Goal: Task Accomplishment & Management: Use online tool/utility

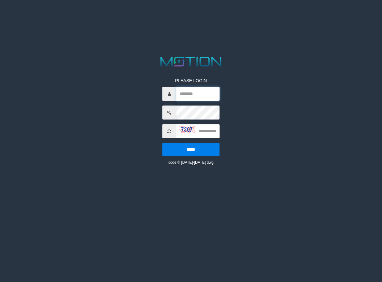
type input "*******"
click at [208, 134] on input "text" at bounding box center [198, 131] width 44 height 14
type input "****"
click at [162, 143] on input "*****" at bounding box center [191, 149] width 58 height 13
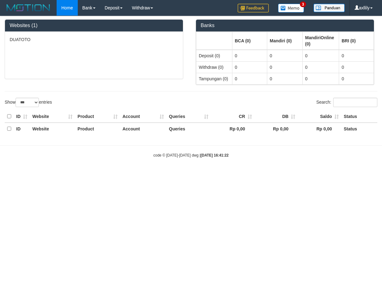
select select "***"
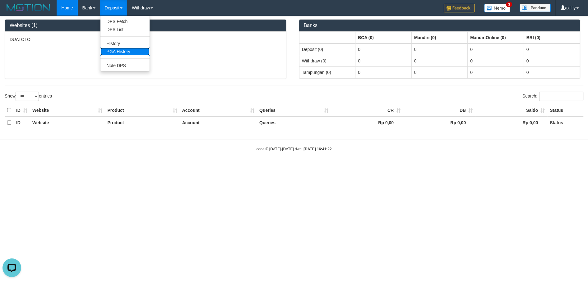
click at [118, 54] on link "PGA History" at bounding box center [124, 52] width 49 height 8
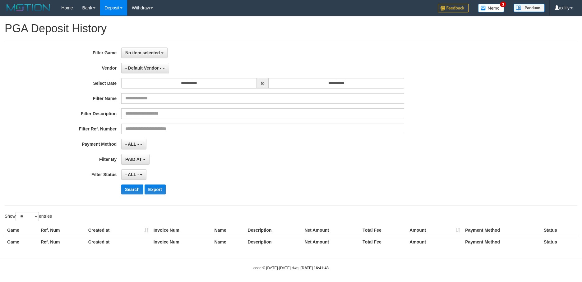
select select
select select "**"
click at [142, 55] on span "No item selected" at bounding box center [142, 52] width 35 height 5
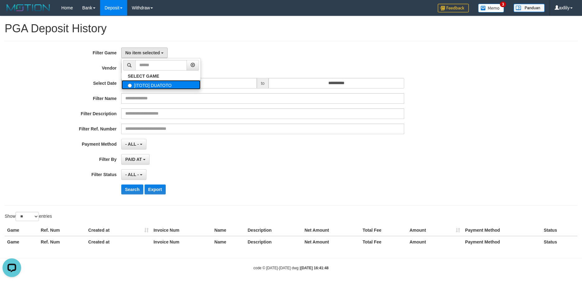
click at [138, 83] on label "[ITOTO] DUATOTO" at bounding box center [161, 84] width 79 height 9
select select "***"
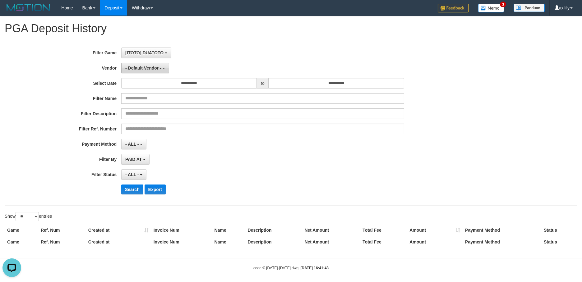
click at [138, 68] on span "- Default Vendor -" at bounding box center [143, 68] width 36 height 5
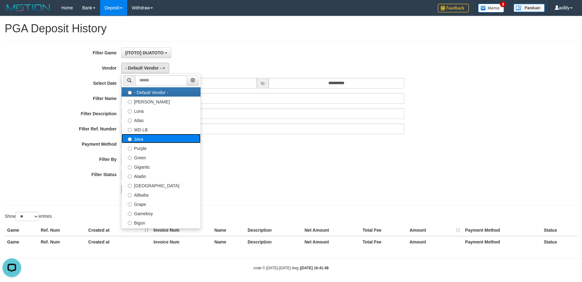
click at [141, 140] on label "Java" at bounding box center [161, 138] width 79 height 9
select select "**********"
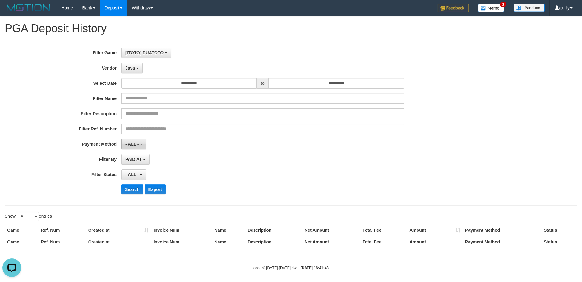
click at [142, 140] on button "- ALL -" at bounding box center [133, 144] width 25 height 11
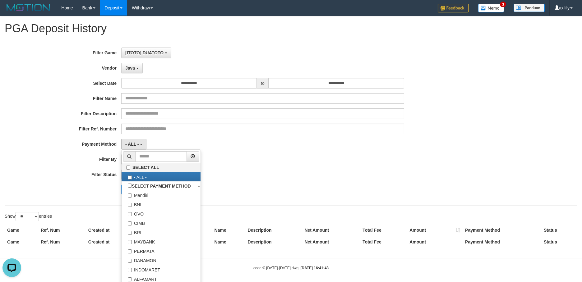
click at [251, 145] on div "- ALL - SELECT ALL - ALL - SELECT PAYMENT METHOD Mandiri BNI OVO CIMB BRI MAYBA…" at bounding box center [262, 144] width 283 height 11
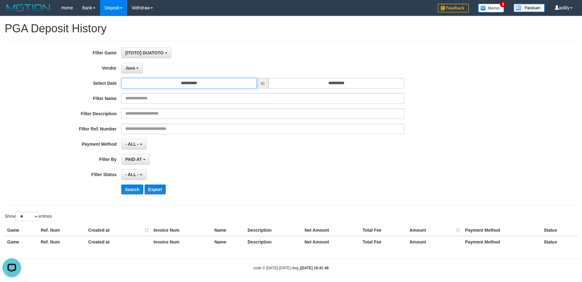
click at [203, 83] on input "**********" at bounding box center [189, 83] width 136 height 11
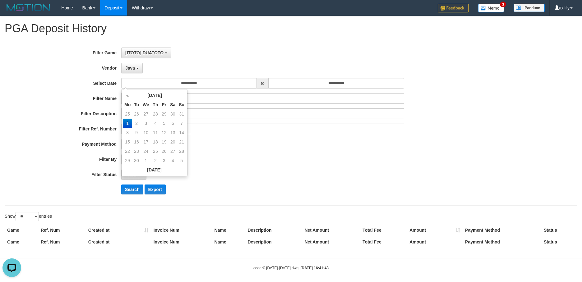
click at [128, 101] on th "Mo" at bounding box center [127, 104] width 9 height 9
drag, startPoint x: 128, startPoint y: 96, endPoint x: 133, endPoint y: 109, distance: 13.8
click at [128, 96] on th "«" at bounding box center [127, 95] width 9 height 9
click at [155, 152] on td "28" at bounding box center [155, 151] width 9 height 9
type input "**********"
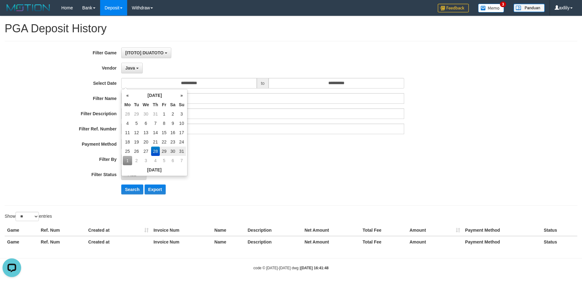
click at [155, 152] on td "28" at bounding box center [155, 151] width 9 height 9
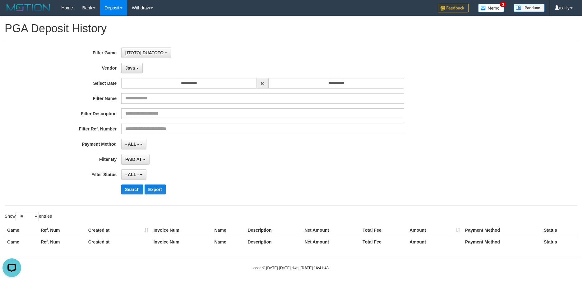
drag, startPoint x: 260, startPoint y: 162, endPoint x: 264, endPoint y: 155, distance: 8.5
click at [261, 161] on div "PAID AT PAID AT CREATED AT" at bounding box center [262, 159] width 283 height 11
click at [293, 86] on input "**********" at bounding box center [337, 83] width 136 height 11
click at [269, 96] on div "« September 2025 » Mo Tu We Th Fr Sa Su 25 26 27 28 29 30 31 1 2 3 4 5 6 7 8 9 …" at bounding box center [302, 132] width 66 height 87
click at [273, 96] on th "«" at bounding box center [274, 95] width 9 height 9
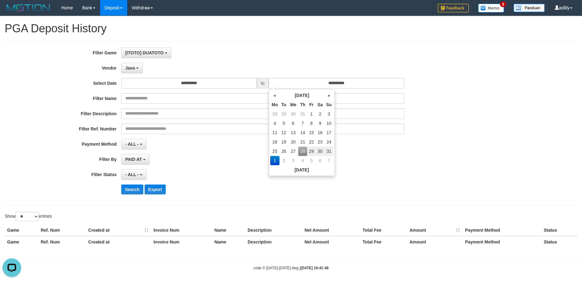
click at [300, 151] on td "28" at bounding box center [302, 151] width 9 height 9
type input "**********"
click at [300, 151] on td "28" at bounding box center [302, 151] width 9 height 9
click at [230, 161] on div "PAID AT PAID AT CREATED AT" at bounding box center [262, 159] width 283 height 11
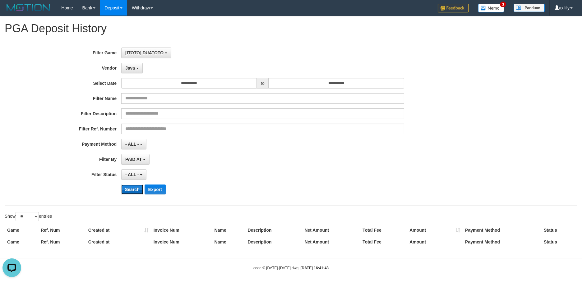
click at [125, 193] on button "Search" at bounding box center [132, 190] width 22 height 10
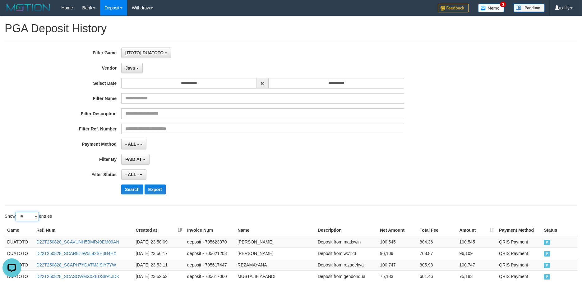
click at [36, 217] on select "** ** ** ***" at bounding box center [27, 216] width 23 height 9
select select "***"
click at [16, 212] on select "** ** ** ***" at bounding box center [27, 216] width 23 height 9
drag, startPoint x: 136, startPoint y: 193, endPoint x: 139, endPoint y: 198, distance: 5.7
click at [136, 193] on button "Search" at bounding box center [132, 190] width 22 height 10
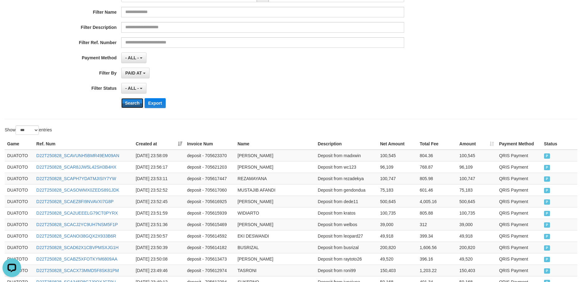
scroll to position [155, 0]
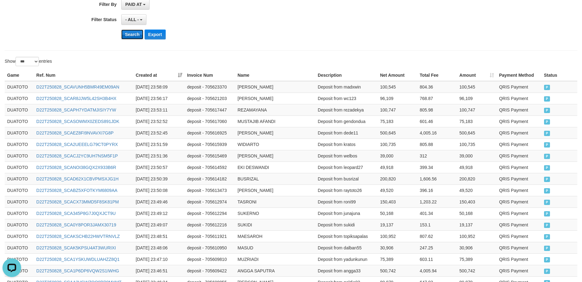
click at [130, 30] on button "Search" at bounding box center [132, 35] width 22 height 10
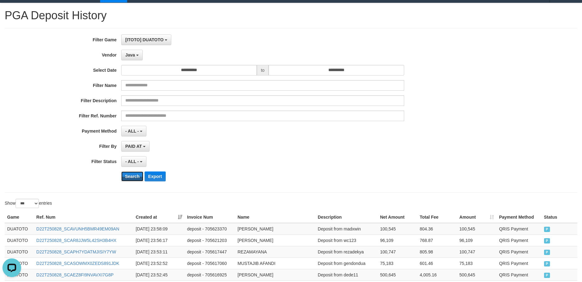
scroll to position [0, 0]
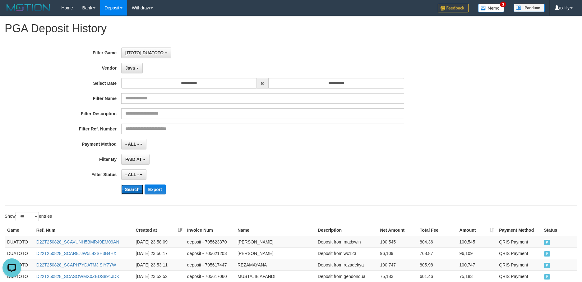
click at [129, 189] on button "Search" at bounding box center [132, 190] width 22 height 10
click at [126, 188] on button "Search" at bounding box center [132, 190] width 22 height 10
drag, startPoint x: 134, startPoint y: 188, endPoint x: 143, endPoint y: 211, distance: 24.3
click at [133, 188] on button "Search" at bounding box center [132, 190] width 22 height 10
click at [130, 156] on button "PAID AT" at bounding box center [135, 159] width 28 height 11
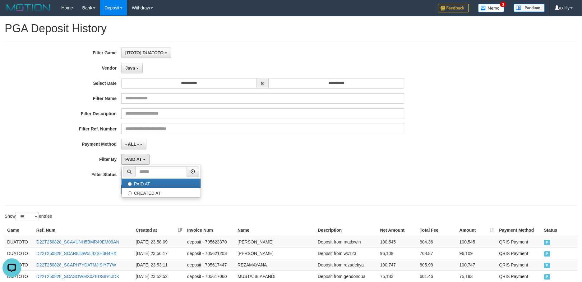
click at [261, 171] on div "- ALL - SELECT ALL - ALL - SELECT STATUS PENDING/UNPAID PAID CANCELED EXPIRED" at bounding box center [262, 175] width 283 height 11
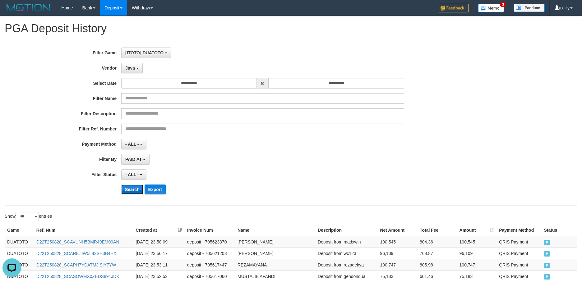
click at [126, 186] on button "Search" at bounding box center [132, 190] width 22 height 10
click at [160, 191] on button "Export" at bounding box center [155, 190] width 21 height 10
click at [135, 67] on span "Java" at bounding box center [130, 68] width 10 height 5
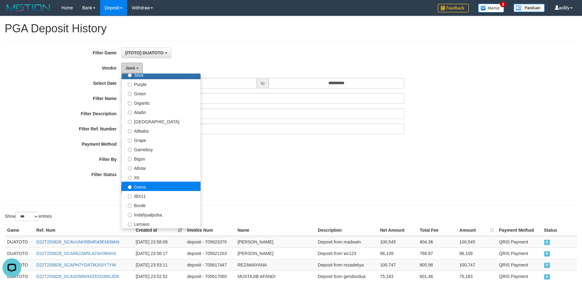
scroll to position [77, 0]
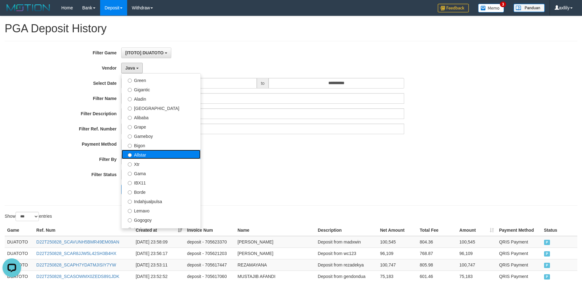
click at [154, 155] on label "Allstar" at bounding box center [161, 154] width 79 height 9
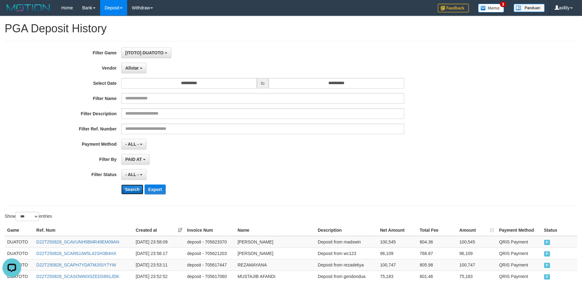
click at [133, 190] on button "Search" at bounding box center [132, 190] width 22 height 10
click at [134, 190] on button "Search" at bounding box center [132, 190] width 22 height 10
click at [135, 188] on button "Search" at bounding box center [132, 190] width 22 height 10
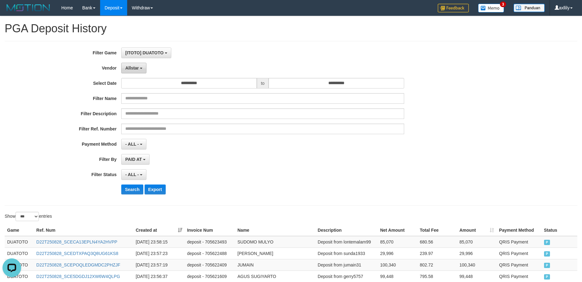
click at [133, 73] on button "Allstar" at bounding box center [133, 68] width 25 height 11
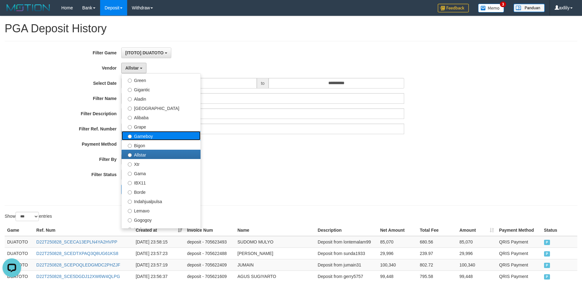
click at [133, 138] on label "Gameboy" at bounding box center [161, 135] width 79 height 9
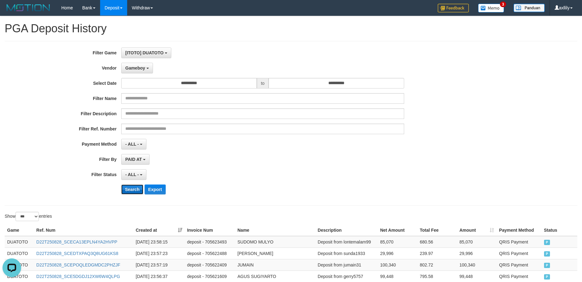
click at [132, 192] on button "Search" at bounding box center [132, 190] width 22 height 10
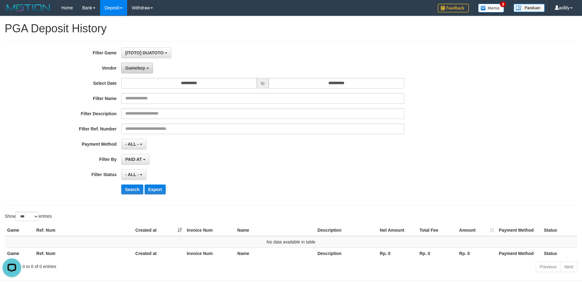
drag, startPoint x: 125, startPoint y: 70, endPoint x: 126, endPoint y: 113, distance: 43.3
click at [125, 70] on button "Gameboy" at bounding box center [137, 68] width 32 height 11
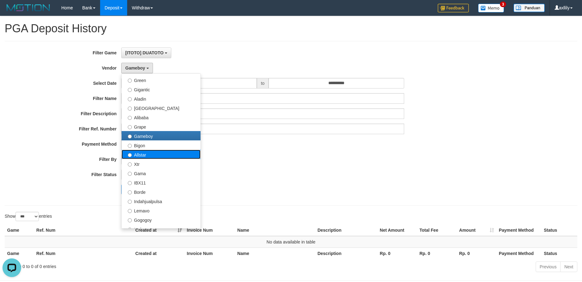
click at [152, 156] on label "Allstar" at bounding box center [161, 154] width 79 height 9
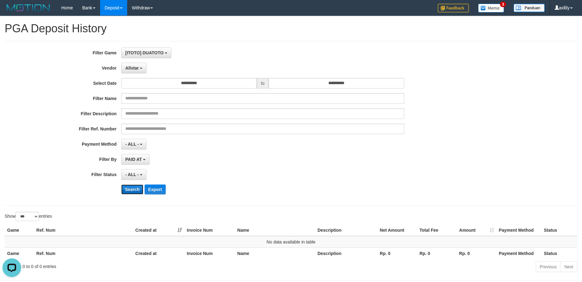
click at [129, 189] on button "Search" at bounding box center [132, 190] width 22 height 10
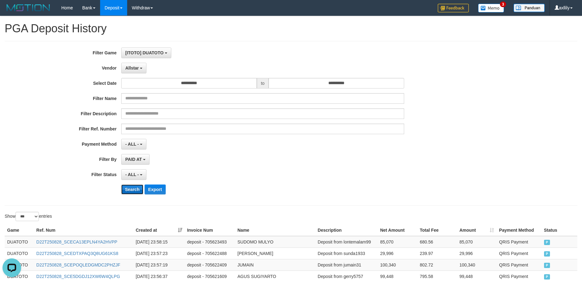
click at [130, 192] on button "Search" at bounding box center [132, 190] width 22 height 10
click at [155, 190] on button "Export" at bounding box center [155, 190] width 21 height 10
click at [142, 69] on button "Allstar" at bounding box center [133, 68] width 25 height 11
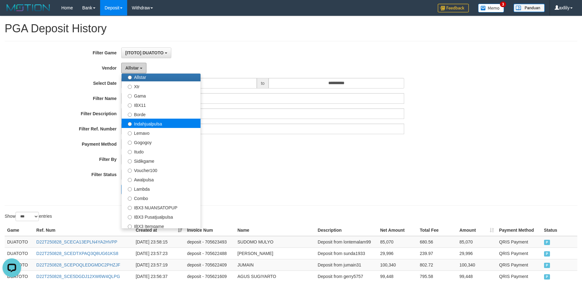
scroll to position [194, 0]
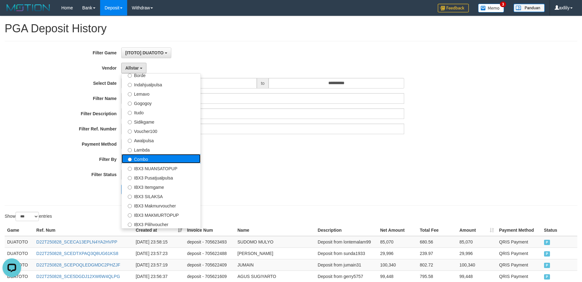
click at [160, 159] on label "Combo" at bounding box center [161, 158] width 79 height 9
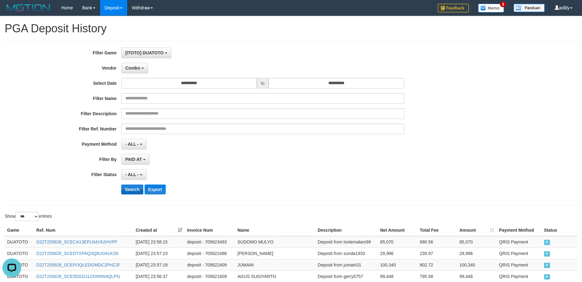
drag, startPoint x: 134, startPoint y: 184, endPoint x: 133, endPoint y: 187, distance: 3.8
click at [133, 186] on div "**********" at bounding box center [242, 124] width 485 height 152
click at [133, 188] on button "Search" at bounding box center [132, 190] width 22 height 10
click at [134, 189] on button "Search" at bounding box center [132, 190] width 22 height 10
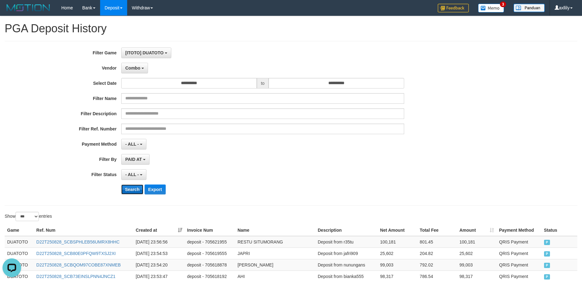
click at [134, 187] on button "Search" at bounding box center [132, 190] width 22 height 10
click at [131, 188] on button "Search" at bounding box center [132, 190] width 22 height 10
click at [152, 188] on button "Export" at bounding box center [155, 190] width 21 height 10
click at [134, 68] on span "Combo" at bounding box center [132, 68] width 15 height 5
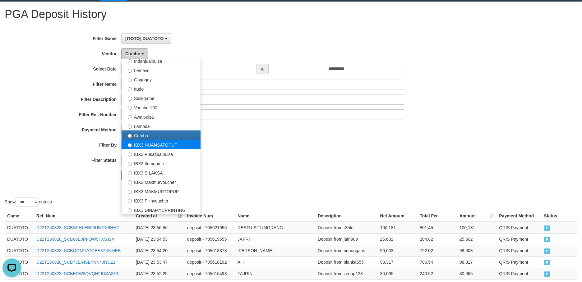
scroll to position [39, 0]
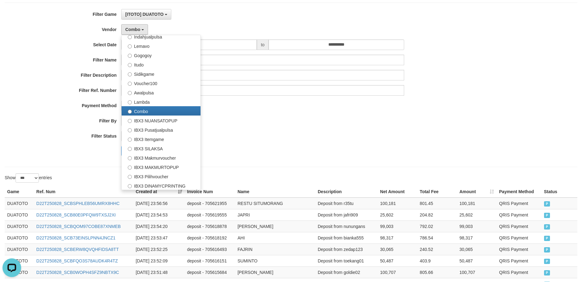
click at [291, 134] on div "- ALL - SELECT ALL - ALL - SELECT STATUS PENDING/UNPAID PAID CANCELED EXPIRED" at bounding box center [262, 136] width 283 height 11
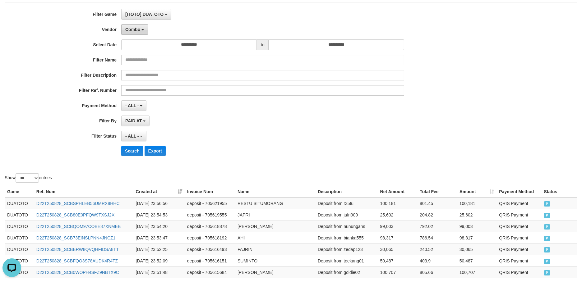
drag, startPoint x: 135, startPoint y: 31, endPoint x: 139, endPoint y: 33, distance: 4.7
click at [135, 30] on span "Combo" at bounding box center [132, 29] width 15 height 5
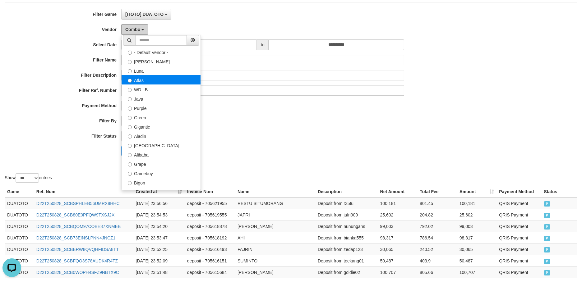
scroll to position [0, 0]
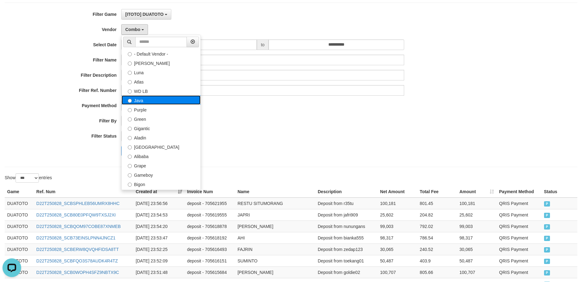
click at [148, 99] on label "Java" at bounding box center [161, 100] width 79 height 9
select select "**********"
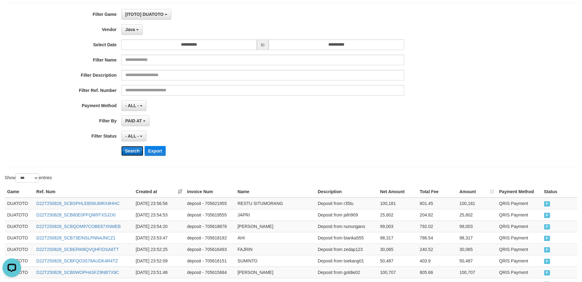
click at [126, 150] on button "Search" at bounding box center [132, 151] width 22 height 10
click at [129, 150] on button "Search" at bounding box center [132, 151] width 22 height 10
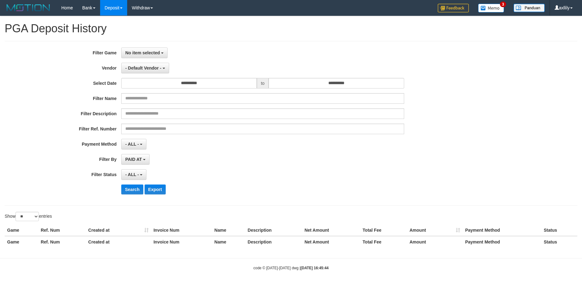
select select
select select "**"
click at [155, 54] on span "No item selected" at bounding box center [142, 52] width 35 height 5
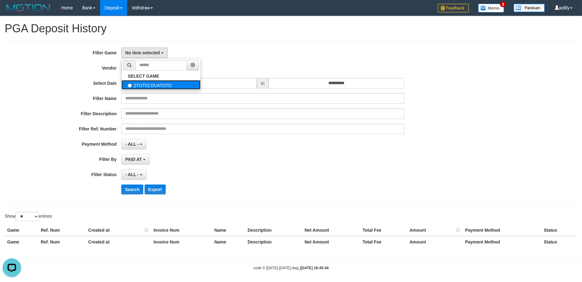
click at [155, 82] on label "[ITOTO] DUATOTO" at bounding box center [161, 84] width 79 height 9
select select "***"
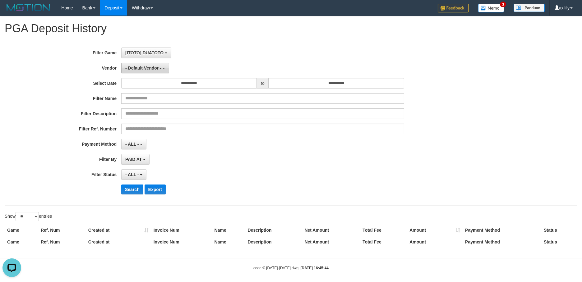
click at [155, 64] on button "- Default Vendor -" at bounding box center [145, 68] width 48 height 11
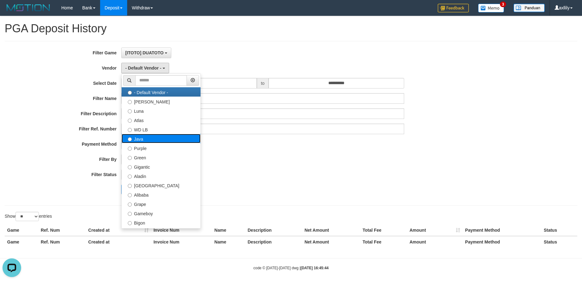
click at [147, 137] on label "Java" at bounding box center [161, 138] width 79 height 9
select select "**********"
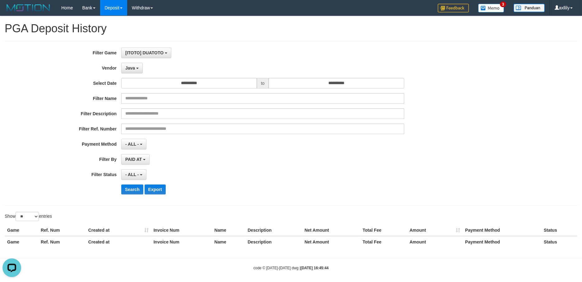
click at [171, 88] on div "**********" at bounding box center [242, 124] width 485 height 152
click at [171, 85] on input "**********" at bounding box center [189, 83] width 136 height 11
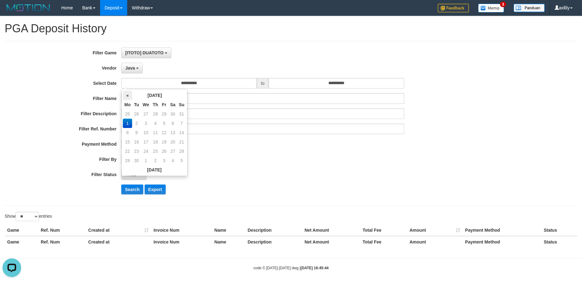
click at [126, 97] on th "«" at bounding box center [127, 95] width 9 height 9
click at [156, 149] on td "28" at bounding box center [155, 151] width 9 height 9
type input "**********"
click at [156, 149] on td "28" at bounding box center [155, 151] width 9 height 9
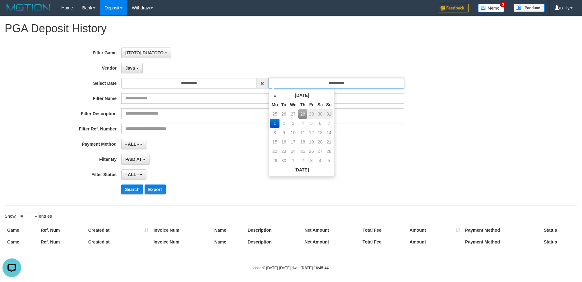
click at [301, 87] on input "**********" at bounding box center [337, 83] width 136 height 11
click at [271, 97] on th "«" at bounding box center [274, 95] width 9 height 9
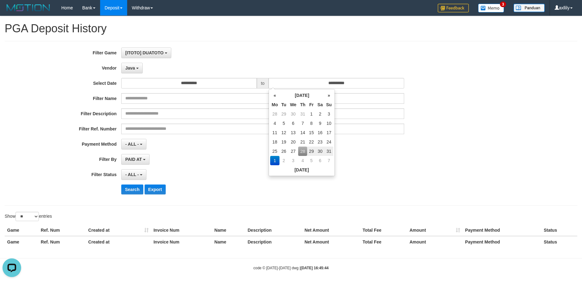
click at [301, 149] on td "28" at bounding box center [302, 151] width 9 height 9
type input "**********"
click at [301, 149] on td "28" at bounding box center [302, 151] width 9 height 9
click at [229, 156] on div "PAID AT PAID AT CREATED AT" at bounding box center [262, 159] width 283 height 11
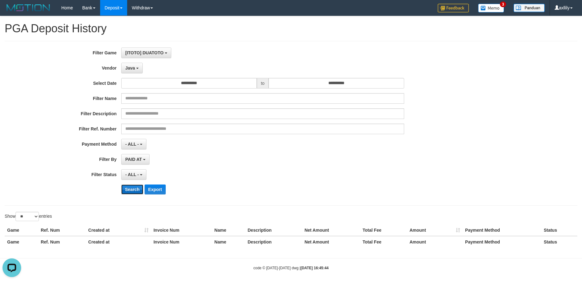
drag, startPoint x: 128, startPoint y: 189, endPoint x: 142, endPoint y: 183, distance: 16.1
click at [128, 189] on button "Search" at bounding box center [132, 190] width 22 height 10
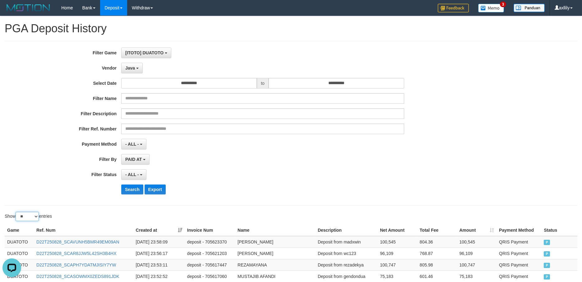
click at [30, 215] on select "** ** ** ***" at bounding box center [27, 216] width 23 height 9
select select "***"
click at [16, 212] on select "** ** ** ***" at bounding box center [27, 216] width 23 height 9
drag, startPoint x: 135, startPoint y: 189, endPoint x: 135, endPoint y: 194, distance: 5.0
click at [135, 190] on button "Search" at bounding box center [132, 190] width 22 height 10
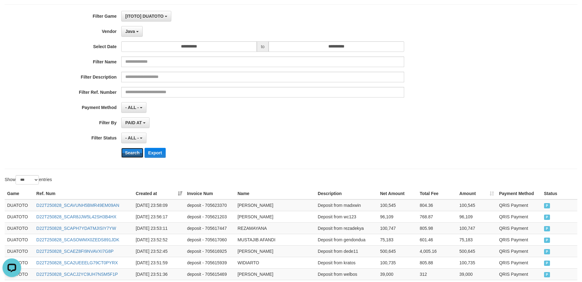
scroll to position [0, 0]
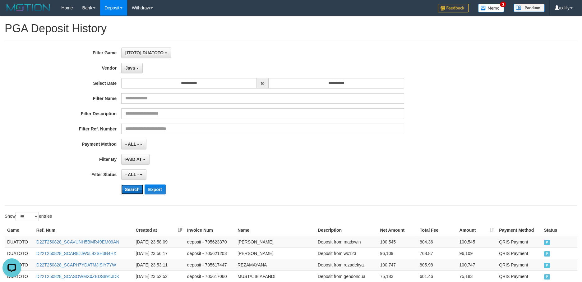
click at [128, 191] on button "Search" at bounding box center [132, 190] width 22 height 10
click at [162, 190] on button "Export" at bounding box center [155, 190] width 21 height 10
click at [137, 67] on button "Java" at bounding box center [131, 68] width 21 height 11
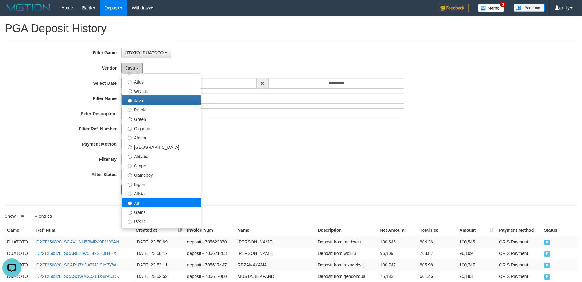
scroll to position [77, 0]
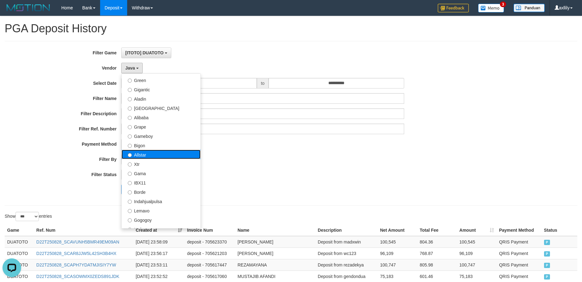
click at [155, 154] on label "Allstar" at bounding box center [161, 154] width 79 height 9
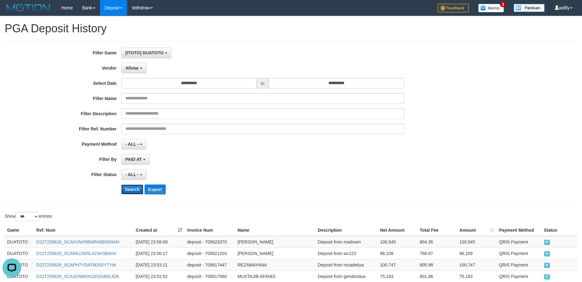
click at [124, 186] on button "Search" at bounding box center [132, 190] width 22 height 10
click at [156, 188] on button "Export" at bounding box center [155, 190] width 21 height 10
drag, startPoint x: 138, startPoint y: 73, endPoint x: 138, endPoint y: 70, distance: 3.4
click at [138, 73] on div "**********" at bounding box center [242, 124] width 485 height 152
click at [138, 70] on span "Allstar" at bounding box center [132, 68] width 14 height 5
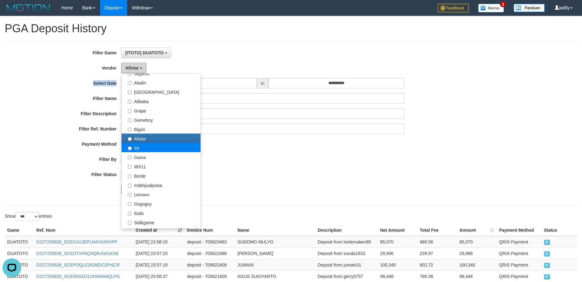
scroll to position [117, 0]
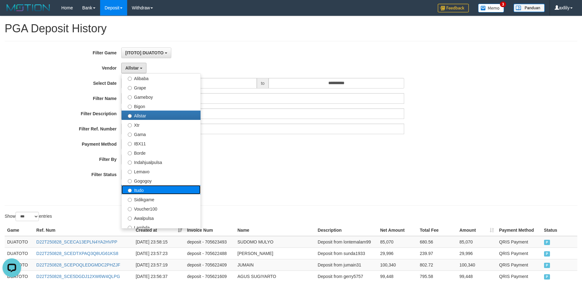
click at [160, 190] on label "Itudo" at bounding box center [161, 189] width 79 height 9
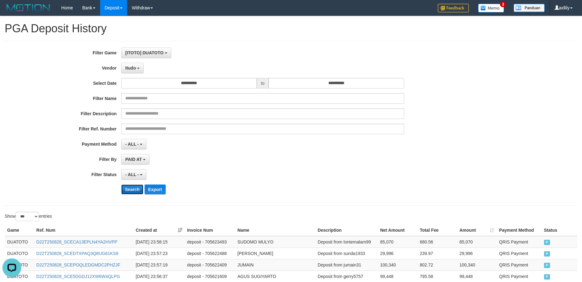
click at [132, 189] on button "Search" at bounding box center [132, 190] width 22 height 10
click at [156, 187] on button "Export" at bounding box center [155, 190] width 21 height 10
click at [133, 64] on button "Itudo" at bounding box center [132, 68] width 22 height 11
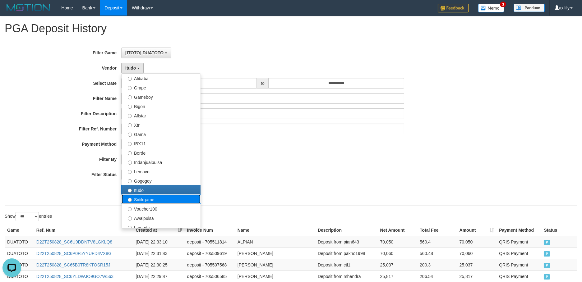
click at [140, 199] on label "Sidikgame" at bounding box center [161, 199] width 79 height 9
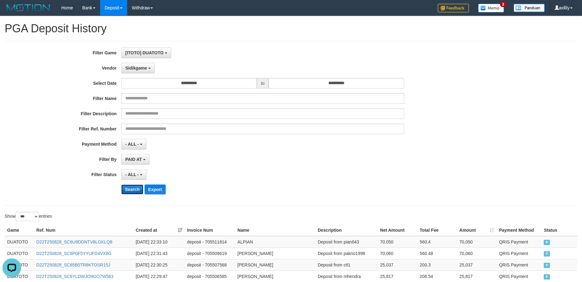
click at [130, 193] on button "Search" at bounding box center [132, 190] width 22 height 10
click at [137, 189] on button "Search" at bounding box center [132, 190] width 22 height 10
click at [158, 187] on button "Export" at bounding box center [155, 190] width 21 height 10
click at [142, 69] on span "Sidikgame" at bounding box center [136, 68] width 22 height 5
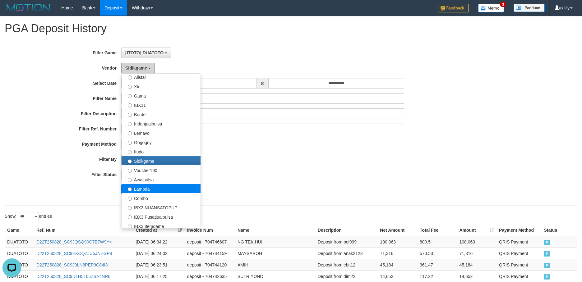
scroll to position [194, 0]
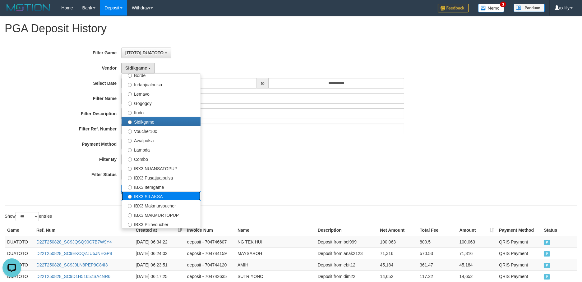
click at [174, 197] on label "IBX3 SILAKSA" at bounding box center [161, 196] width 79 height 9
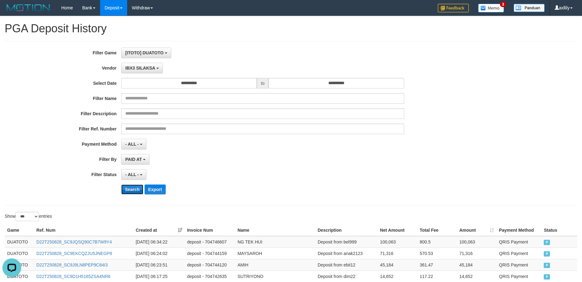
click at [131, 186] on button "Search" at bounding box center [132, 190] width 22 height 10
click at [135, 186] on button "Search" at bounding box center [132, 190] width 22 height 10
click at [159, 186] on button "Export" at bounding box center [155, 190] width 21 height 10
click at [147, 63] on button "IBX3 SILAKSA" at bounding box center [142, 68] width 42 height 11
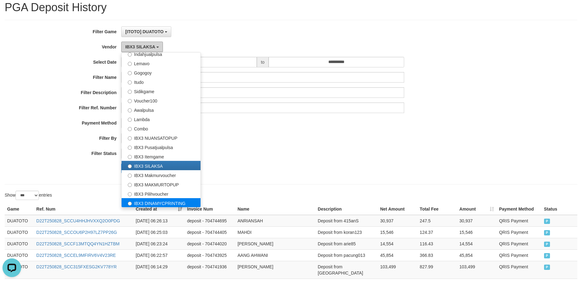
scroll to position [39, 0]
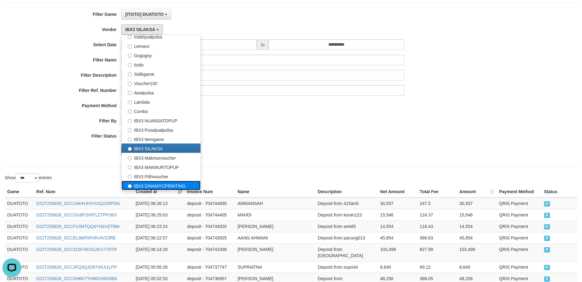
click at [175, 184] on label "IBX3 DINAMYCPRINTING" at bounding box center [161, 185] width 79 height 9
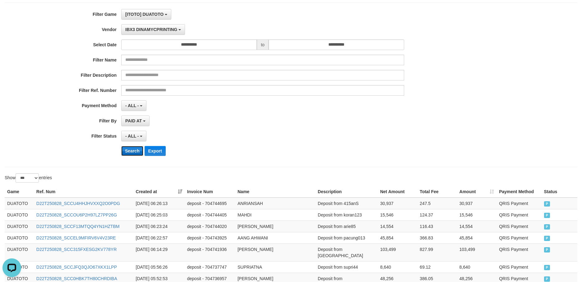
click at [133, 148] on button "Search" at bounding box center [132, 151] width 22 height 10
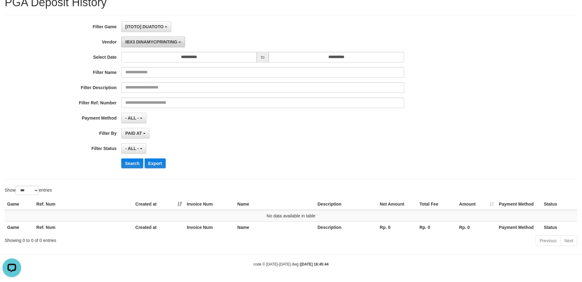
click at [149, 42] on span "IBX3 DINAMYCPRINTING" at bounding box center [151, 42] width 52 height 5
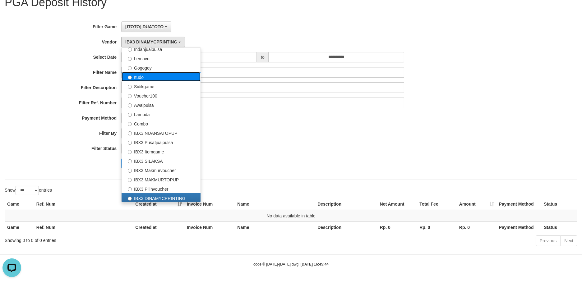
click at [151, 77] on label "Itudo" at bounding box center [161, 76] width 79 height 9
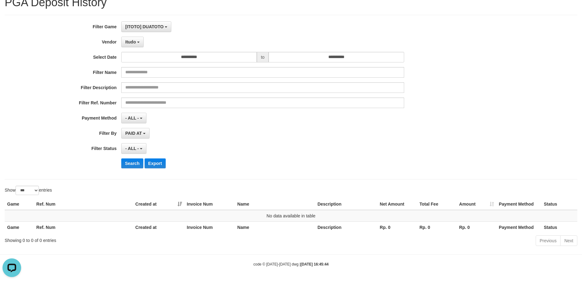
select select "**********"
click at [128, 164] on button "Search" at bounding box center [132, 164] width 22 height 10
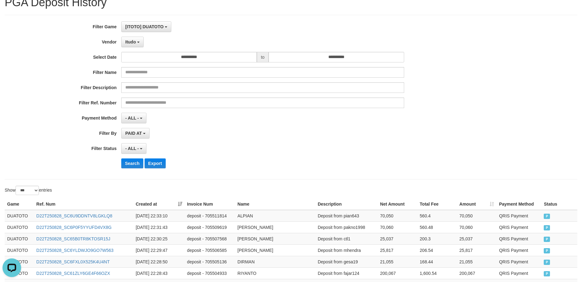
scroll to position [0, 0]
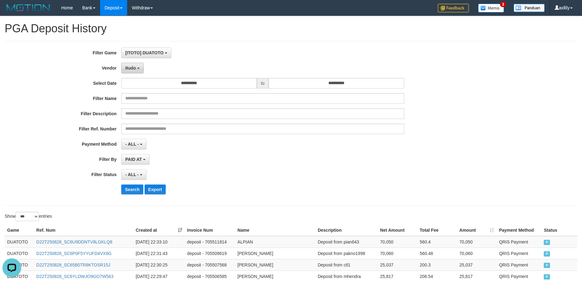
click at [134, 68] on span "Itudo" at bounding box center [130, 68] width 11 height 5
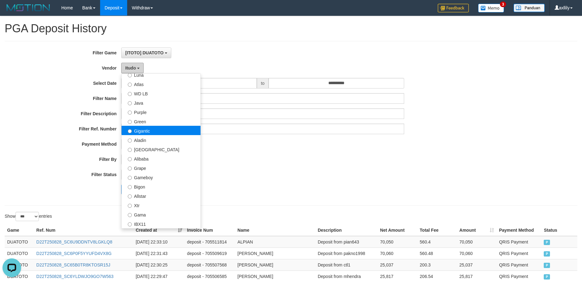
scroll to position [9, 0]
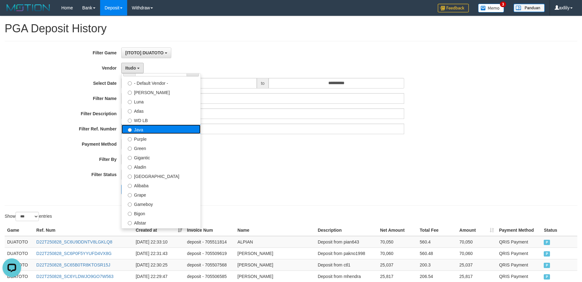
click at [146, 127] on label "Java" at bounding box center [161, 129] width 79 height 9
select select "**********"
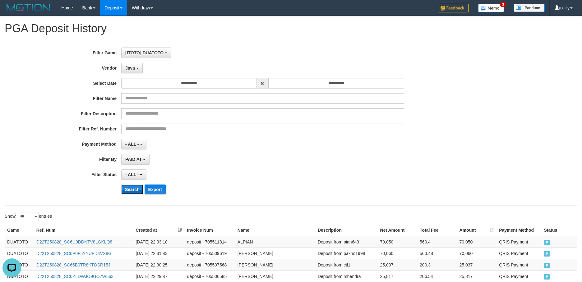
click at [134, 189] on button "Search" at bounding box center [132, 190] width 22 height 10
click at [129, 188] on button "Search" at bounding box center [132, 190] width 22 height 10
click at [135, 190] on button "Search" at bounding box center [132, 190] width 22 height 10
click at [133, 191] on button "Search" at bounding box center [132, 190] width 22 height 10
click at [133, 189] on button "Search" at bounding box center [132, 190] width 22 height 10
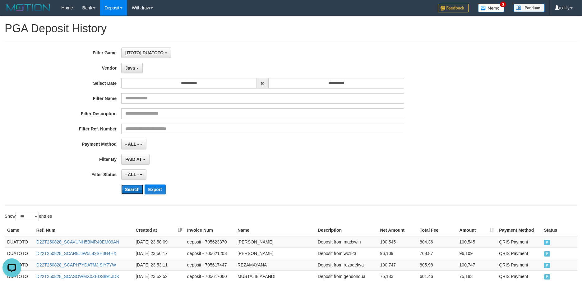
click at [133, 189] on button "Search" at bounding box center [132, 190] width 22 height 10
click at [132, 192] on button "Search" at bounding box center [132, 190] width 22 height 10
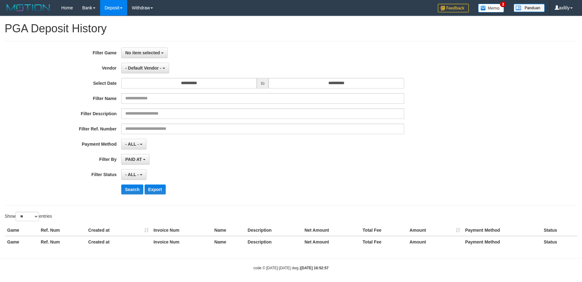
select select
select select "**"
click at [133, 54] on span "No item selected" at bounding box center [142, 52] width 35 height 5
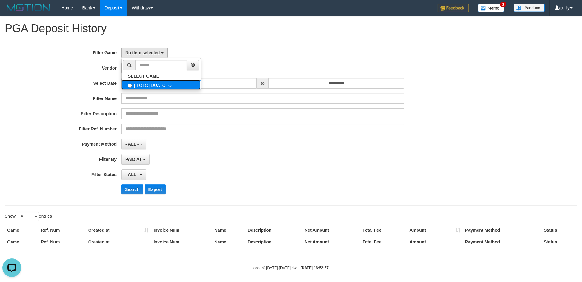
click at [147, 85] on label "[ITOTO] DUATOTO" at bounding box center [161, 84] width 79 height 9
select select "***"
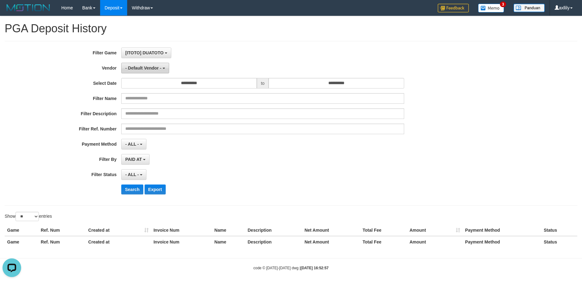
click at [147, 71] on button "- Default Vendor -" at bounding box center [145, 68] width 48 height 11
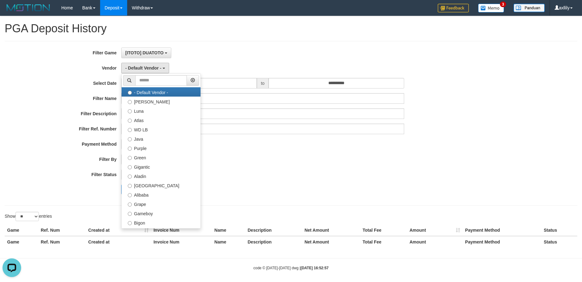
click at [235, 73] on div "- Default Vendor - - Default Vendor - Lucy Luna Atlas WD LB Java Purple Green G…" at bounding box center [262, 68] width 283 height 11
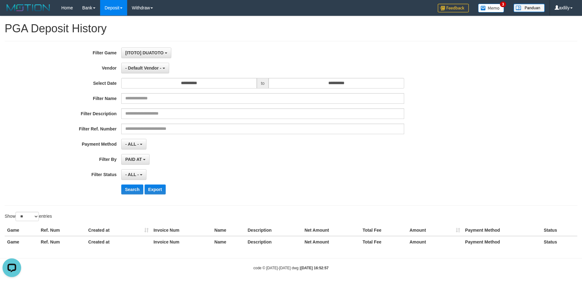
drag, startPoint x: 234, startPoint y: 73, endPoint x: 230, endPoint y: 76, distance: 5.3
click at [233, 74] on div "**********" at bounding box center [242, 124] width 485 height 152
click at [225, 81] on input "**********" at bounding box center [189, 83] width 136 height 11
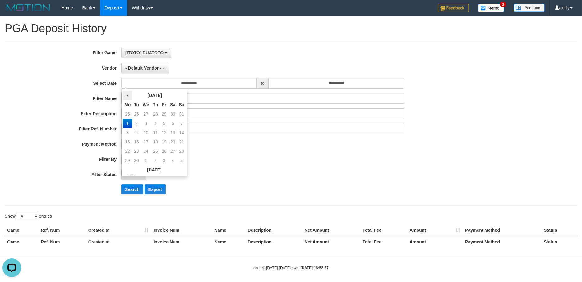
click at [123, 92] on th "«" at bounding box center [127, 95] width 9 height 9
click at [157, 151] on td "28" at bounding box center [155, 151] width 9 height 9
type input "**********"
click at [157, 151] on td "28" at bounding box center [155, 151] width 9 height 9
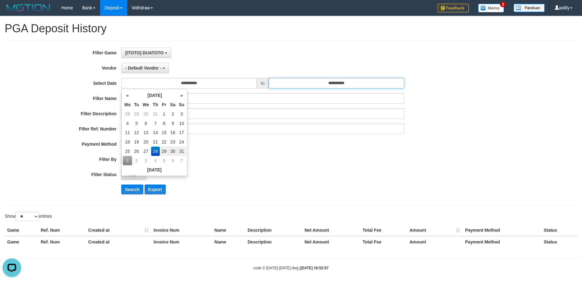
click at [320, 87] on input "**********" at bounding box center [337, 83] width 136 height 11
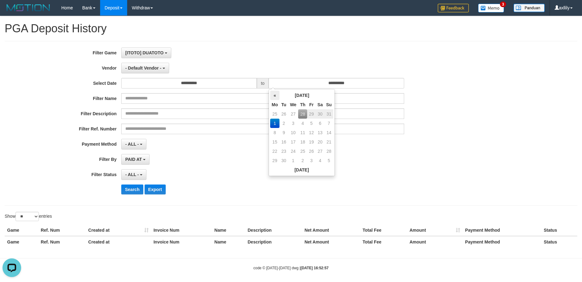
click at [273, 97] on th "«" at bounding box center [274, 95] width 9 height 9
click at [300, 147] on td "28" at bounding box center [302, 151] width 9 height 9
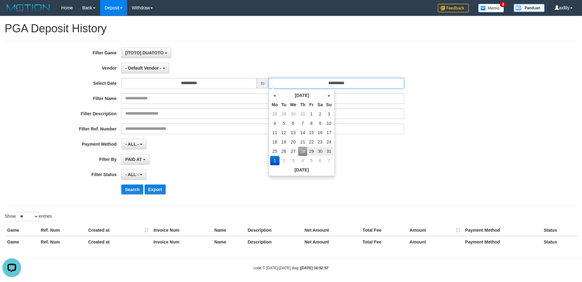
type input "**********"
click at [222, 173] on div "- ALL - SELECT ALL - ALL - SELECT STATUS PENDING/UNPAID PAID CANCELED EXPIRED" at bounding box center [262, 175] width 283 height 11
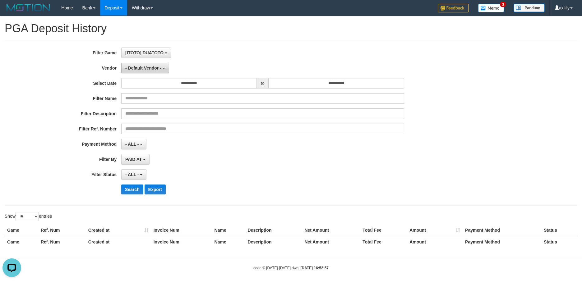
click at [132, 72] on button "- Default Vendor -" at bounding box center [145, 68] width 48 height 11
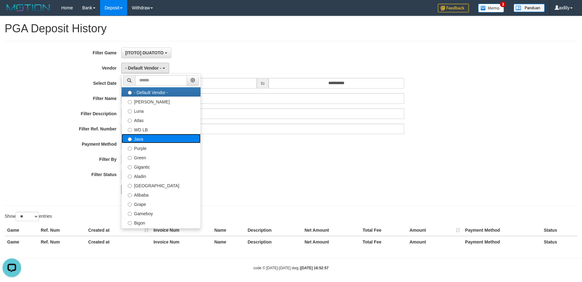
click at [157, 139] on label "Java" at bounding box center [161, 138] width 79 height 9
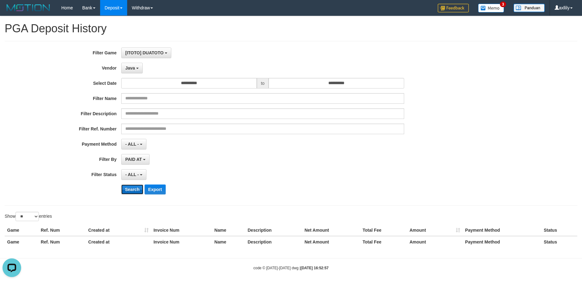
click at [132, 192] on button "Search" at bounding box center [132, 190] width 22 height 10
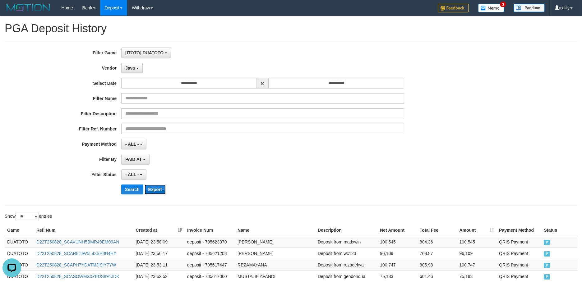
click at [156, 189] on button "Export" at bounding box center [155, 190] width 21 height 10
click at [134, 68] on span "Java" at bounding box center [130, 68] width 10 height 5
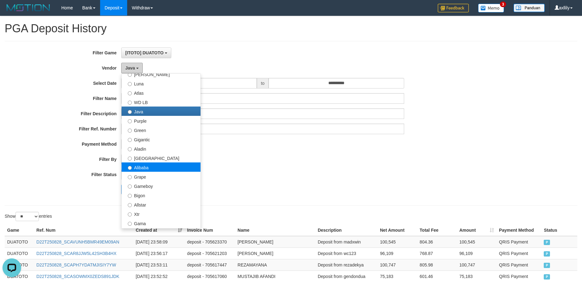
scroll to position [39, 0]
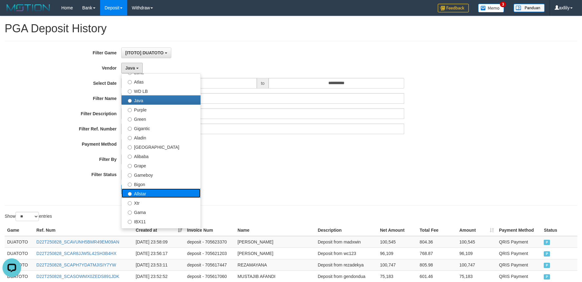
click at [155, 194] on label "Allstar" at bounding box center [161, 193] width 79 height 9
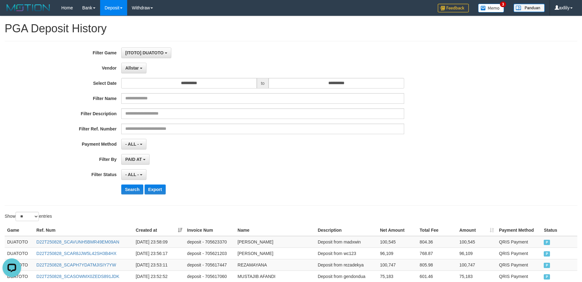
click at [136, 196] on div "**********" at bounding box center [242, 124] width 485 height 152
click at [136, 190] on button "Search" at bounding box center [132, 190] width 22 height 10
click at [161, 193] on button "Export" at bounding box center [155, 190] width 21 height 10
click at [141, 71] on button "Allstar" at bounding box center [133, 68] width 25 height 11
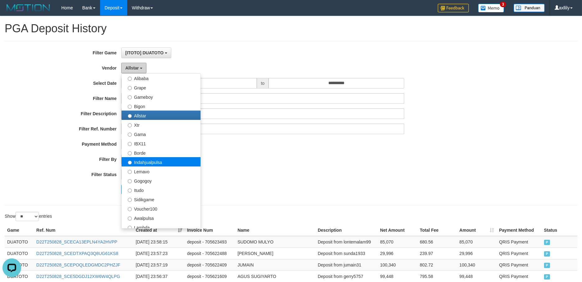
scroll to position [155, 0]
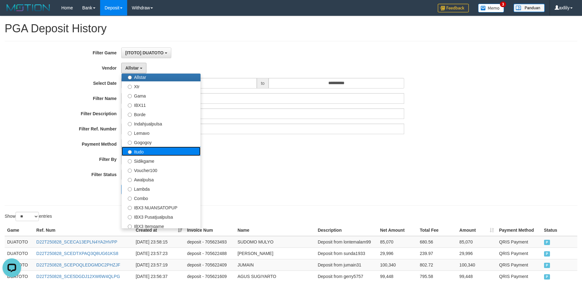
click at [157, 153] on label "Itudo" at bounding box center [161, 151] width 79 height 9
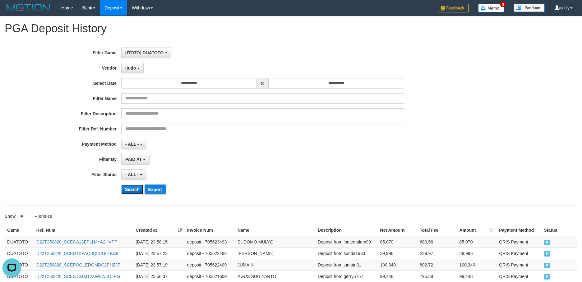
click at [134, 191] on button "Search" at bounding box center [132, 190] width 22 height 10
click at [151, 189] on button "Export" at bounding box center [155, 190] width 21 height 10
click at [131, 71] on button "Itudo" at bounding box center [132, 68] width 22 height 11
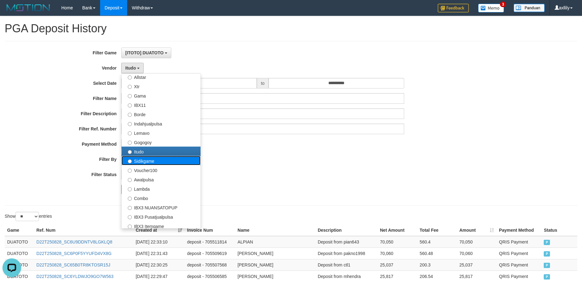
click at [138, 161] on label "Sidikgame" at bounding box center [161, 160] width 79 height 9
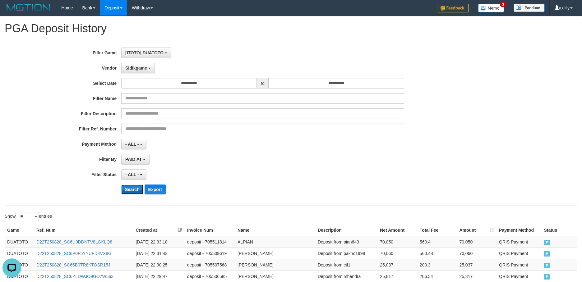
click at [138, 187] on button "Search" at bounding box center [132, 190] width 22 height 10
click at [153, 188] on button "Export" at bounding box center [155, 190] width 21 height 10
click at [140, 68] on span "Sidikgame" at bounding box center [136, 68] width 22 height 5
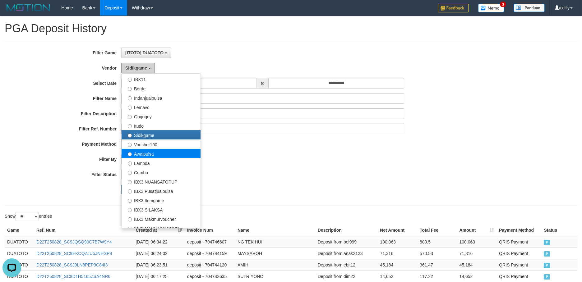
scroll to position [194, 0]
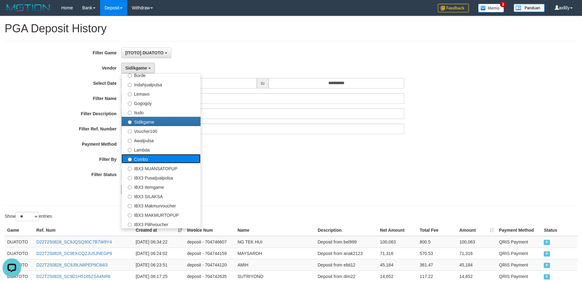
click at [168, 161] on label "Combo" at bounding box center [161, 158] width 79 height 9
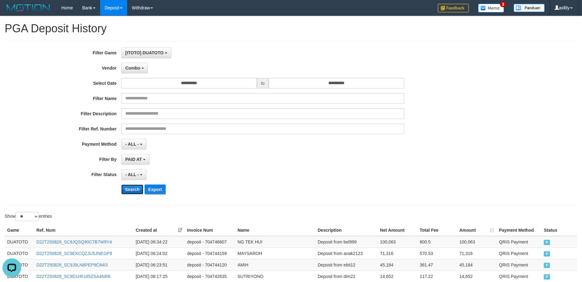
click at [137, 188] on button "Search" at bounding box center [132, 190] width 22 height 10
click at [152, 189] on button "Export" at bounding box center [155, 190] width 21 height 10
drag, startPoint x: 132, startPoint y: 63, endPoint x: 135, endPoint y: 75, distance: 12.8
click at [132, 63] on button "Combo" at bounding box center [134, 68] width 27 height 11
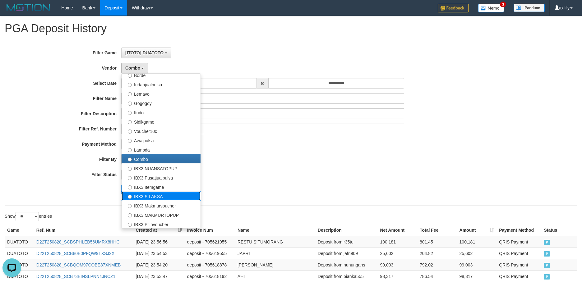
click at [154, 194] on label "IBX3 SILAKSA" at bounding box center [161, 196] width 79 height 9
select select "**********"
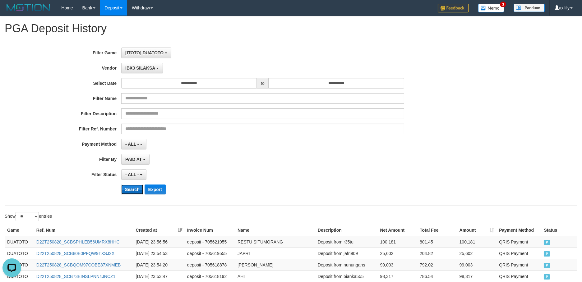
click at [133, 189] on button "Search" at bounding box center [132, 190] width 22 height 10
click at [154, 188] on button "Export" at bounding box center [155, 190] width 21 height 10
click at [140, 69] on span "IBX3 SILAKSA" at bounding box center [140, 68] width 30 height 5
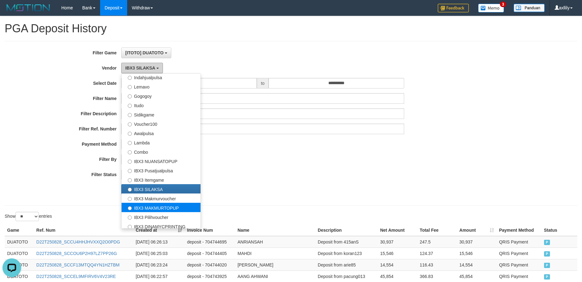
scroll to position [204, 0]
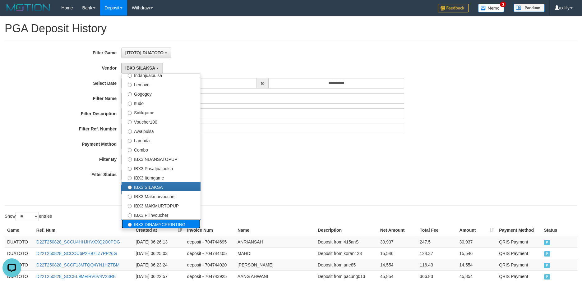
click at [161, 220] on label "IBX3 DINAMYCPRINTING" at bounding box center [161, 224] width 79 height 9
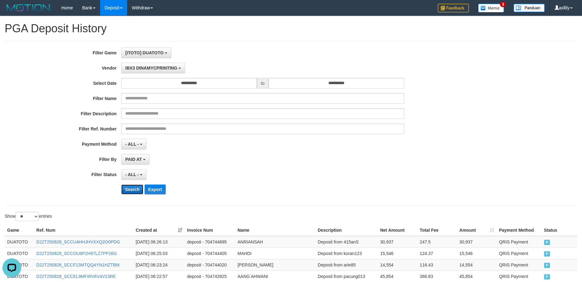
click at [135, 187] on button "Search" at bounding box center [132, 190] width 22 height 10
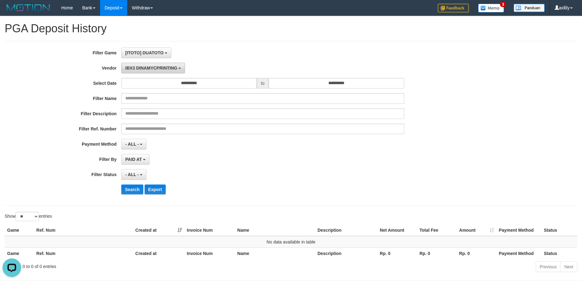
click at [147, 68] on span "IBX3 DINAMYCPRINTING" at bounding box center [151, 68] width 52 height 5
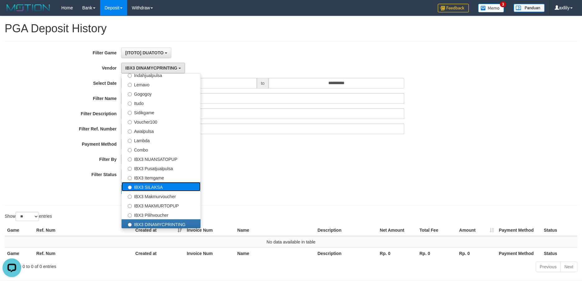
click at [152, 185] on label "IBX3 SILAKSA" at bounding box center [161, 186] width 79 height 9
select select "**********"
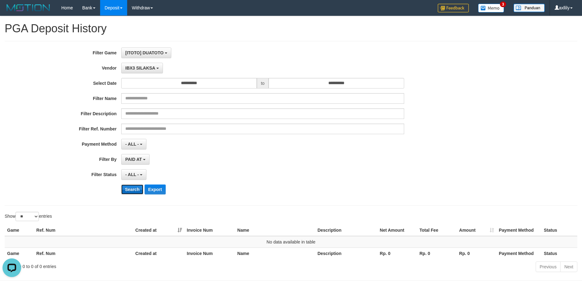
click at [135, 187] on button "Search" at bounding box center [132, 190] width 22 height 10
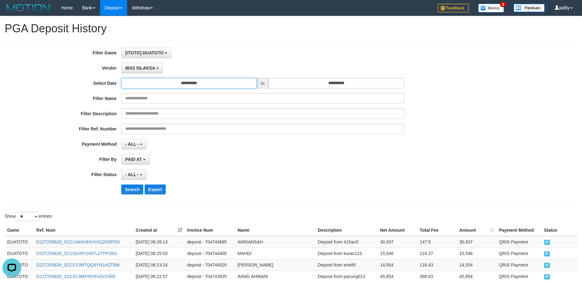
click at [182, 84] on input "**********" at bounding box center [189, 83] width 136 height 11
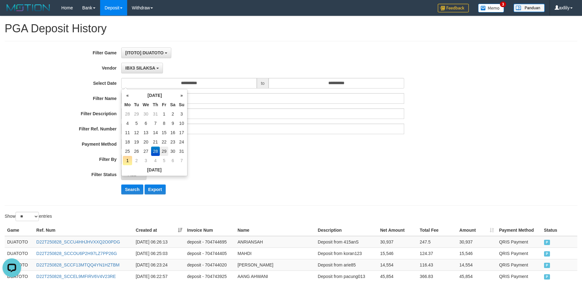
click at [164, 152] on td "29" at bounding box center [164, 151] width 8 height 9
type input "**********"
click at [164, 152] on td "29" at bounding box center [164, 151] width 8 height 9
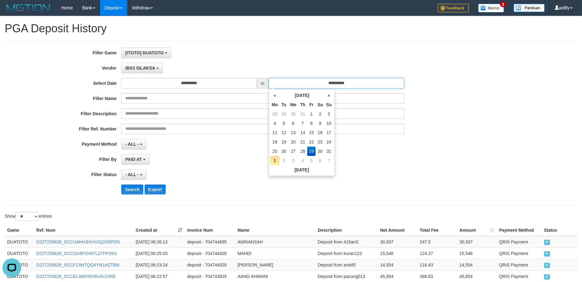
click at [288, 84] on input "**********" at bounding box center [337, 83] width 136 height 11
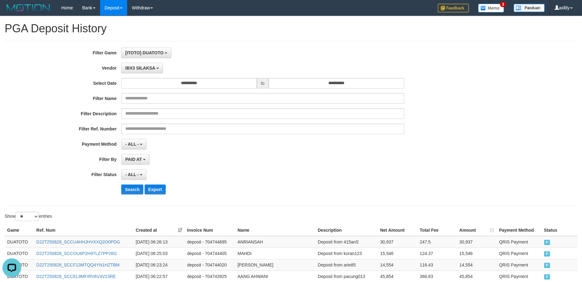
click at [209, 159] on div "PAID AT PAID AT CREATED AT" at bounding box center [262, 159] width 283 height 11
click at [151, 64] on button "IBX3 SILAKSA" at bounding box center [142, 68] width 42 height 11
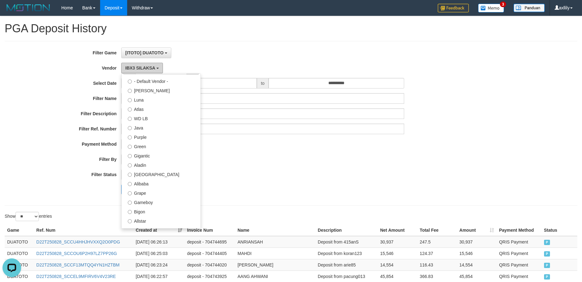
scroll to position [9, 0]
click at [175, 130] on label "Java" at bounding box center [161, 129] width 79 height 9
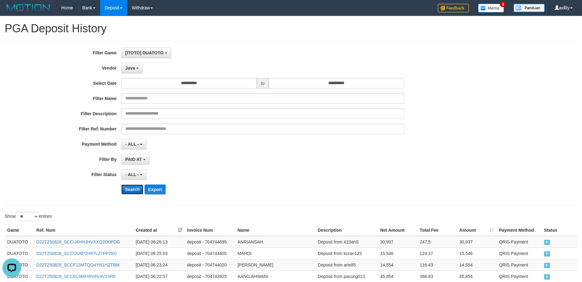
click at [129, 190] on button "Search" at bounding box center [132, 190] width 22 height 10
click at [130, 190] on button "Search" at bounding box center [132, 190] width 22 height 10
click at [130, 185] on button "Search" at bounding box center [132, 190] width 22 height 10
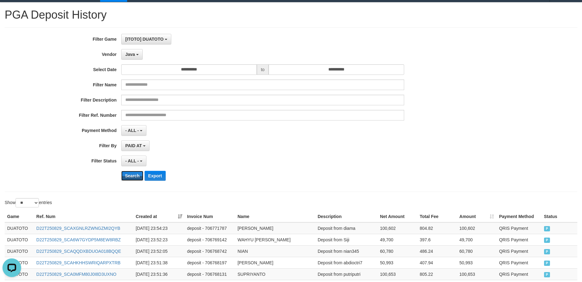
scroll to position [0, 0]
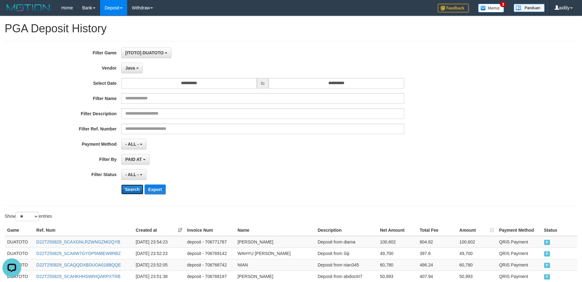
click at [131, 192] on button "Search" at bounding box center [132, 190] width 22 height 10
click at [162, 192] on button "Export" at bounding box center [155, 190] width 21 height 10
drag, startPoint x: 129, startPoint y: 74, endPoint x: 132, endPoint y: 65, distance: 9.8
click at [129, 72] on div "**********" at bounding box center [242, 124] width 485 height 152
click at [132, 64] on button "Java" at bounding box center [131, 68] width 21 height 11
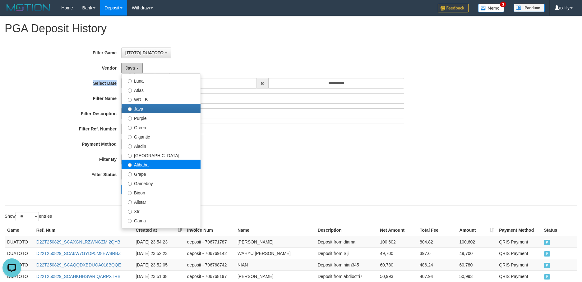
scroll to position [48, 0]
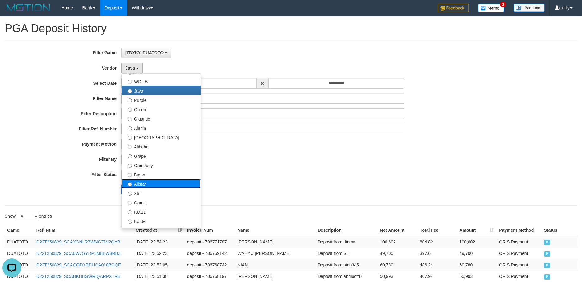
click at [166, 185] on label "Allstar" at bounding box center [161, 183] width 79 height 9
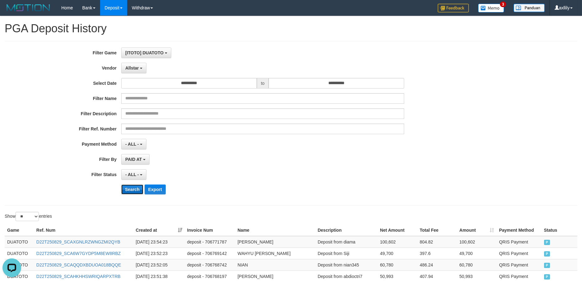
click at [134, 189] on button "Search" at bounding box center [132, 190] width 22 height 10
click at [155, 190] on button "Export" at bounding box center [155, 190] width 21 height 10
click at [137, 69] on span "Allstar" at bounding box center [132, 68] width 14 height 5
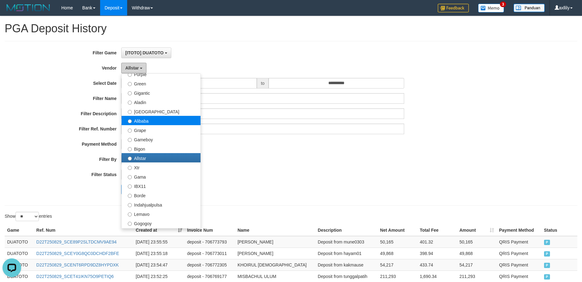
scroll to position [87, 0]
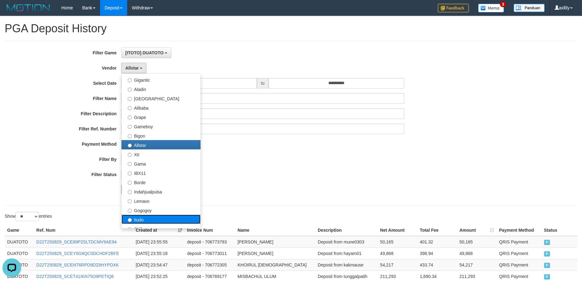
click at [159, 216] on label "Itudo" at bounding box center [161, 219] width 79 height 9
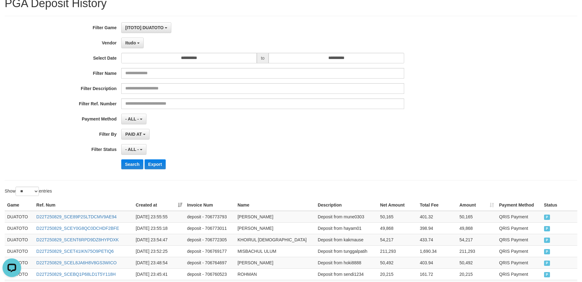
scroll to position [39, 0]
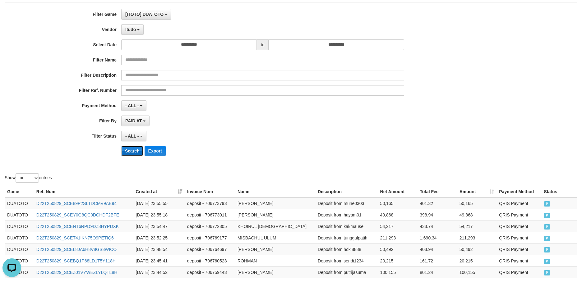
click at [140, 152] on button "Search" at bounding box center [132, 151] width 22 height 10
click at [160, 148] on button "Export" at bounding box center [155, 151] width 21 height 10
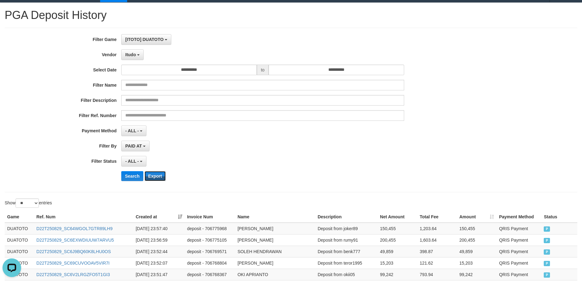
scroll to position [0, 0]
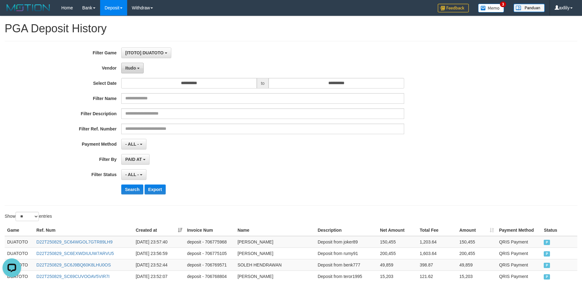
click at [125, 66] on button "Itudo" at bounding box center [132, 68] width 22 height 11
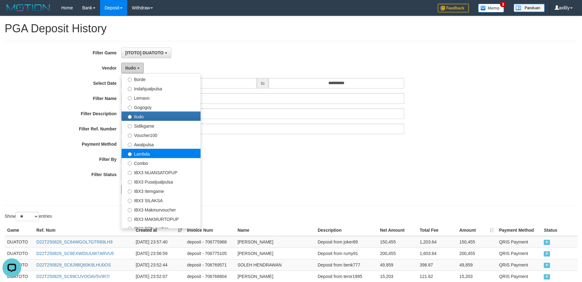
scroll to position [204, 0]
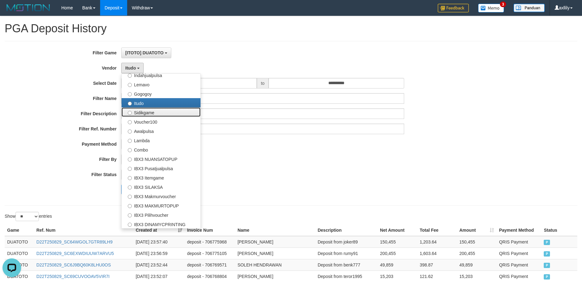
click at [171, 114] on label "Sidikgame" at bounding box center [161, 112] width 79 height 9
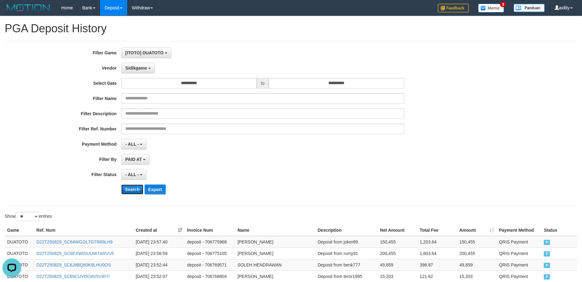
drag, startPoint x: 139, startPoint y: 186, endPoint x: 137, endPoint y: 189, distance: 4.0
click at [137, 189] on button "Search" at bounding box center [132, 190] width 22 height 10
click at [136, 191] on button "Search" at bounding box center [132, 190] width 22 height 10
click at [156, 190] on button "Export" at bounding box center [155, 190] width 21 height 10
click at [149, 71] on button "Sidikgame" at bounding box center [138, 68] width 34 height 11
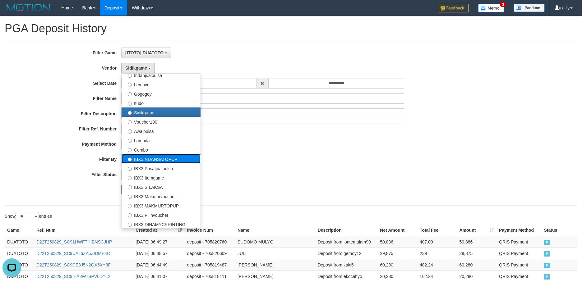
click at [158, 154] on label "IBX3 NUANSATOPUP" at bounding box center [161, 158] width 79 height 9
select select "**********"
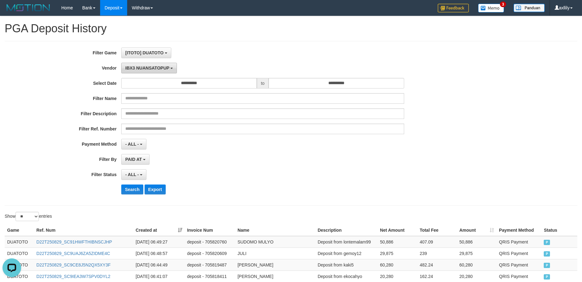
click at [143, 70] on span "IBX3 NUANSATOPUP" at bounding box center [147, 68] width 44 height 5
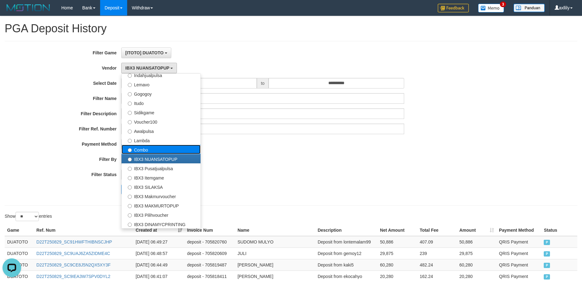
click at [144, 146] on label "Combo" at bounding box center [161, 149] width 79 height 9
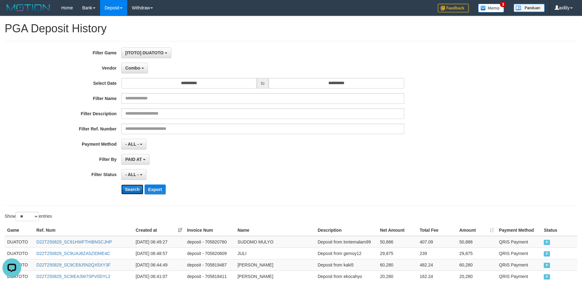
click at [130, 190] on button "Search" at bounding box center [132, 190] width 22 height 10
click at [155, 189] on button "Export" at bounding box center [155, 190] width 21 height 10
click at [139, 74] on div "**********" at bounding box center [242, 124] width 485 height 152
click at [139, 69] on span "Combo" at bounding box center [132, 68] width 15 height 5
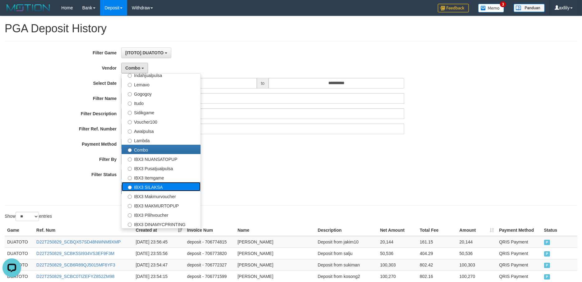
click at [153, 188] on label "IBX3 SILAKSA" at bounding box center [161, 186] width 79 height 9
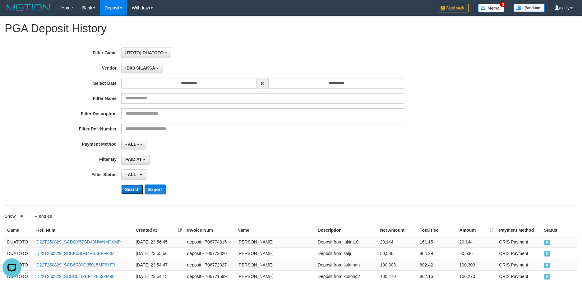
click at [132, 188] on button "Search" at bounding box center [132, 190] width 22 height 10
click at [157, 189] on button "Export" at bounding box center [155, 190] width 21 height 10
click at [139, 70] on button "IBX3 SILAKSA" at bounding box center [142, 68] width 42 height 11
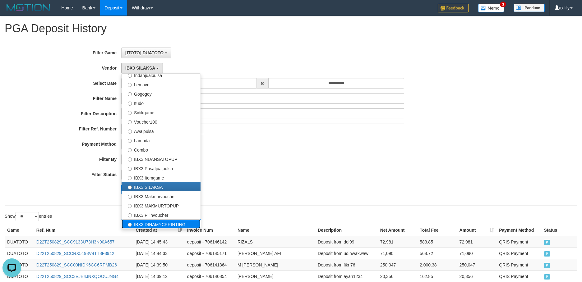
click at [152, 224] on label "IBX3 DINAMYCPRINTING" at bounding box center [161, 224] width 79 height 9
select select "**********"
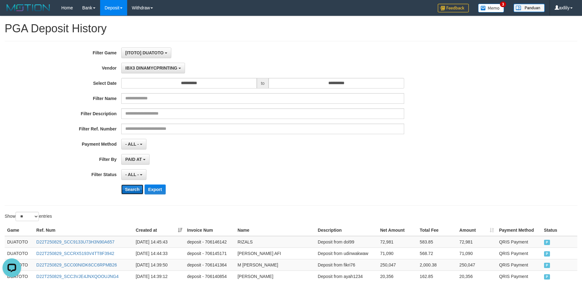
click at [134, 189] on button "Search" at bounding box center [132, 190] width 22 height 10
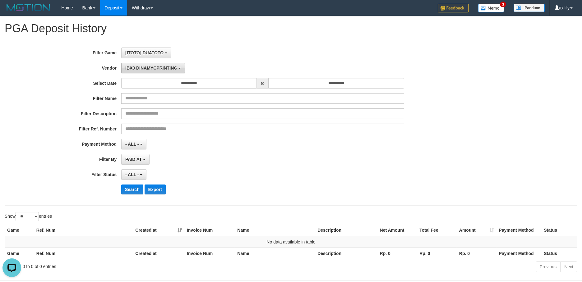
click at [142, 71] on button "IBX3 DINAMYCPRINTING" at bounding box center [153, 68] width 64 height 11
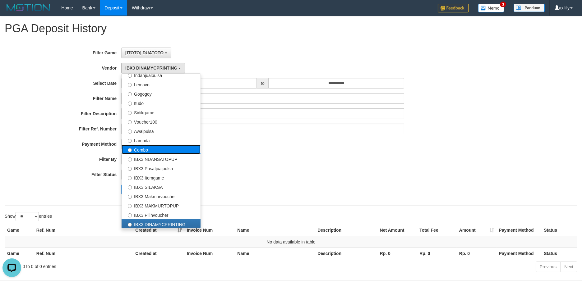
click at [147, 149] on label "Combo" at bounding box center [161, 149] width 79 height 9
select select "**********"
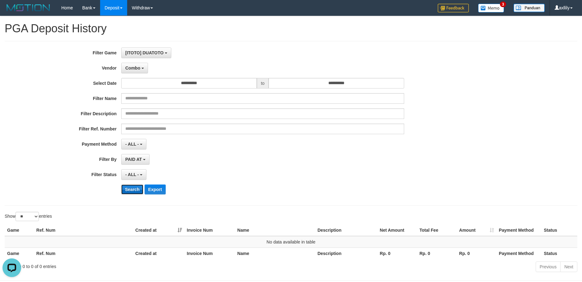
click at [135, 189] on button "Search" at bounding box center [132, 190] width 22 height 10
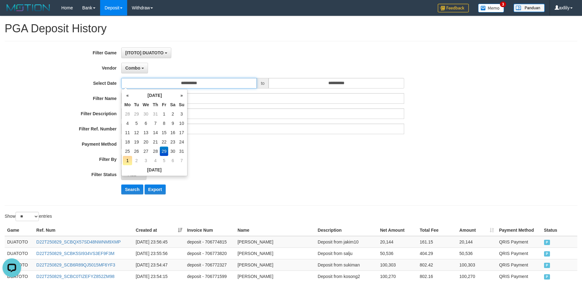
click at [171, 78] on input "**********" at bounding box center [189, 83] width 136 height 11
click at [174, 152] on td "30" at bounding box center [172, 151] width 9 height 9
type input "**********"
click at [174, 152] on td "30" at bounding box center [172, 151] width 9 height 9
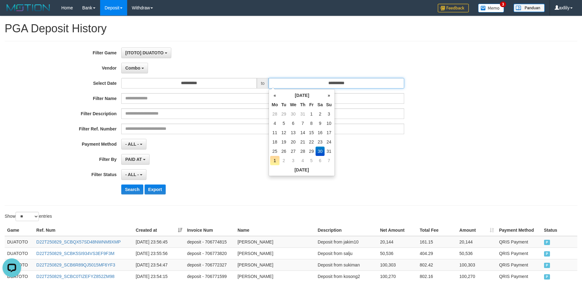
click at [288, 86] on input "**********" at bounding box center [337, 83] width 136 height 11
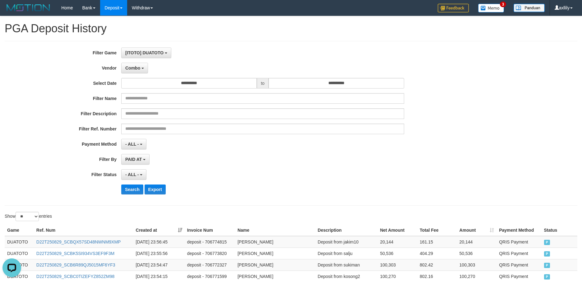
click at [255, 149] on div "- ALL - SELECT ALL - ALL - SELECT PAYMENT METHOD Mandiri BNI OVO CIMB BRI MAYBA…" at bounding box center [262, 144] width 283 height 11
click at [133, 189] on button "Search" at bounding box center [132, 190] width 22 height 10
click at [139, 68] on span "Combo" at bounding box center [132, 68] width 15 height 5
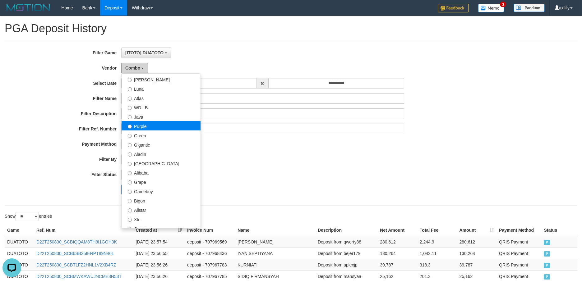
scroll to position [0, 0]
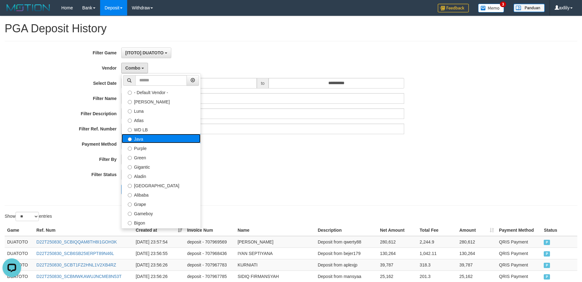
click at [144, 134] on label "Java" at bounding box center [161, 138] width 79 height 9
select select "**********"
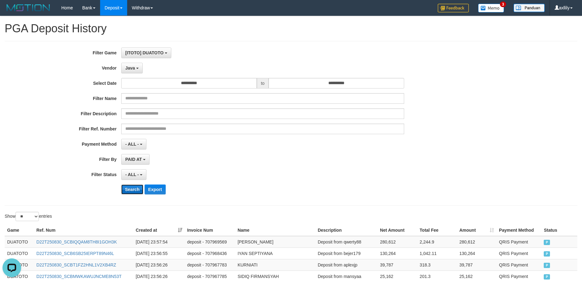
click at [134, 189] on button "Search" at bounding box center [132, 190] width 22 height 10
click at [130, 190] on button "Search" at bounding box center [132, 190] width 22 height 10
click at [131, 194] on button "Search" at bounding box center [132, 190] width 22 height 10
click at [133, 188] on button "Search" at bounding box center [132, 190] width 22 height 10
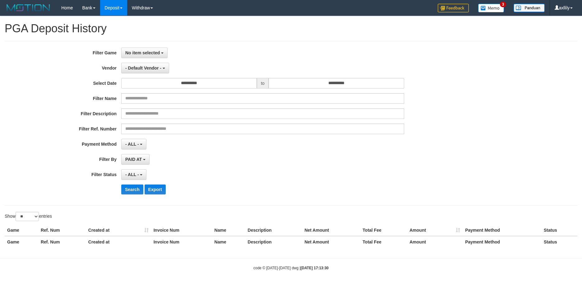
select select
select select "**"
click at [139, 46] on div "**********" at bounding box center [291, 123] width 573 height 165
click at [139, 51] on span "No item selected" at bounding box center [142, 52] width 35 height 5
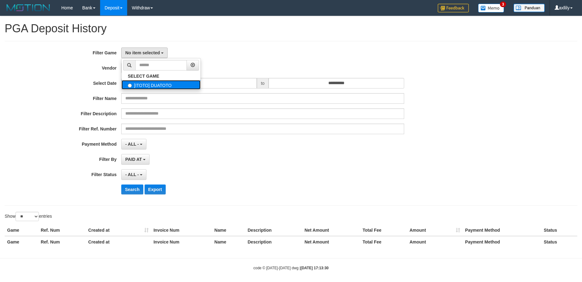
click at [146, 88] on label "[ITOTO] DUATOTO" at bounding box center [161, 84] width 79 height 9
select select "***"
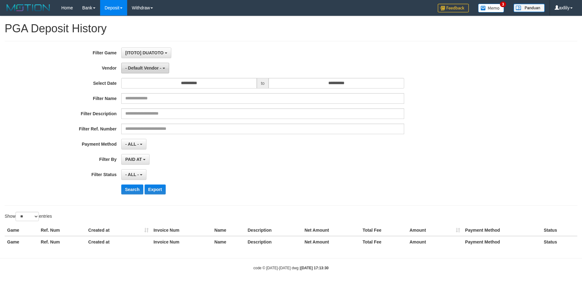
click at [147, 70] on span "- Default Vendor -" at bounding box center [143, 68] width 36 height 5
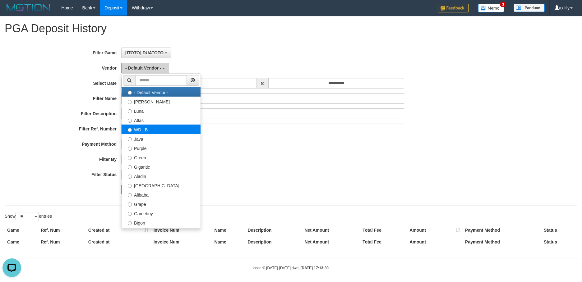
scroll to position [0, 0]
click at [278, 138] on div "**********" at bounding box center [242, 124] width 485 height 152
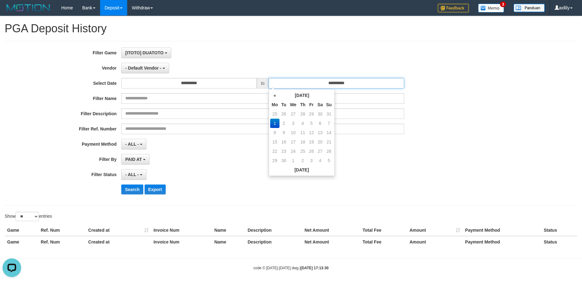
click at [289, 87] on input "**********" at bounding box center [337, 83] width 136 height 11
click at [271, 95] on th "«" at bounding box center [274, 95] width 9 height 9
click at [319, 150] on td "30" at bounding box center [320, 151] width 9 height 9
type input "**********"
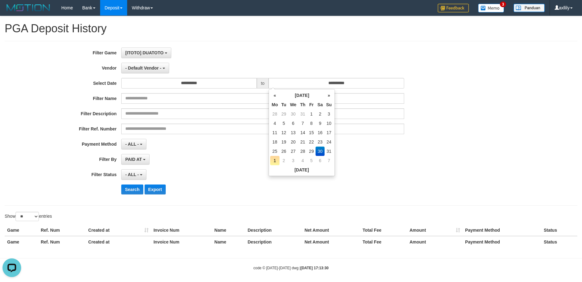
click at [319, 150] on td "30" at bounding box center [320, 151] width 9 height 9
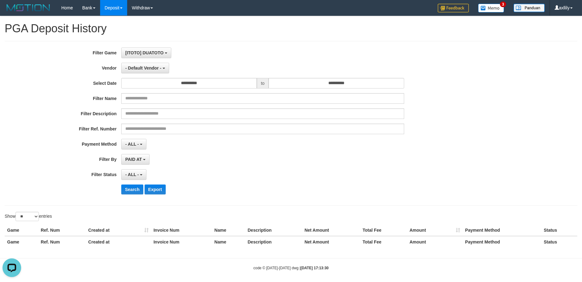
click at [234, 160] on div "PAID AT PAID AT CREATED AT" at bounding box center [262, 159] width 283 height 11
click at [206, 84] on input "**********" at bounding box center [189, 83] width 136 height 11
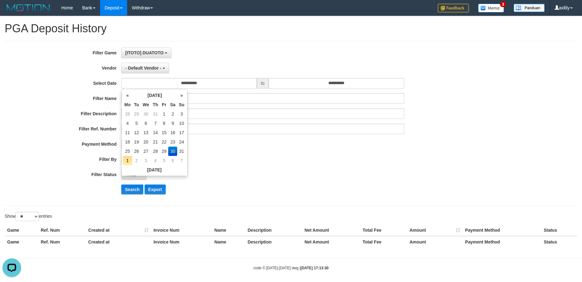
click at [223, 163] on div "PAID AT PAID AT CREATED AT" at bounding box center [262, 159] width 283 height 11
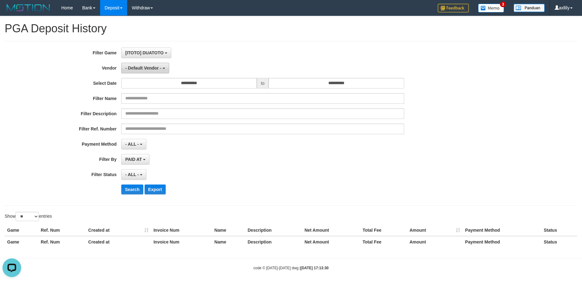
click at [151, 65] on button "- Default Vendor -" at bounding box center [145, 68] width 48 height 11
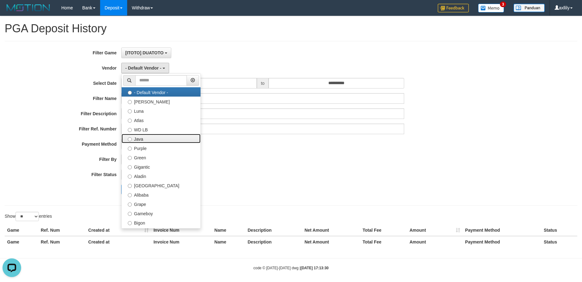
click at [152, 138] on label "Java" at bounding box center [161, 138] width 79 height 9
select select "**********"
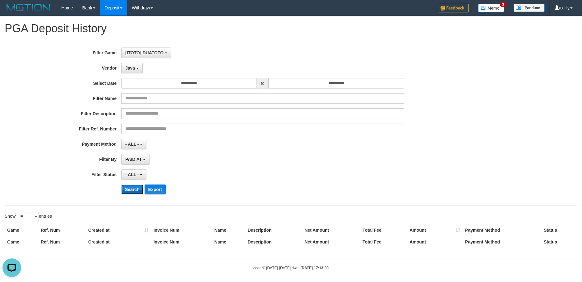
click at [127, 190] on button "Search" at bounding box center [132, 190] width 22 height 10
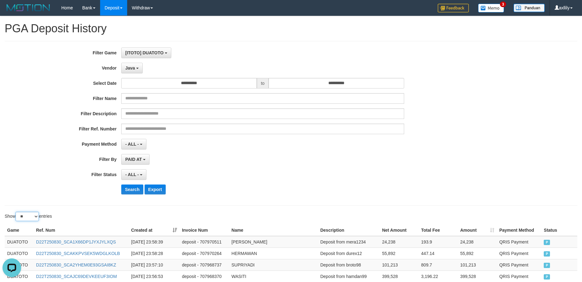
click at [30, 214] on select "** ** ** ***" at bounding box center [27, 216] width 23 height 9
select select "***"
click at [16, 212] on select "** ** ** ***" at bounding box center [27, 216] width 23 height 9
click at [131, 190] on button "Search" at bounding box center [132, 190] width 22 height 10
click at [127, 187] on button "Search" at bounding box center [132, 190] width 22 height 10
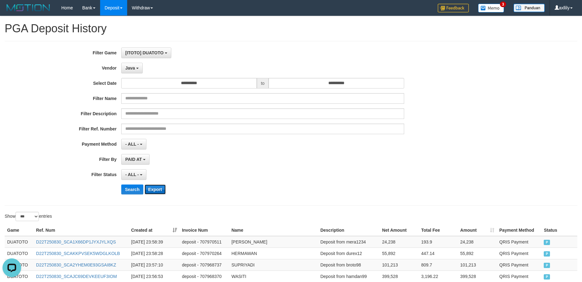
click at [155, 190] on button "Export" at bounding box center [155, 190] width 21 height 10
click at [124, 71] on button "Java" at bounding box center [131, 68] width 21 height 11
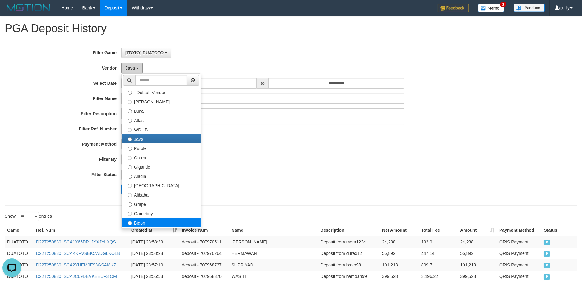
scroll to position [39, 0]
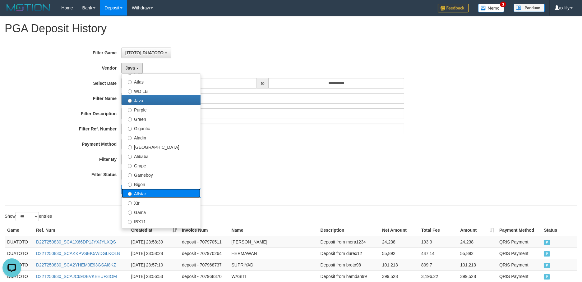
click at [156, 195] on label "Allstar" at bounding box center [161, 193] width 79 height 9
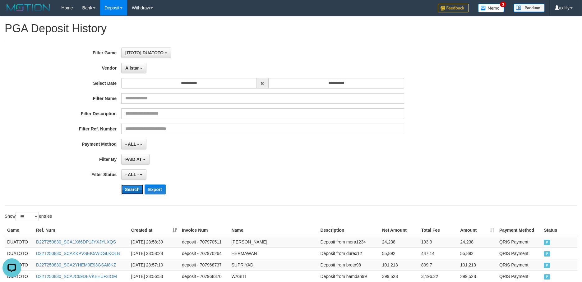
click at [138, 187] on button "Search" at bounding box center [132, 190] width 22 height 10
click at [135, 189] on button "Search" at bounding box center [132, 190] width 22 height 10
click at [161, 191] on button "Export" at bounding box center [155, 190] width 21 height 10
click at [138, 68] on span "Allstar" at bounding box center [132, 68] width 14 height 5
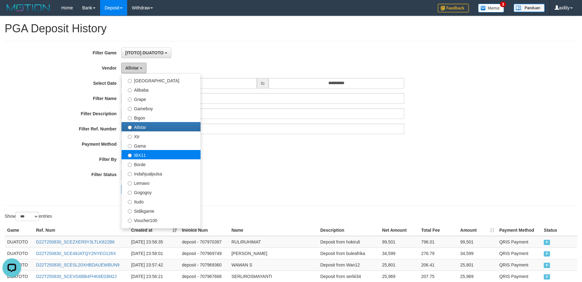
scroll to position [117, 0]
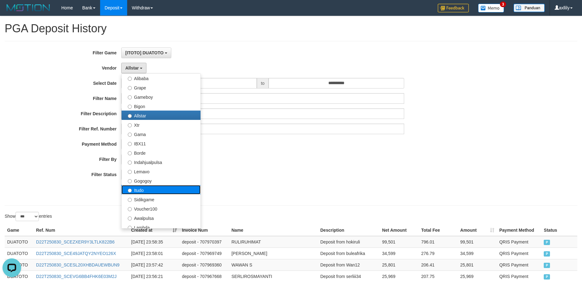
click at [155, 189] on label "Itudo" at bounding box center [161, 189] width 79 height 9
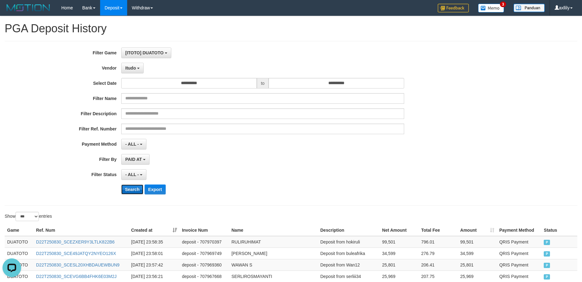
click at [131, 189] on button "Search" at bounding box center [132, 190] width 22 height 10
click at [152, 192] on button "Export" at bounding box center [155, 190] width 21 height 10
drag, startPoint x: 132, startPoint y: 67, endPoint x: 132, endPoint y: 71, distance: 4.0
click at [132, 69] on span "Itudo" at bounding box center [130, 68] width 11 height 5
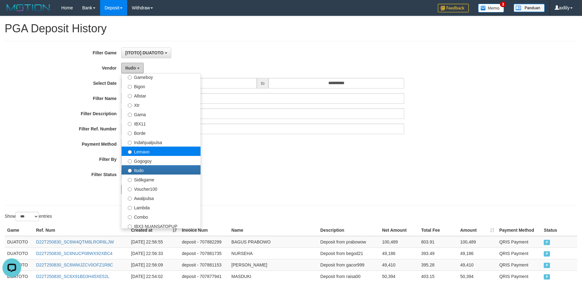
scroll to position [155, 0]
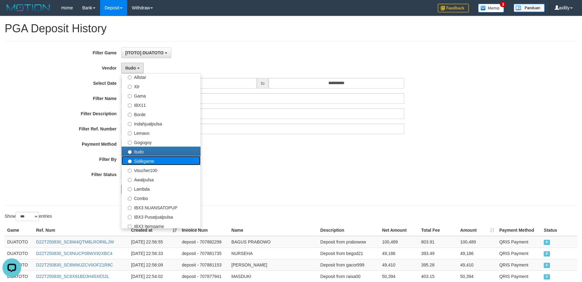
click at [155, 160] on label "Sidikgame" at bounding box center [161, 160] width 79 height 9
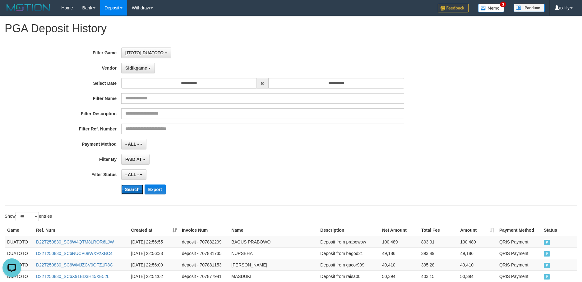
click at [134, 188] on button "Search" at bounding box center [132, 190] width 22 height 10
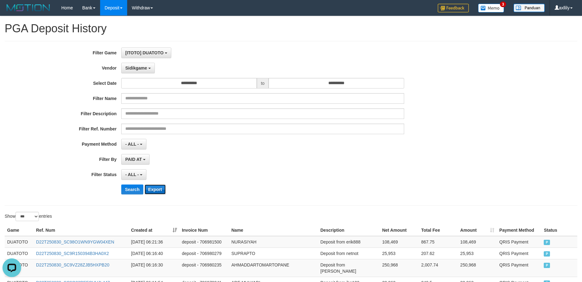
click at [156, 189] on button "Export" at bounding box center [155, 190] width 21 height 10
drag, startPoint x: 143, startPoint y: 68, endPoint x: 152, endPoint y: 98, distance: 31.7
click at [142, 68] on span "Sidikgame" at bounding box center [136, 68] width 22 height 5
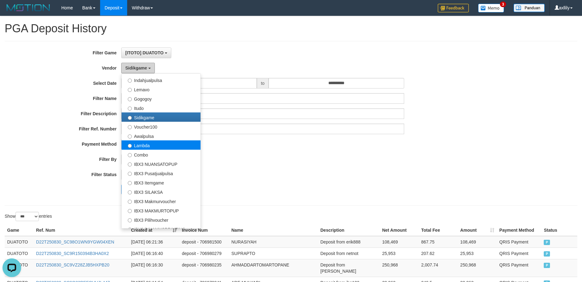
scroll to position [204, 0]
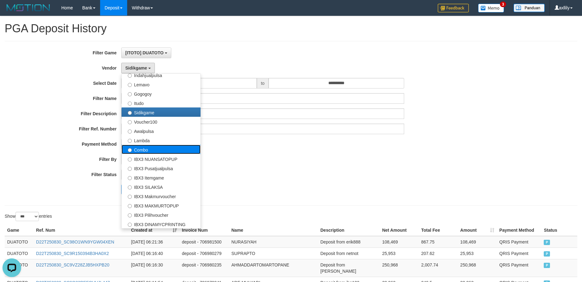
click at [164, 153] on label "Combo" at bounding box center [161, 149] width 79 height 9
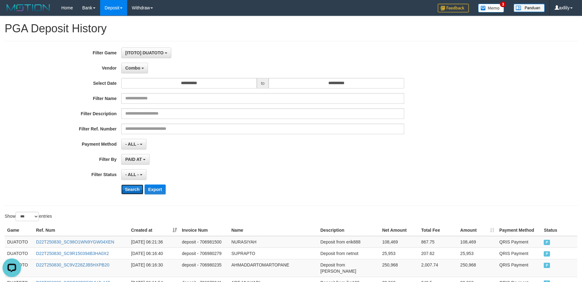
click at [131, 187] on button "Search" at bounding box center [132, 190] width 22 height 10
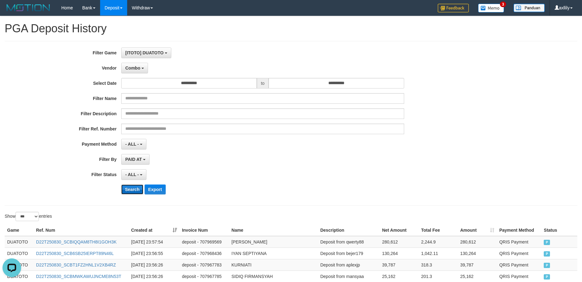
click at [127, 189] on button "Search" at bounding box center [132, 190] width 22 height 10
click at [124, 69] on button "Combo" at bounding box center [134, 68] width 27 height 11
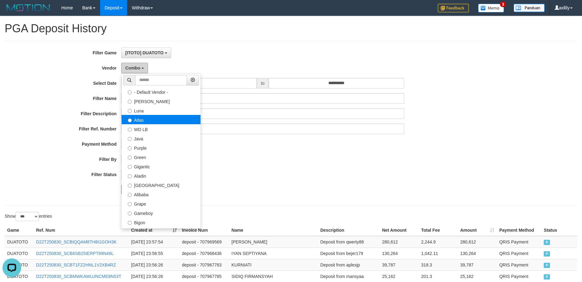
scroll to position [0, 0]
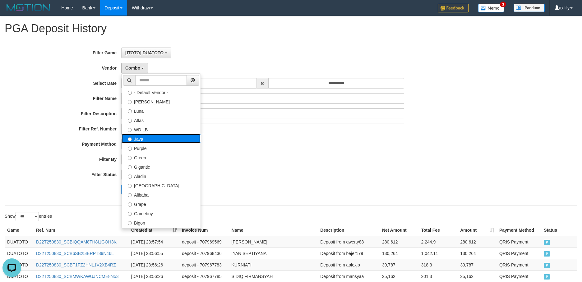
click at [142, 138] on label "Java" at bounding box center [161, 138] width 79 height 9
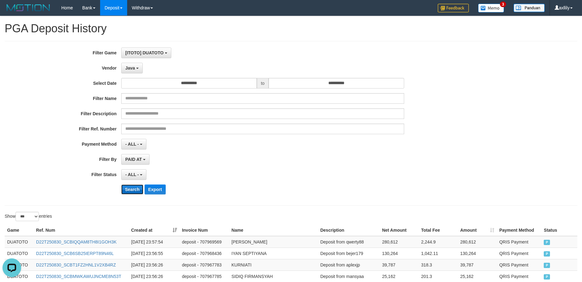
click at [133, 190] on button "Search" at bounding box center [132, 190] width 22 height 10
click at [136, 192] on button "Search" at bounding box center [132, 190] width 22 height 10
drag, startPoint x: 161, startPoint y: 188, endPoint x: 160, endPoint y: 193, distance: 5.4
click at [160, 188] on button "Export" at bounding box center [155, 190] width 21 height 10
click at [131, 70] on button "Java" at bounding box center [131, 68] width 21 height 11
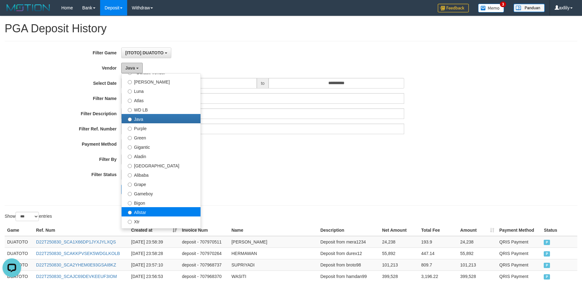
scroll to position [39, 0]
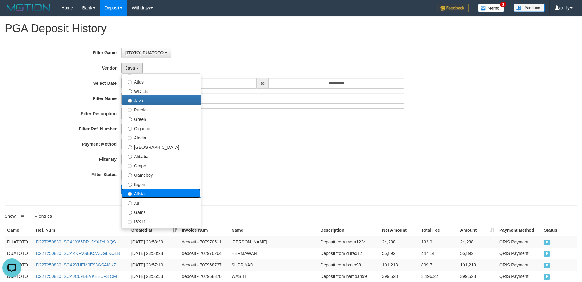
click at [170, 190] on label "Allstar" at bounding box center [161, 193] width 79 height 9
select select "**********"
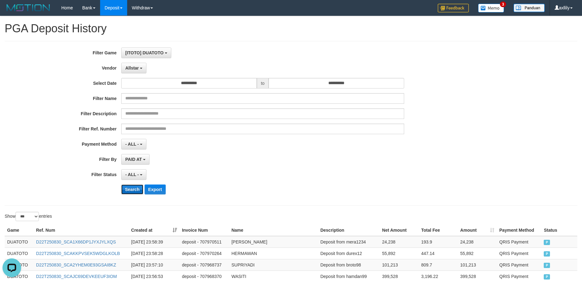
click at [137, 192] on button "Search" at bounding box center [132, 190] width 22 height 10
click at [154, 189] on button "Export" at bounding box center [155, 190] width 21 height 10
drag, startPoint x: 136, startPoint y: 65, endPoint x: 142, endPoint y: 87, distance: 22.9
click at [136, 65] on button "Allstar" at bounding box center [133, 68] width 25 height 11
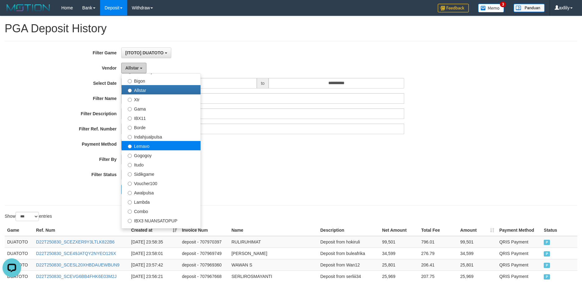
scroll to position [155, 0]
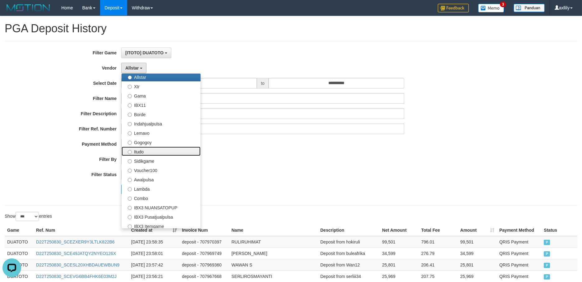
click at [152, 150] on label "Itudo" at bounding box center [161, 151] width 79 height 9
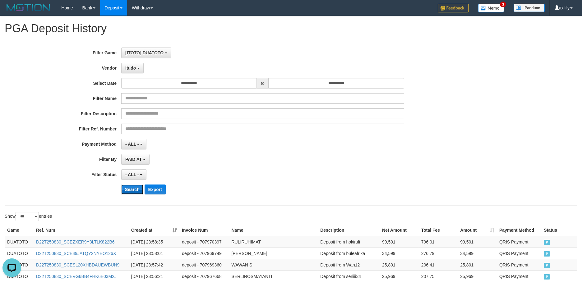
click at [130, 187] on button "Search" at bounding box center [132, 190] width 22 height 10
click at [158, 191] on button "Export" at bounding box center [155, 190] width 21 height 10
click at [140, 68] on button "Itudo" at bounding box center [132, 68] width 22 height 11
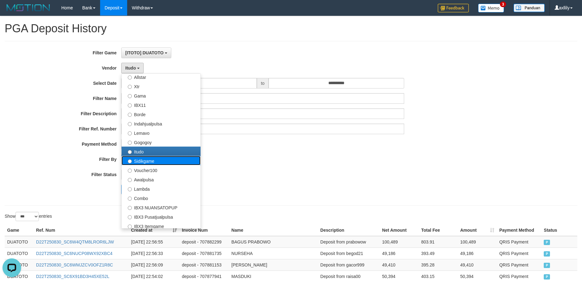
click at [166, 158] on label "Sidikgame" at bounding box center [161, 160] width 79 height 9
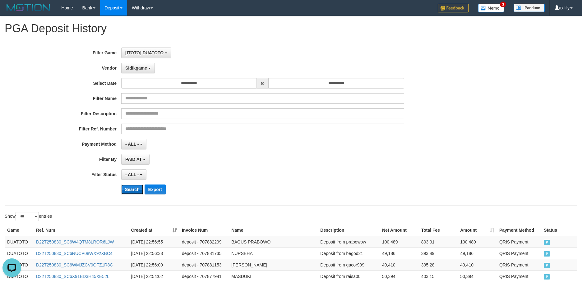
click at [134, 186] on button "Search" at bounding box center [132, 190] width 22 height 10
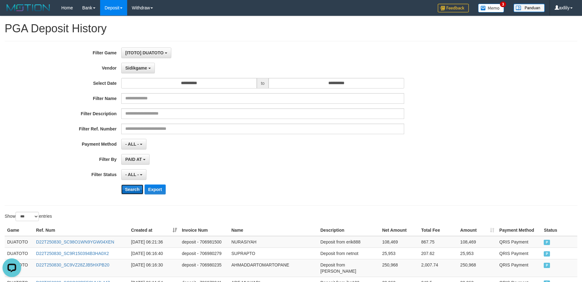
click at [135, 187] on button "Search" at bounding box center [132, 190] width 22 height 10
click at [161, 191] on button "Export" at bounding box center [155, 190] width 21 height 10
drag, startPoint x: 142, startPoint y: 65, endPoint x: 140, endPoint y: 90, distance: 25.6
click at [142, 65] on button "Sidikgame" at bounding box center [138, 68] width 34 height 11
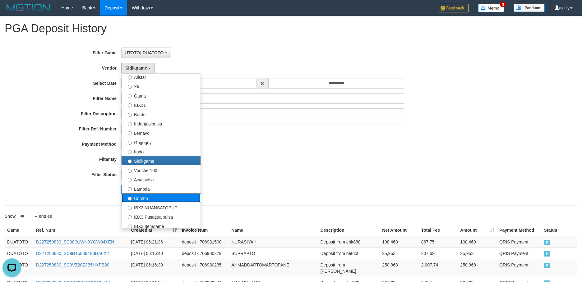
click at [146, 196] on label "Combo" at bounding box center [161, 198] width 79 height 9
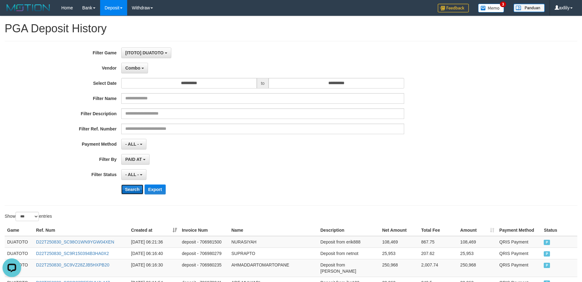
click at [137, 191] on button "Search" at bounding box center [132, 190] width 22 height 10
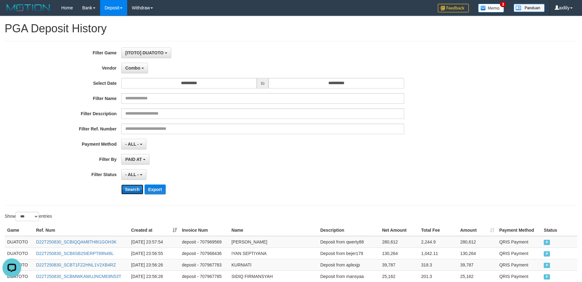
click at [137, 191] on button "Search" at bounding box center [132, 190] width 22 height 10
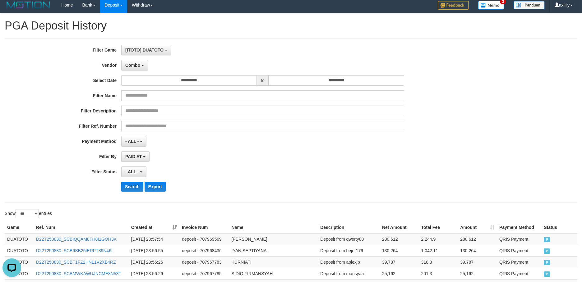
scroll to position [0, 0]
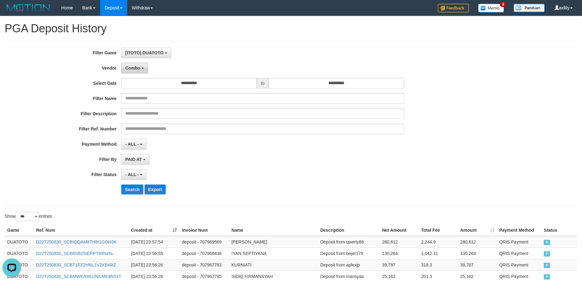
drag, startPoint x: 130, startPoint y: 69, endPoint x: 135, endPoint y: 70, distance: 5.0
click at [131, 69] on span "Combo" at bounding box center [132, 68] width 15 height 5
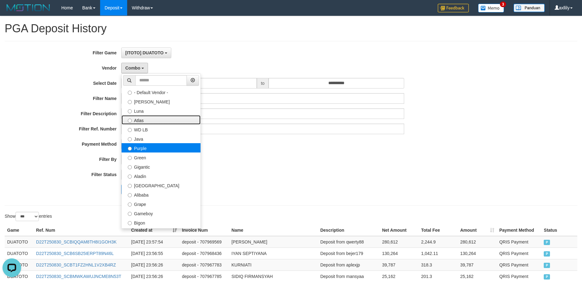
drag, startPoint x: 155, startPoint y: 123, endPoint x: 156, endPoint y: 145, distance: 22.4
click at [156, 145] on ul "- Default Vendor - [PERSON_NAME] Atlas WD LB Java Purple Green Gigantic Aladin …" at bounding box center [161, 151] width 80 height 156
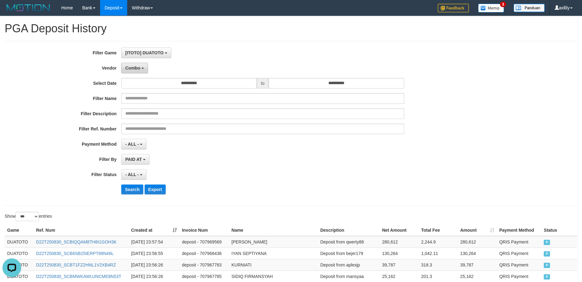
click at [140, 68] on span "Combo" at bounding box center [132, 68] width 15 height 5
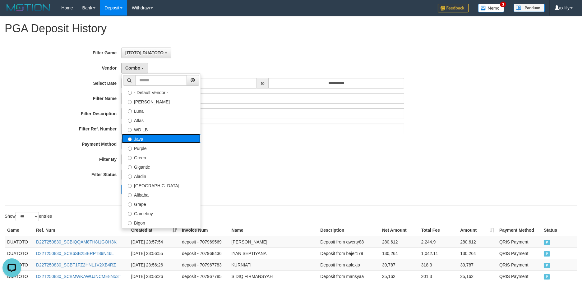
click at [143, 139] on label "Java" at bounding box center [161, 138] width 79 height 9
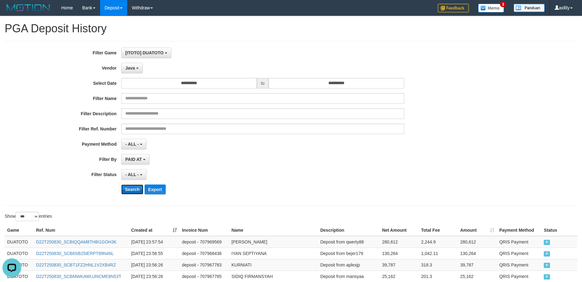
click at [132, 188] on button "Search" at bounding box center [132, 190] width 22 height 10
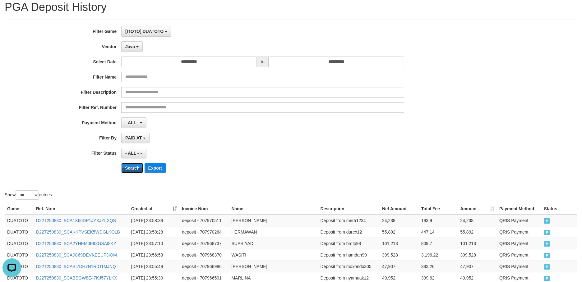
scroll to position [39, 0]
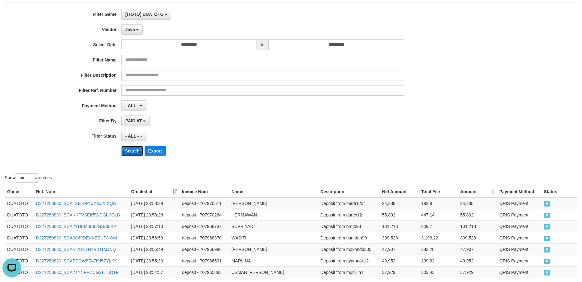
click at [133, 150] on button "Search" at bounding box center [132, 151] width 22 height 10
click at [133, 27] on span "Java" at bounding box center [130, 29] width 10 height 5
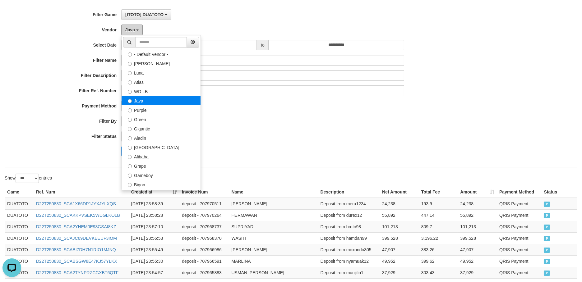
scroll to position [0, 0]
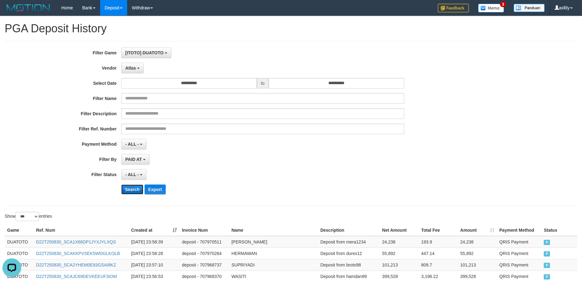
click at [134, 188] on button "Search" at bounding box center [132, 190] width 22 height 10
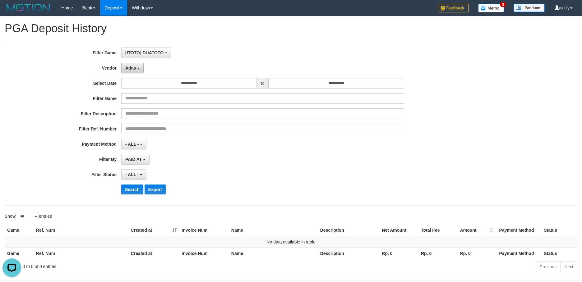
drag, startPoint x: 139, startPoint y: 65, endPoint x: 139, endPoint y: 97, distance: 31.7
click at [139, 66] on button "Atlas" at bounding box center [132, 68] width 22 height 11
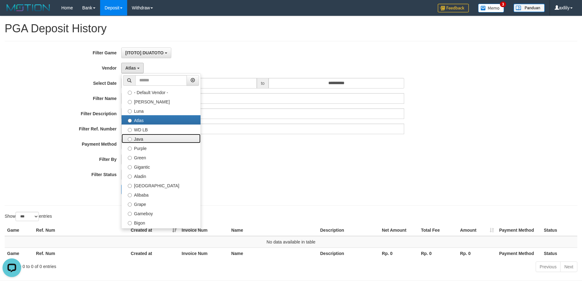
drag, startPoint x: 153, startPoint y: 139, endPoint x: 150, endPoint y: 161, distance: 22.4
click at [153, 140] on label "Java" at bounding box center [161, 138] width 79 height 9
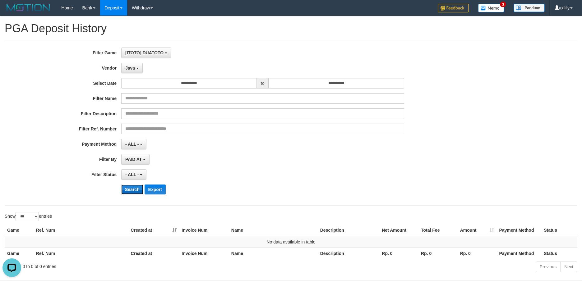
click at [127, 191] on button "Search" at bounding box center [132, 190] width 22 height 10
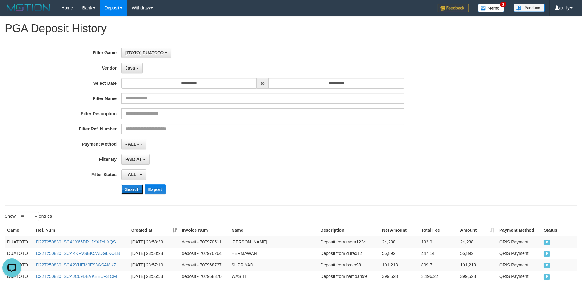
click at [138, 188] on button "Search" at bounding box center [132, 190] width 22 height 10
click at [191, 175] on div "- ALL - SELECT ALL - ALL - SELECT STATUS PENDING/UNPAID PAID CANCELED EXPIRED" at bounding box center [262, 175] width 283 height 11
click at [127, 190] on button "Search" at bounding box center [132, 190] width 22 height 10
click at [142, 190] on button "Search" at bounding box center [132, 190] width 22 height 10
click at [135, 189] on button "Search" at bounding box center [132, 190] width 22 height 10
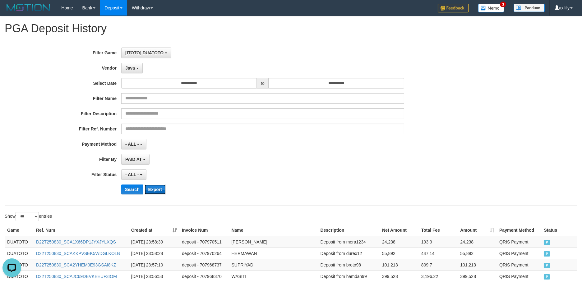
click at [161, 190] on button "Export" at bounding box center [155, 190] width 21 height 10
click at [124, 64] on button "Java" at bounding box center [131, 68] width 21 height 11
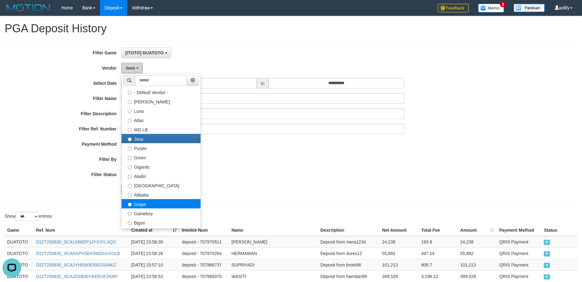
scroll to position [39, 0]
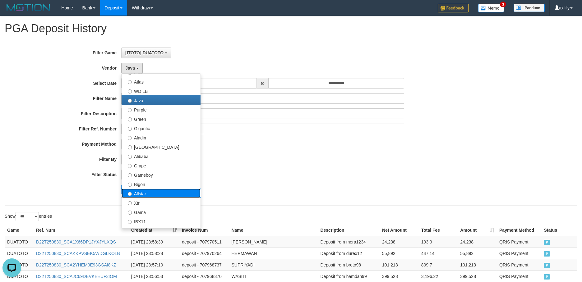
click at [158, 194] on label "Allstar" at bounding box center [161, 193] width 79 height 9
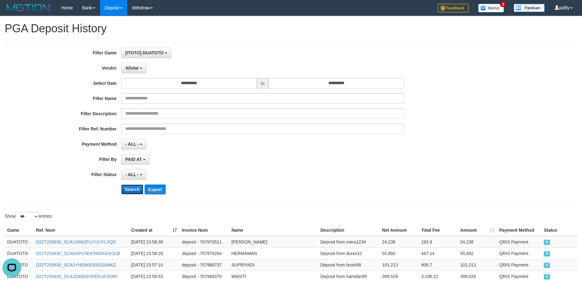
click at [128, 193] on button "Search" at bounding box center [132, 190] width 22 height 10
click at [149, 190] on button "Export" at bounding box center [155, 190] width 21 height 10
click at [141, 67] on button "Allstar" at bounding box center [133, 68] width 25 height 11
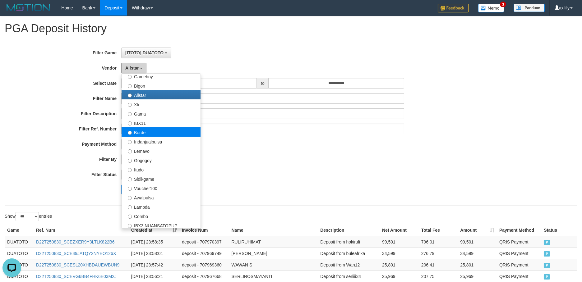
scroll to position [155, 0]
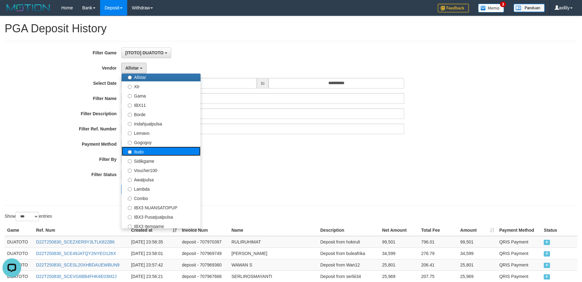
click at [166, 152] on label "Itudo" at bounding box center [161, 151] width 79 height 9
select select "**********"
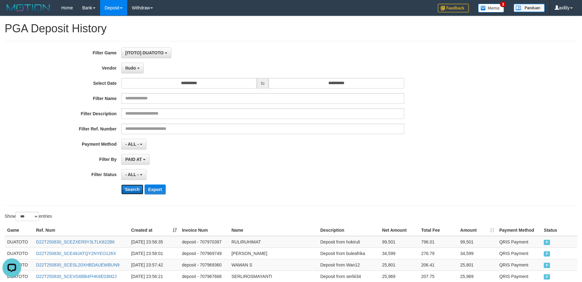
click at [136, 185] on button "Search" at bounding box center [132, 190] width 22 height 10
click at [135, 185] on button "Search" at bounding box center [132, 190] width 22 height 10
click at [136, 183] on div "**********" at bounding box center [242, 124] width 485 height 152
click at [120, 186] on div "Search Export" at bounding box center [242, 190] width 485 height 10
drag, startPoint x: 127, startPoint y: 189, endPoint x: 131, endPoint y: 189, distance: 3.7
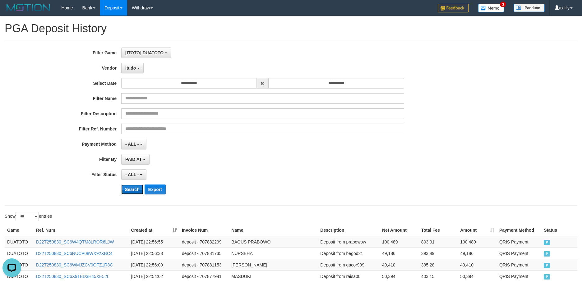
click at [128, 189] on button "Search" at bounding box center [132, 190] width 22 height 10
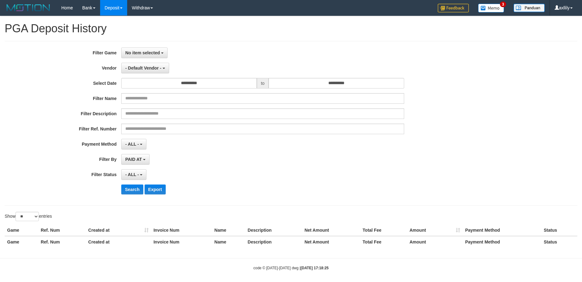
select select
select select "**"
drag, startPoint x: 138, startPoint y: 51, endPoint x: 139, endPoint y: 57, distance: 5.7
click at [138, 51] on span "No item selected" at bounding box center [142, 52] width 35 height 5
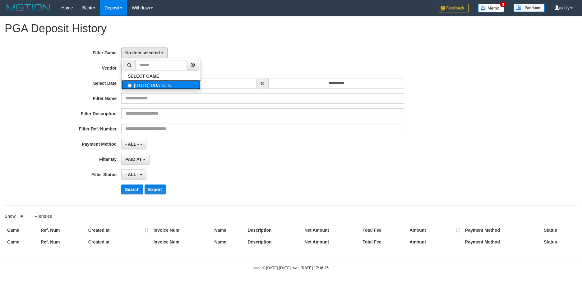
click at [143, 84] on label "[ITOTO] DUATOTO" at bounding box center [161, 84] width 79 height 9
select select "***"
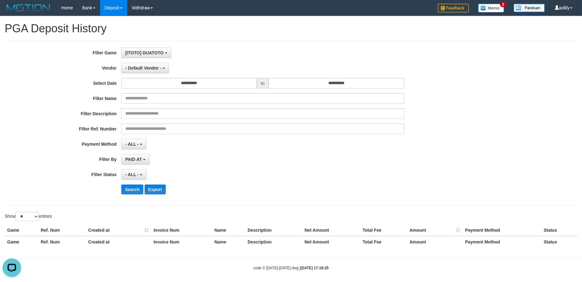
click at [177, 56] on div "[ITOTO] DUATOTO SELECT GAME [ITOTO] DUATOTO" at bounding box center [262, 53] width 283 height 11
click at [147, 67] on span "- Default Vendor -" at bounding box center [143, 68] width 36 height 5
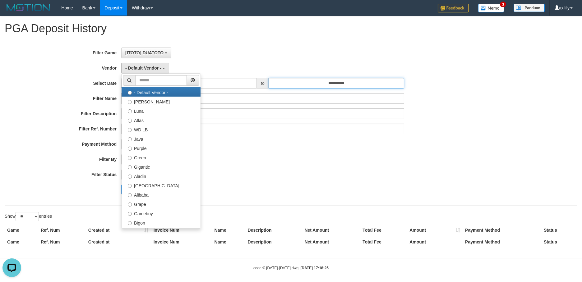
click at [301, 82] on input "**********" at bounding box center [337, 83] width 136 height 11
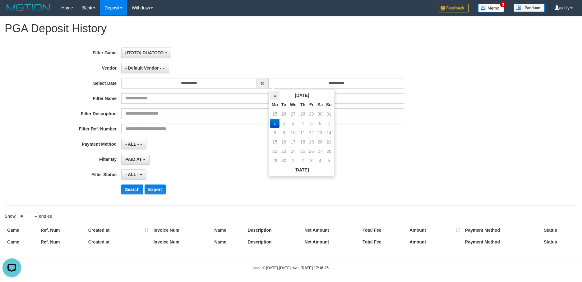
click at [277, 96] on th "«" at bounding box center [274, 95] width 9 height 9
click at [322, 152] on td "30" at bounding box center [320, 151] width 9 height 9
type input "**********"
click at [322, 152] on td "30" at bounding box center [320, 151] width 9 height 9
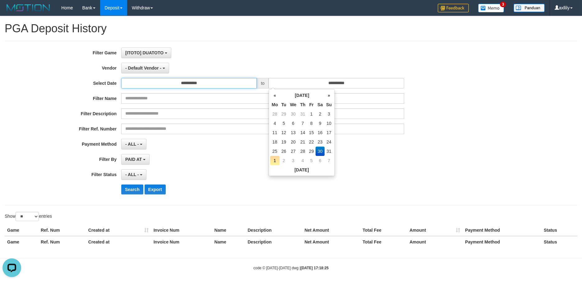
click at [225, 88] on input "**********" at bounding box center [189, 83] width 136 height 11
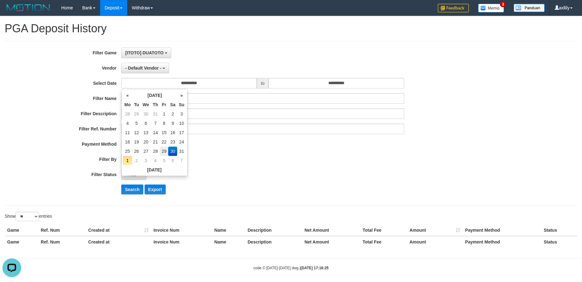
click at [166, 150] on td "29" at bounding box center [164, 151] width 8 height 9
click at [172, 150] on td "30" at bounding box center [172, 151] width 9 height 9
type input "**********"
click at [172, 150] on td "30" at bounding box center [172, 151] width 9 height 9
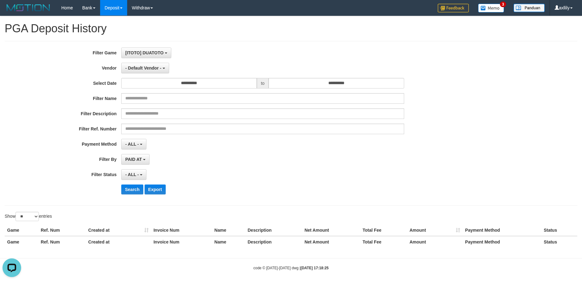
click at [242, 164] on div "PAID AT PAID AT CREATED AT" at bounding box center [262, 159] width 283 height 11
click at [142, 71] on button "- Default Vendor -" at bounding box center [145, 68] width 48 height 11
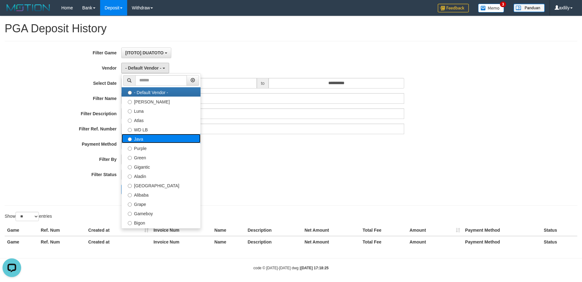
click at [157, 142] on label "Java" at bounding box center [161, 138] width 79 height 9
select select "**********"
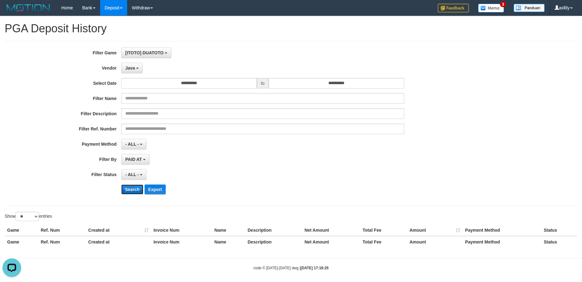
click at [132, 192] on button "Search" at bounding box center [132, 190] width 22 height 10
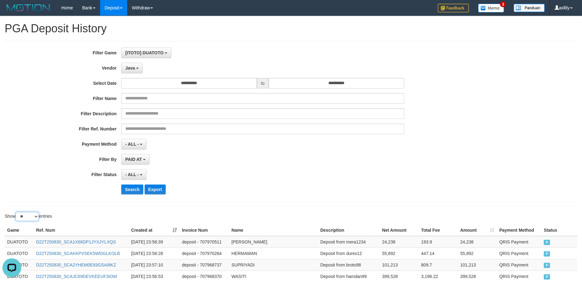
click at [33, 217] on select "** ** ** ***" at bounding box center [27, 216] width 23 height 9
select select "***"
click at [16, 212] on select "** ** ** ***" at bounding box center [27, 216] width 23 height 9
click at [132, 189] on button "Search" at bounding box center [132, 190] width 22 height 10
click at [156, 191] on button "Export" at bounding box center [155, 190] width 21 height 10
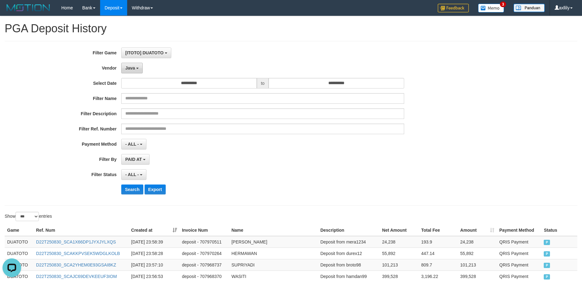
click at [129, 68] on span "Java" at bounding box center [130, 68] width 10 height 5
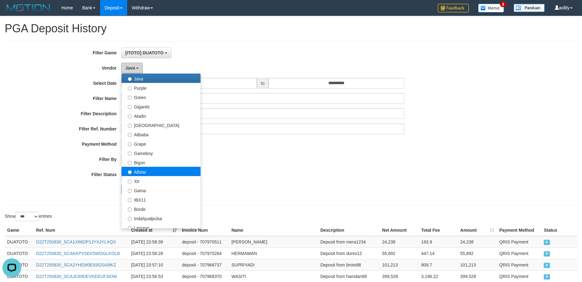
scroll to position [77, 0]
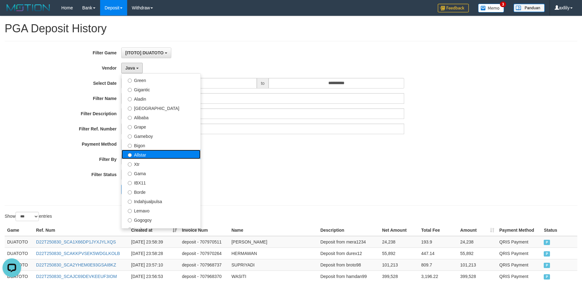
click at [157, 155] on label "Allstar" at bounding box center [161, 154] width 79 height 9
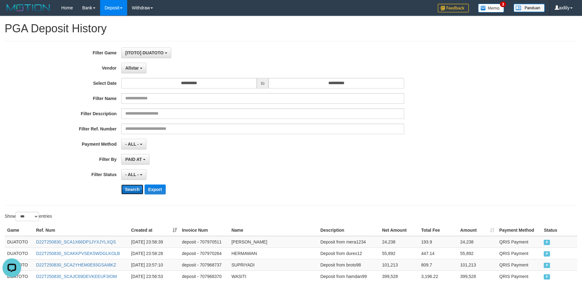
click at [124, 191] on button "Search" at bounding box center [132, 190] width 22 height 10
click at [161, 187] on button "Export" at bounding box center [155, 190] width 21 height 10
click at [133, 67] on span "Allstar" at bounding box center [132, 68] width 14 height 5
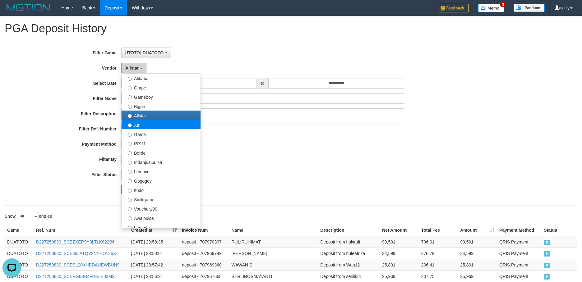
scroll to position [155, 0]
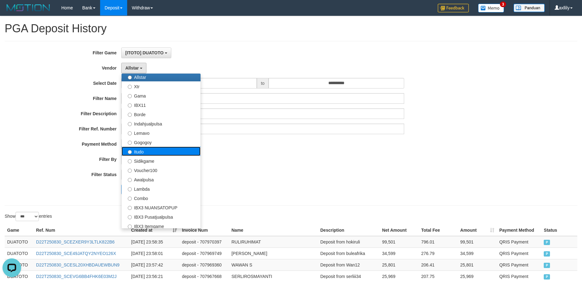
click at [148, 154] on label "Itudo" at bounding box center [161, 151] width 79 height 9
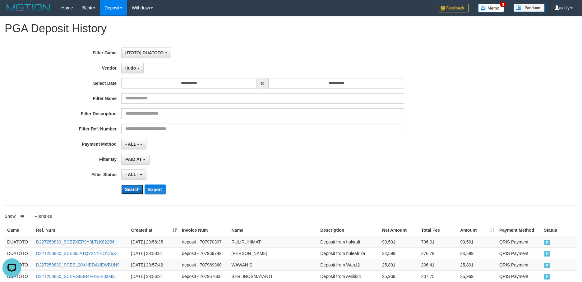
click at [129, 190] on button "Search" at bounding box center [132, 190] width 22 height 10
click at [156, 186] on button "Export" at bounding box center [155, 190] width 21 height 10
click at [135, 68] on span "Itudo" at bounding box center [130, 68] width 11 height 5
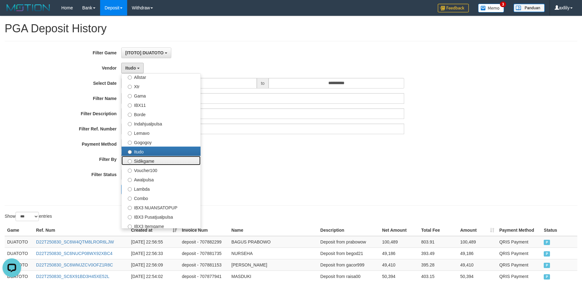
click at [148, 161] on label "Sidikgame" at bounding box center [161, 160] width 79 height 9
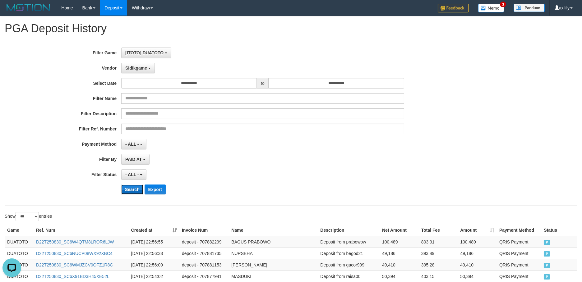
click at [133, 190] on button "Search" at bounding box center [132, 190] width 22 height 10
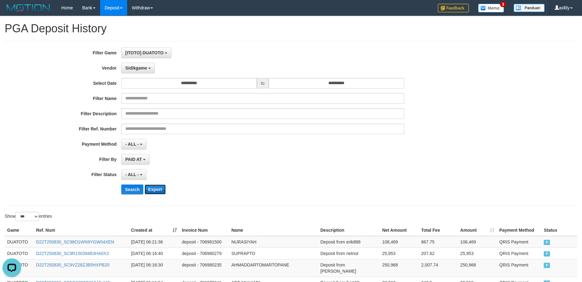
click at [150, 188] on button "Export" at bounding box center [155, 190] width 21 height 10
click at [142, 66] on span "Sidikgame" at bounding box center [136, 68] width 22 height 5
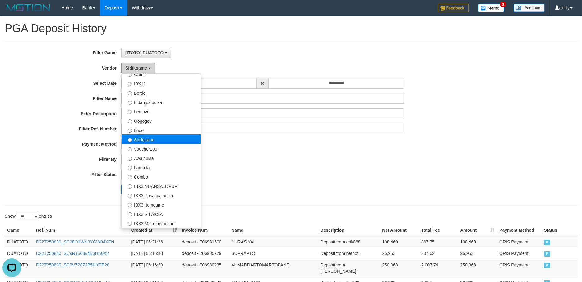
scroll to position [194, 0]
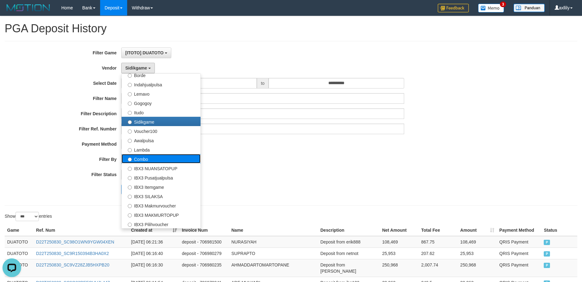
click at [159, 159] on label "Combo" at bounding box center [161, 158] width 79 height 9
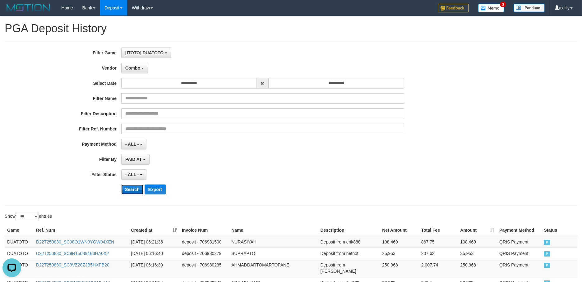
click at [136, 187] on button "Search" at bounding box center [132, 190] width 22 height 10
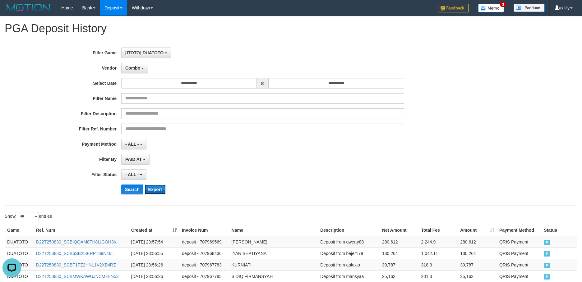
click at [158, 188] on button "Export" at bounding box center [155, 190] width 21 height 10
click at [143, 72] on button "Combo" at bounding box center [134, 68] width 27 height 11
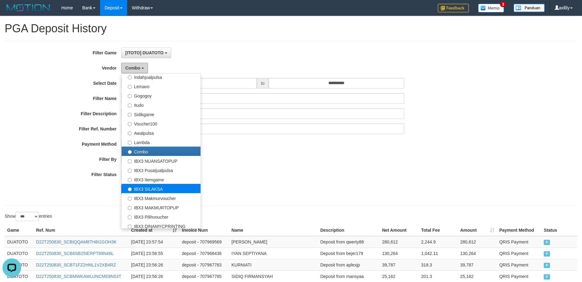
scroll to position [204, 0]
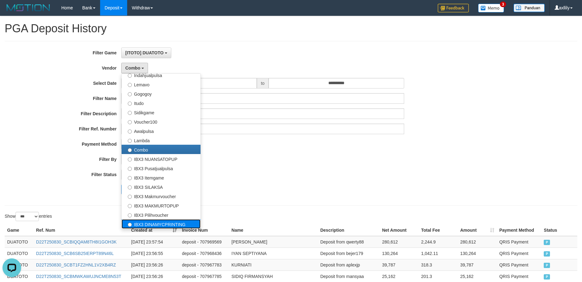
click at [152, 221] on label "IBX3 DINAMYCPRINTING" at bounding box center [161, 224] width 79 height 9
select select "**********"
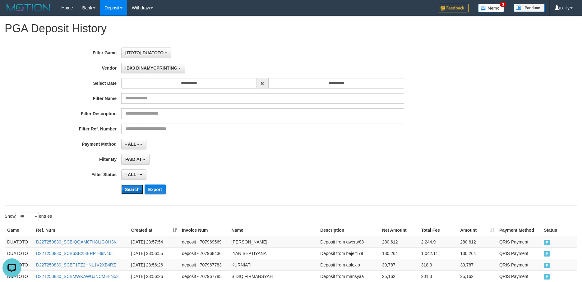
click at [124, 189] on button "Search" at bounding box center [132, 190] width 22 height 10
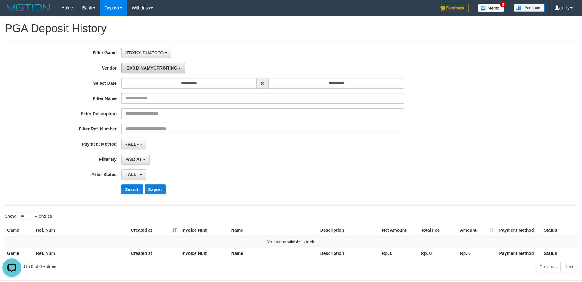
click at [171, 67] on span "IBX3 DINAMYCPRINTING" at bounding box center [151, 68] width 52 height 5
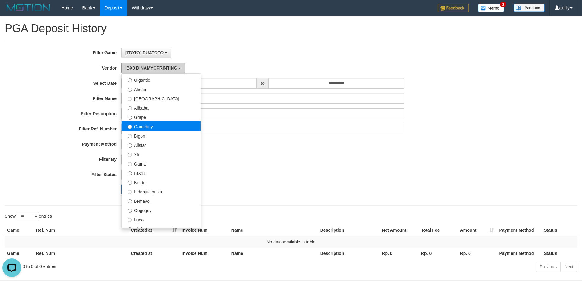
scroll to position [48, 0]
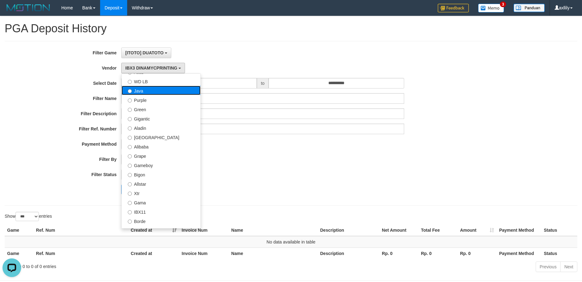
click at [151, 92] on label "Java" at bounding box center [161, 90] width 79 height 9
select select "**********"
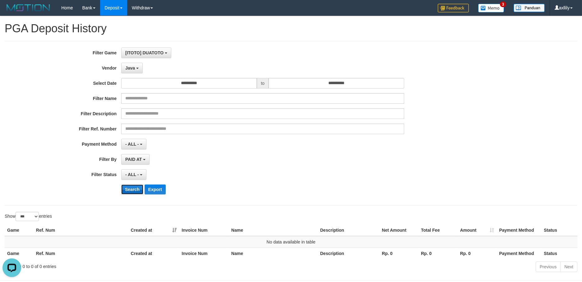
click at [133, 189] on button "Search" at bounding box center [132, 190] width 22 height 10
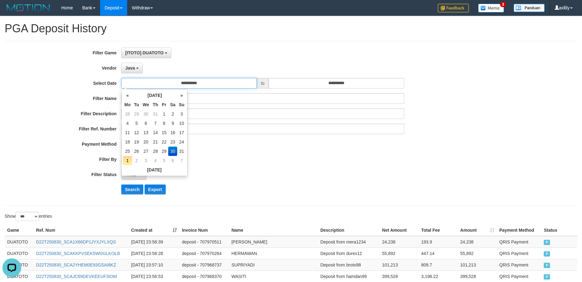
click at [187, 79] on input "**********" at bounding box center [189, 83] width 136 height 11
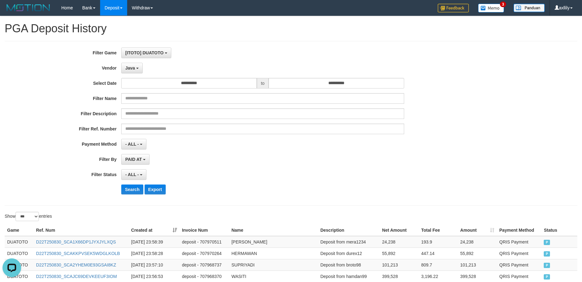
drag, startPoint x: 191, startPoint y: 206, endPoint x: 147, endPoint y: 95, distance: 119.2
click at [191, 204] on div "**********" at bounding box center [291, 123] width 573 height 165
click at [125, 63] on button "Java" at bounding box center [131, 68] width 21 height 11
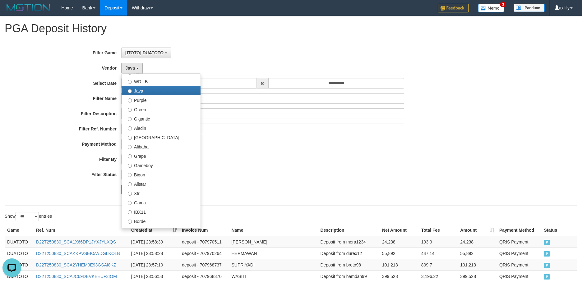
click at [348, 143] on div "- ALL - SELECT ALL - ALL - SELECT PAYMENT METHOD Mandiri BNI OVO CIMB BRI MAYBA…" at bounding box center [262, 144] width 283 height 11
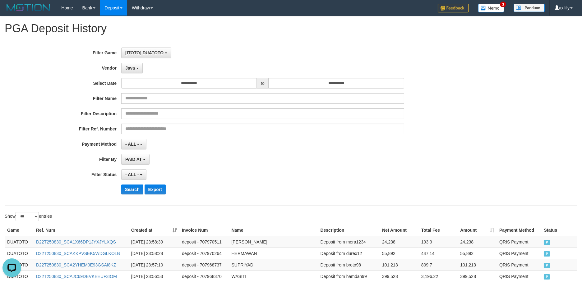
click at [116, 61] on div "**********" at bounding box center [242, 124] width 485 height 152
drag, startPoint x: 138, startPoint y: 188, endPoint x: 110, endPoint y: 134, distance: 60.5
click at [138, 188] on button "Search" at bounding box center [132, 190] width 22 height 10
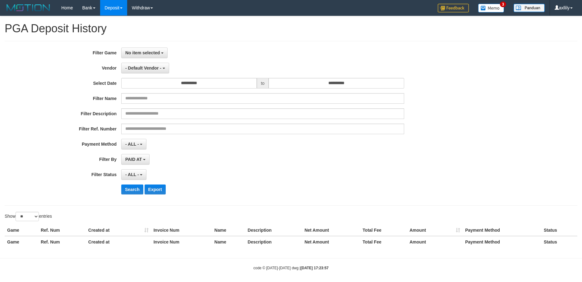
select select
select select "**"
click at [152, 69] on span "- Default Vendor -" at bounding box center [143, 68] width 36 height 5
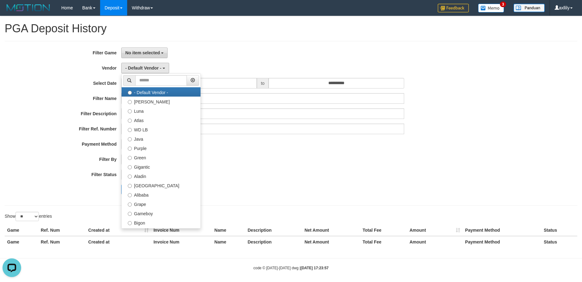
click at [150, 57] on button "No item selected" at bounding box center [144, 53] width 46 height 11
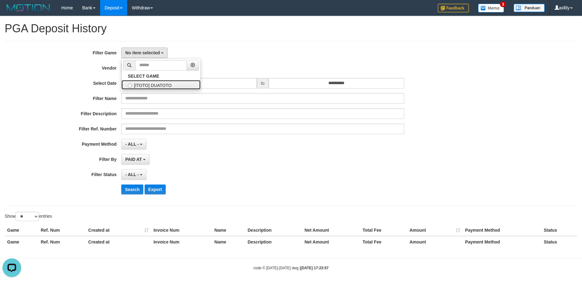
click at [150, 87] on label "[ITOTO] DUATOTO" at bounding box center [161, 84] width 79 height 9
select select "***"
click at [146, 75] on div "**********" at bounding box center [242, 124] width 485 height 152
click at [146, 71] on button "- Default Vendor -" at bounding box center [145, 68] width 48 height 11
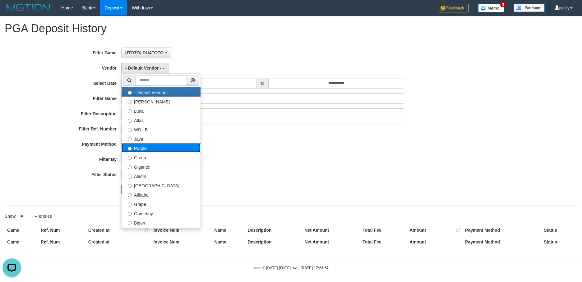
click at [145, 143] on label "Purple" at bounding box center [161, 147] width 79 height 9
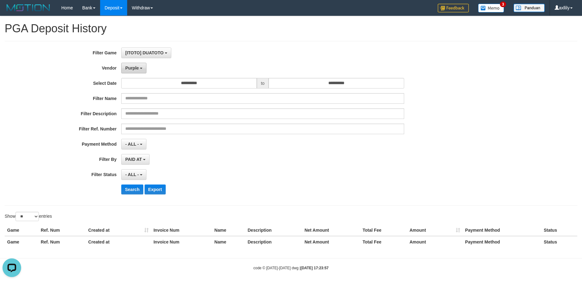
click at [132, 68] on span "Purple" at bounding box center [132, 68] width 14 height 5
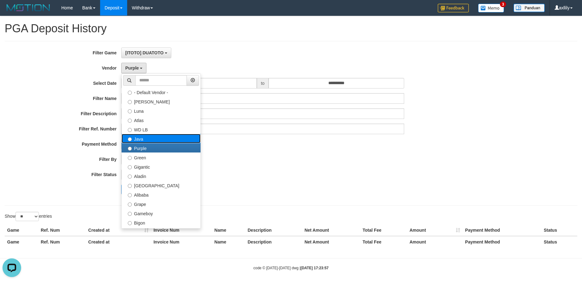
click at [135, 142] on label "Java" at bounding box center [161, 138] width 79 height 9
select select "**********"
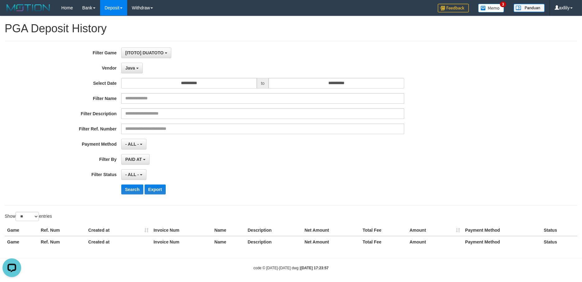
click at [127, 197] on div "**********" at bounding box center [242, 124] width 485 height 152
click at [129, 193] on button "Search" at bounding box center [132, 190] width 22 height 10
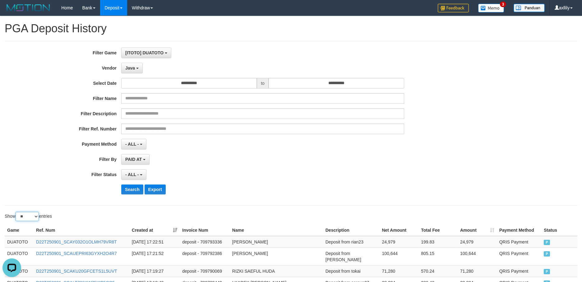
click at [35, 217] on select "** ** ** ***" at bounding box center [27, 216] width 23 height 9
select select "***"
click at [16, 212] on select "** ** ** ***" at bounding box center [27, 216] width 23 height 9
click at [132, 190] on button "Search" at bounding box center [132, 190] width 22 height 10
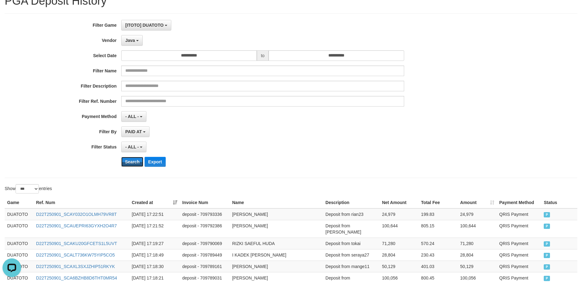
scroll to position [39, 0]
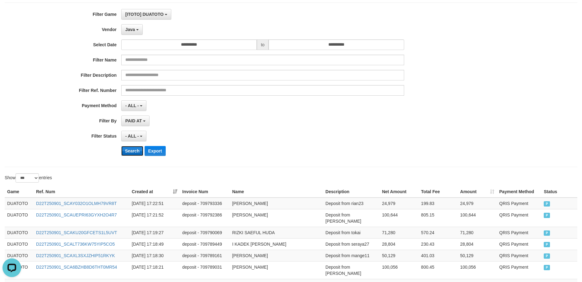
click at [136, 152] on button "Search" at bounding box center [132, 151] width 22 height 10
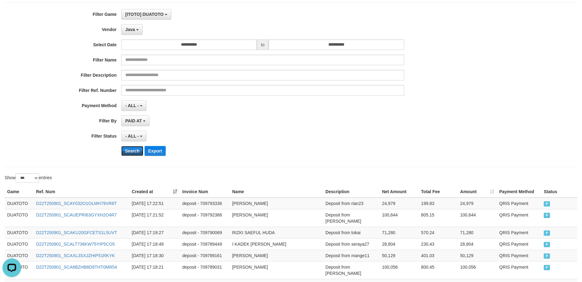
scroll to position [0, 0]
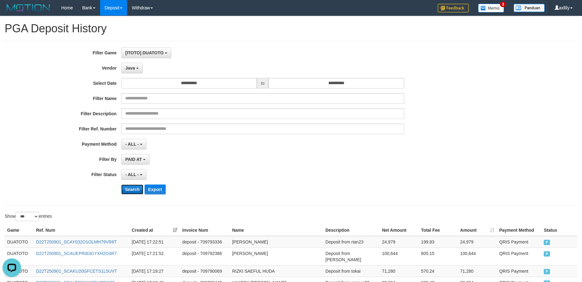
click at [134, 189] on button "Search" at bounding box center [132, 190] width 22 height 10
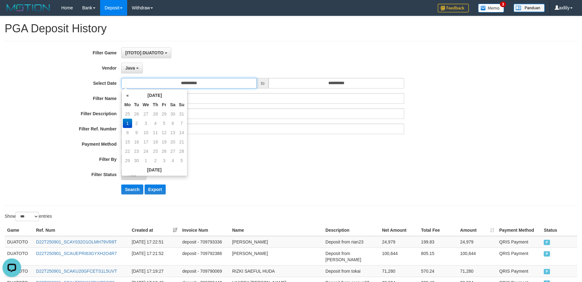
click at [196, 87] on input "**********" at bounding box center [189, 83] width 136 height 11
click at [126, 95] on th "«" at bounding box center [127, 95] width 9 height 9
click at [171, 150] on td "30" at bounding box center [172, 151] width 9 height 9
type input "**********"
click at [171, 150] on td "30" at bounding box center [172, 151] width 9 height 9
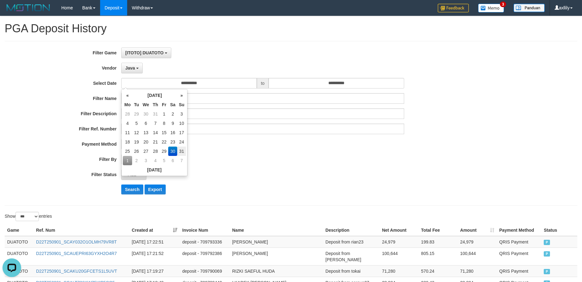
click at [290, 92] on div "**********" at bounding box center [242, 124] width 485 height 152
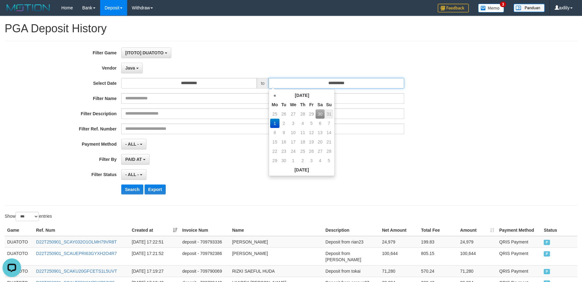
click at [292, 85] on input "**********" at bounding box center [337, 83] width 136 height 11
click at [274, 98] on th "«" at bounding box center [274, 95] width 9 height 9
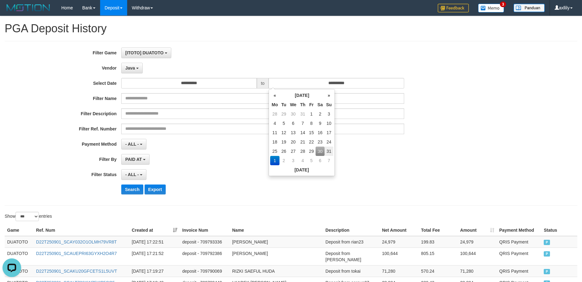
click at [317, 150] on td "30" at bounding box center [320, 151] width 9 height 9
type input "**********"
click at [196, 151] on div "**********" at bounding box center [242, 124] width 485 height 152
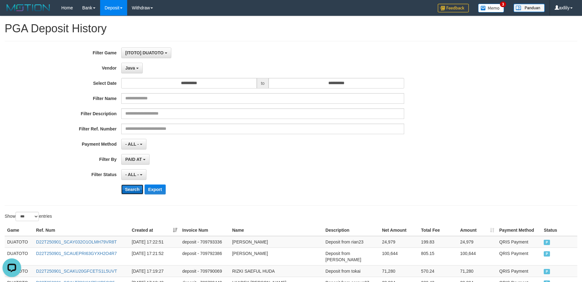
click at [131, 189] on button "Search" at bounding box center [132, 190] width 22 height 10
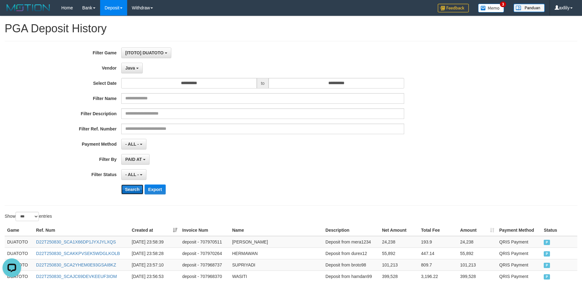
click at [132, 192] on button "Search" at bounding box center [132, 190] width 22 height 10
click at [154, 188] on button "Export" at bounding box center [155, 190] width 21 height 10
drag, startPoint x: 135, startPoint y: 70, endPoint x: 134, endPoint y: 75, distance: 5.7
click at [135, 70] on button "Java" at bounding box center [131, 68] width 21 height 11
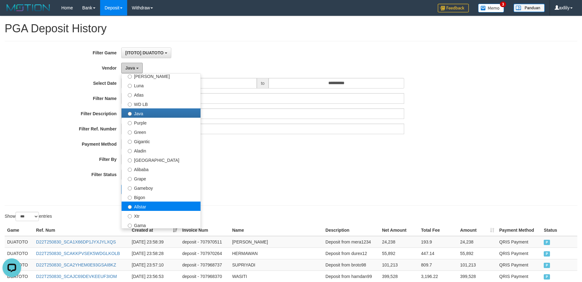
scroll to position [39, 0]
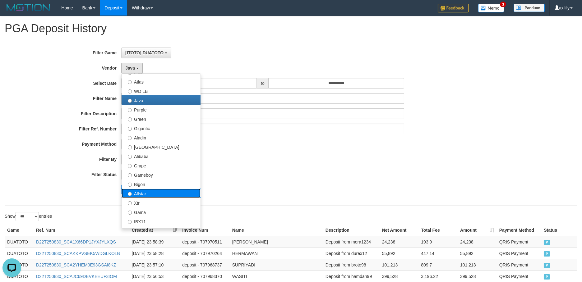
click at [152, 194] on label "Allstar" at bounding box center [161, 193] width 79 height 9
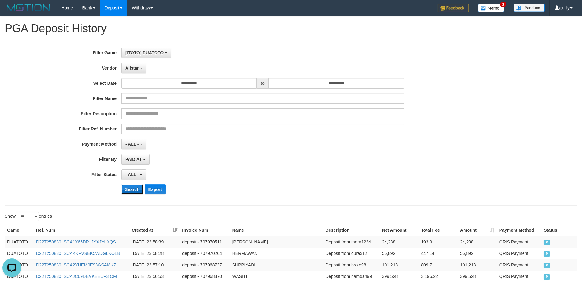
click at [125, 186] on button "Search" at bounding box center [132, 190] width 22 height 10
click at [156, 190] on button "Export" at bounding box center [155, 190] width 21 height 10
click at [134, 68] on span "Allstar" at bounding box center [132, 68] width 14 height 5
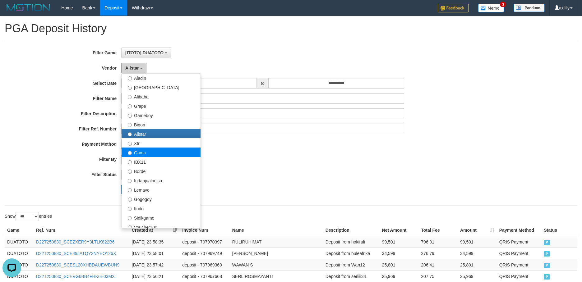
scroll to position [117, 0]
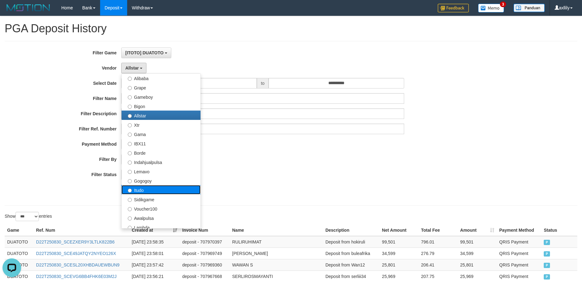
click at [158, 189] on label "Itudo" at bounding box center [161, 189] width 79 height 9
select select "**********"
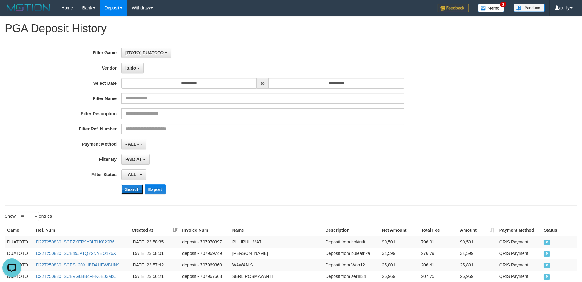
click at [131, 189] on button "Search" at bounding box center [132, 190] width 22 height 10
click at [156, 190] on button "Export" at bounding box center [155, 190] width 21 height 10
click at [127, 70] on span "Itudo" at bounding box center [130, 68] width 11 height 5
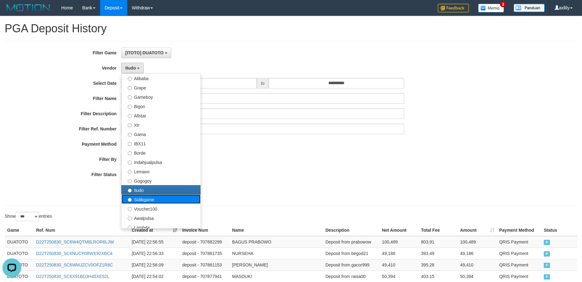
click at [133, 197] on label "Sidikgame" at bounding box center [161, 199] width 79 height 9
select select "**********"
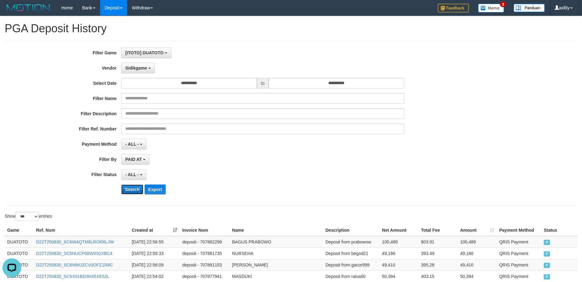
click at [129, 187] on button "Search" at bounding box center [132, 190] width 22 height 10
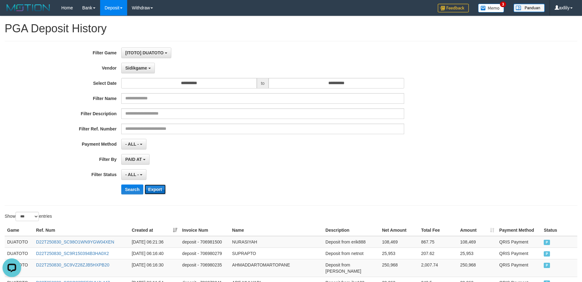
click at [157, 191] on button "Export" at bounding box center [155, 190] width 21 height 10
click at [138, 68] on span "Sidikgame" at bounding box center [136, 68] width 22 height 5
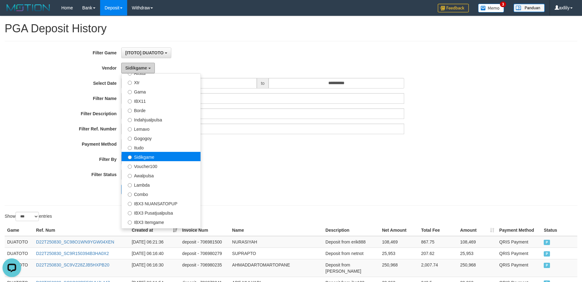
scroll to position [194, 0]
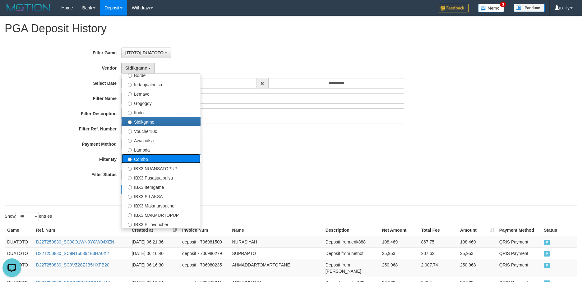
click at [156, 159] on label "Combo" at bounding box center [161, 158] width 79 height 9
select select "**********"
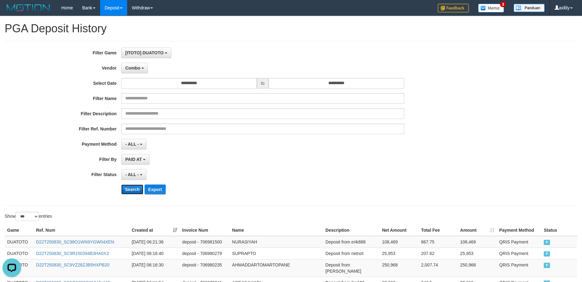
click at [126, 191] on button "Search" at bounding box center [132, 190] width 22 height 10
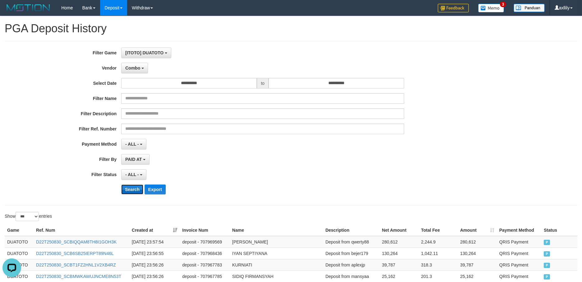
click at [126, 192] on button "Search" at bounding box center [132, 190] width 22 height 10
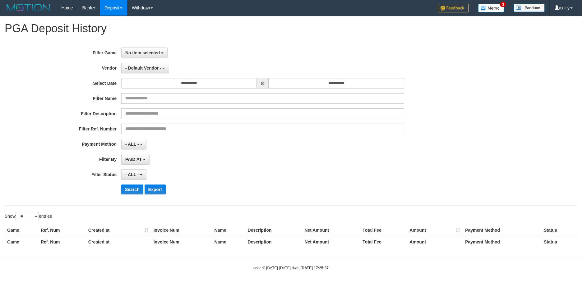
select select
select select "**"
click at [136, 52] on span "No item selected" at bounding box center [142, 52] width 35 height 5
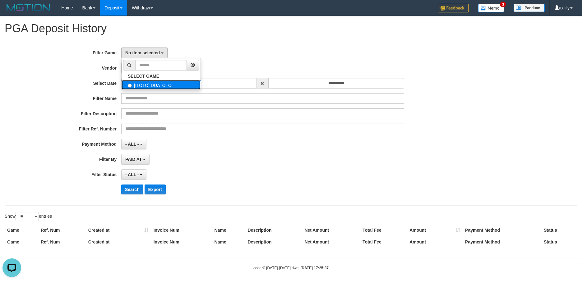
click at [184, 84] on label "[ITOTO] DUATOTO" at bounding box center [161, 84] width 79 height 9
select select "***"
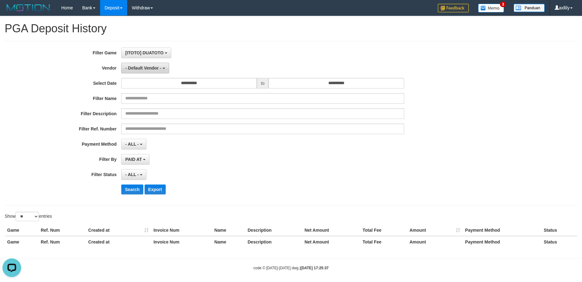
click at [155, 70] on button "- Default Vendor -" at bounding box center [145, 68] width 48 height 11
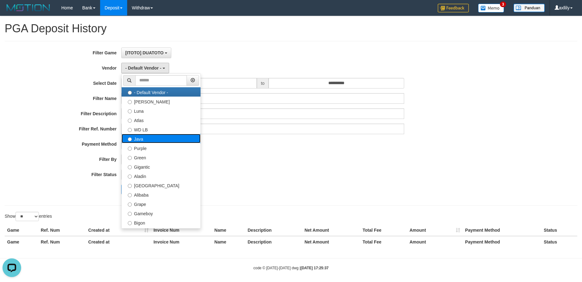
click at [152, 141] on label "Java" at bounding box center [161, 138] width 79 height 9
select select "**********"
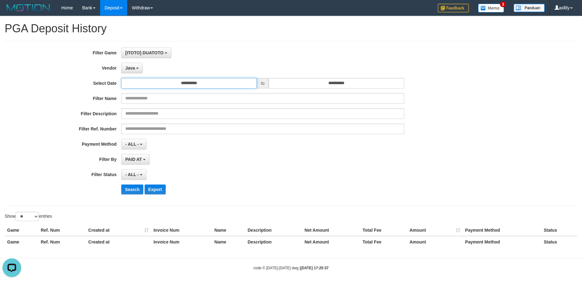
click at [161, 84] on input "**********" at bounding box center [189, 83] width 136 height 11
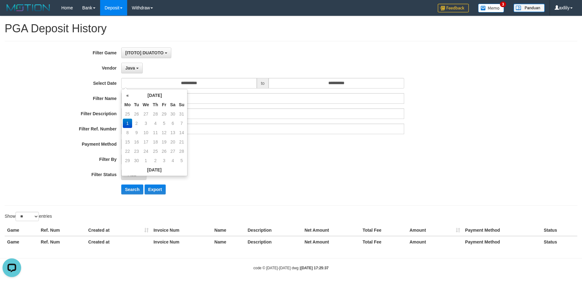
click at [125, 100] on th "Mo" at bounding box center [127, 104] width 9 height 9
click at [127, 97] on th "«" at bounding box center [127, 95] width 9 height 9
click at [173, 150] on td "30" at bounding box center [172, 151] width 9 height 9
type input "**********"
click at [173, 150] on td "30" at bounding box center [172, 151] width 9 height 9
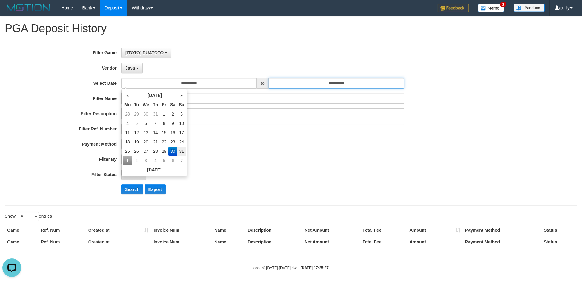
click at [286, 85] on input "**********" at bounding box center [337, 83] width 136 height 11
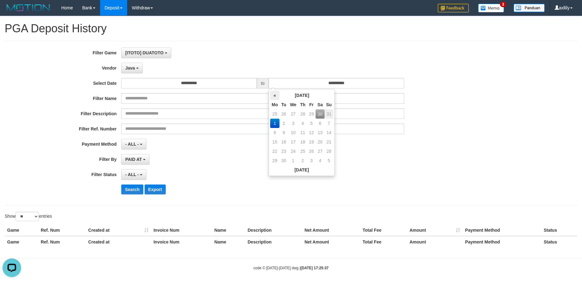
click at [274, 99] on th "«" at bounding box center [274, 95] width 9 height 9
click at [317, 148] on td "30" at bounding box center [320, 151] width 9 height 9
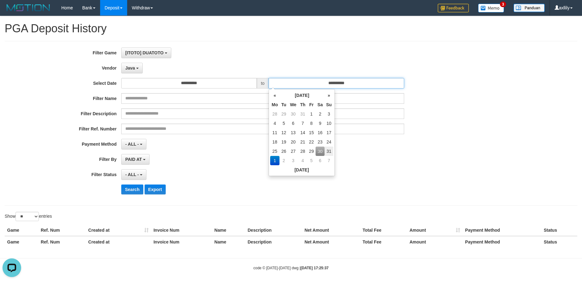
type input "**********"
click at [317, 148] on td "30" at bounding box center [320, 151] width 9 height 9
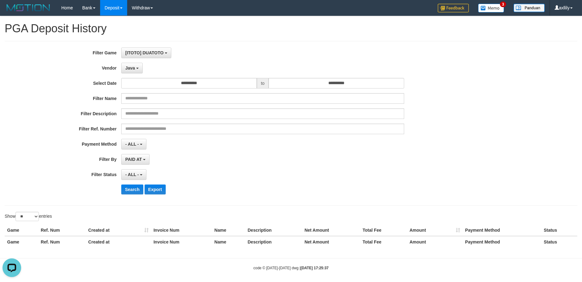
click at [232, 159] on div "PAID AT PAID AT CREATED AT" at bounding box center [262, 159] width 283 height 11
click at [132, 191] on button "Search" at bounding box center [132, 190] width 22 height 10
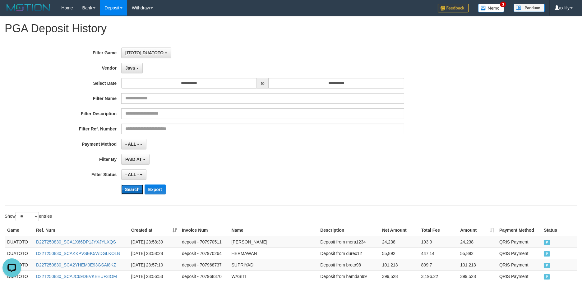
click at [135, 188] on button "Search" at bounding box center [132, 190] width 22 height 10
click at [131, 188] on button "Search" at bounding box center [132, 190] width 22 height 10
click at [161, 191] on button "Export" at bounding box center [155, 190] width 21 height 10
click at [134, 70] on span "Java" at bounding box center [130, 68] width 10 height 5
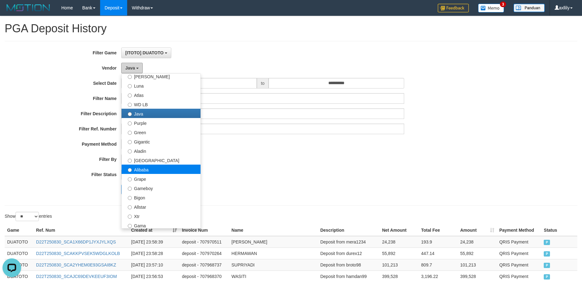
scroll to position [39, 0]
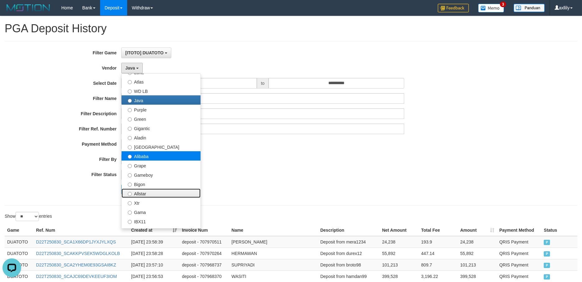
click at [163, 194] on label "Allstar" at bounding box center [161, 193] width 79 height 9
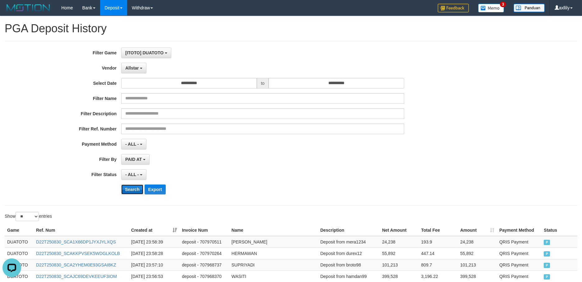
click at [134, 191] on button "Search" at bounding box center [132, 190] width 22 height 10
click at [160, 189] on button "Export" at bounding box center [155, 190] width 21 height 10
click at [136, 70] on span "Allstar" at bounding box center [132, 68] width 14 height 5
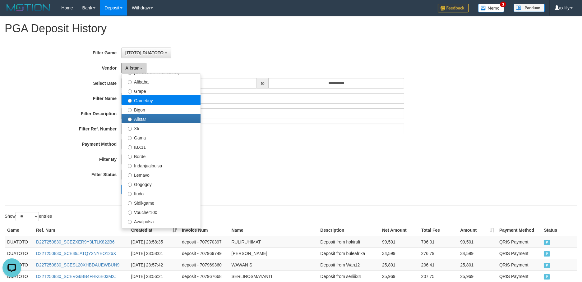
scroll to position [117, 0]
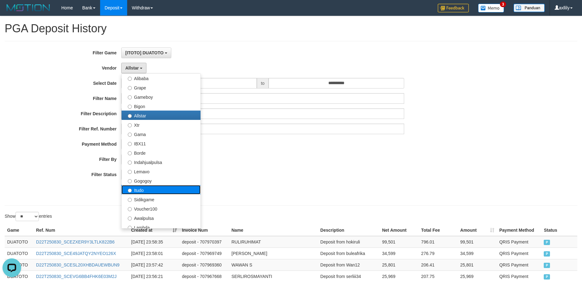
click at [158, 193] on label "Itudo" at bounding box center [161, 189] width 79 height 9
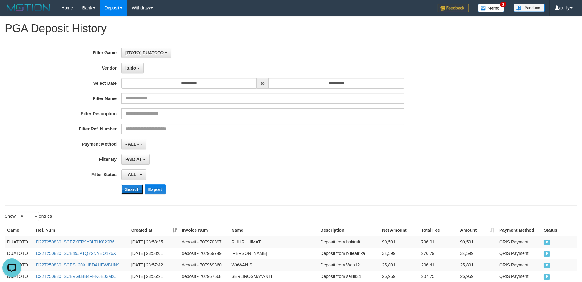
click at [133, 186] on button "Search" at bounding box center [132, 190] width 22 height 10
click at [135, 191] on button "Search" at bounding box center [132, 190] width 22 height 10
click at [160, 190] on button "Export" at bounding box center [155, 190] width 21 height 10
drag, startPoint x: 135, startPoint y: 68, endPoint x: 135, endPoint y: 77, distance: 8.4
click at [135, 68] on span "Itudo" at bounding box center [130, 68] width 11 height 5
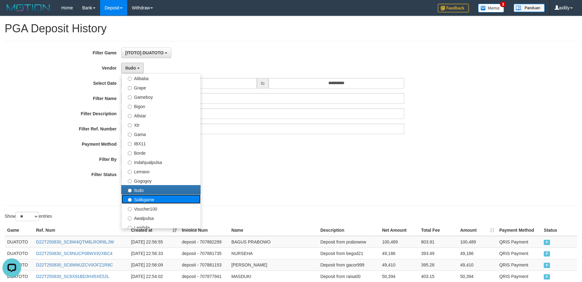
click at [150, 198] on label "Sidikgame" at bounding box center [161, 199] width 79 height 9
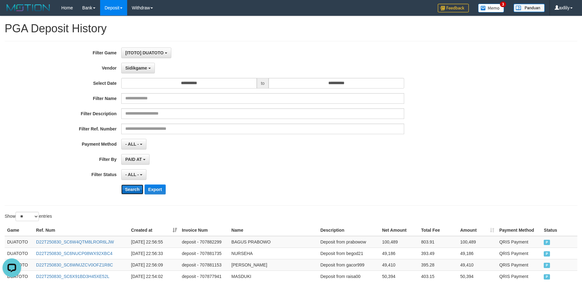
click at [135, 186] on button "Search" at bounding box center [132, 190] width 22 height 10
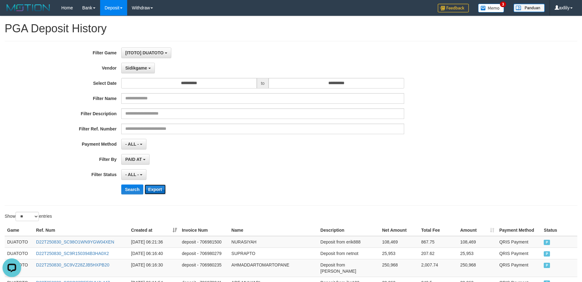
click at [160, 192] on button "Export" at bounding box center [155, 190] width 21 height 10
click at [135, 71] on button "Sidikgame" at bounding box center [138, 68] width 34 height 11
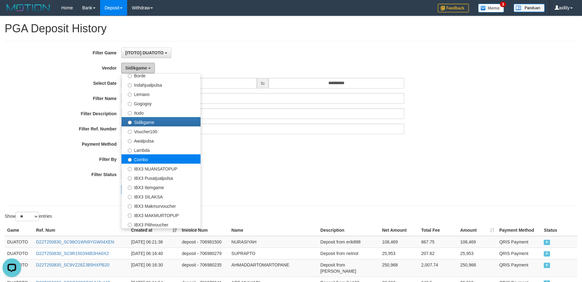
scroll to position [194, 0]
click at [152, 156] on label "Combo" at bounding box center [161, 158] width 79 height 9
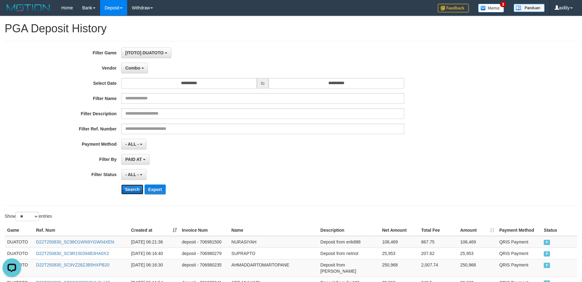
click at [137, 186] on button "Search" at bounding box center [132, 190] width 22 height 10
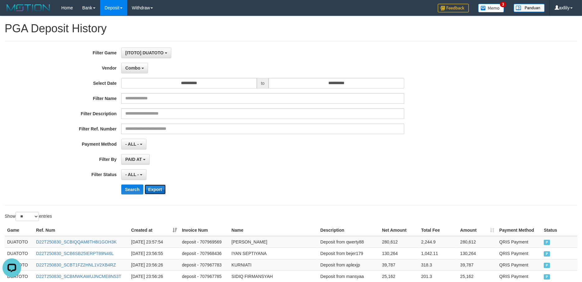
click at [158, 188] on button "Export" at bounding box center [155, 190] width 21 height 10
click at [142, 68] on b "button" at bounding box center [143, 68] width 2 height 1
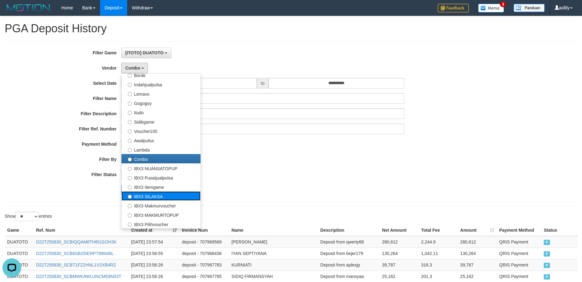
click at [158, 197] on label "IBX3 SILAKSA" at bounding box center [161, 196] width 79 height 9
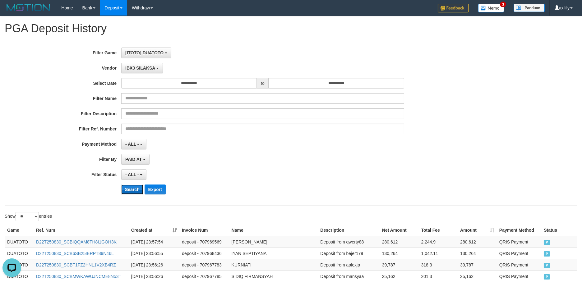
click at [134, 187] on button "Search" at bounding box center [132, 190] width 22 height 10
click at [134, 189] on button "Search" at bounding box center [132, 190] width 22 height 10
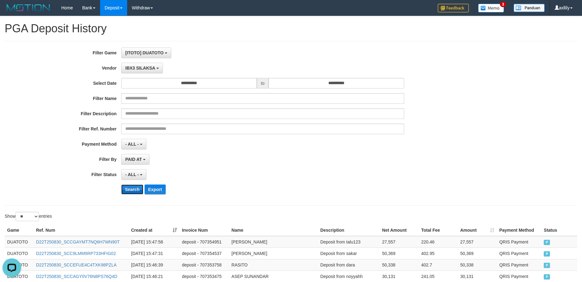
click at [134, 189] on button "Search" at bounding box center [132, 190] width 22 height 10
click at [164, 194] on button "Export" at bounding box center [155, 190] width 21 height 10
click at [141, 69] on span "IBX3 SILAKSA" at bounding box center [140, 68] width 30 height 5
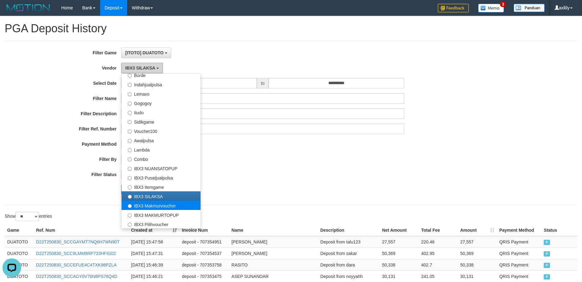
scroll to position [204, 0]
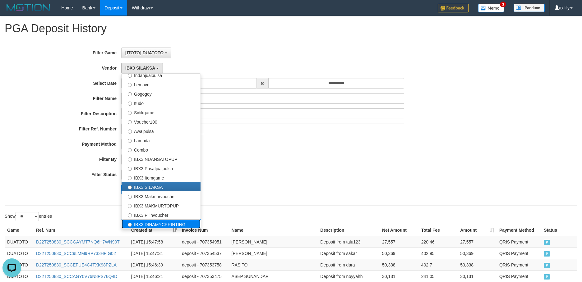
click at [161, 223] on label "IBX3 DINAMYCPRINTING" at bounding box center [161, 224] width 79 height 9
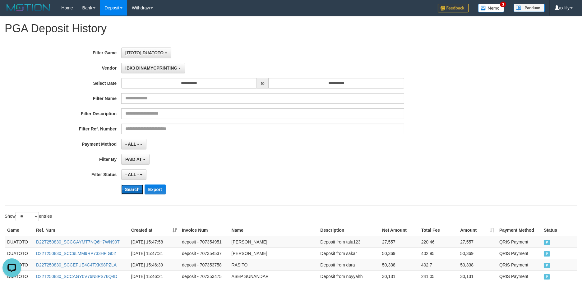
click at [129, 187] on button "Search" at bounding box center [132, 190] width 22 height 10
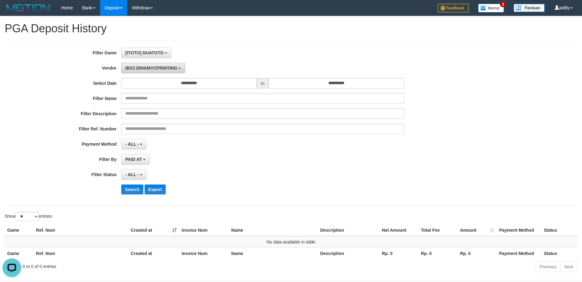
click at [149, 68] on span "IBX3 DINAMYCPRINTING" at bounding box center [151, 68] width 52 height 5
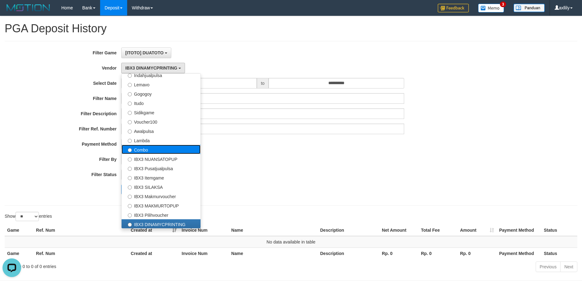
click at [169, 149] on label "Combo" at bounding box center [161, 149] width 79 height 9
select select "**********"
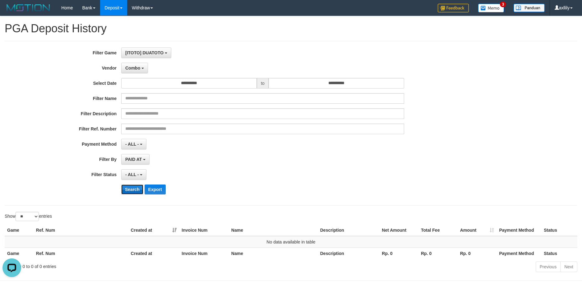
click at [135, 187] on button "Search" at bounding box center [132, 190] width 22 height 10
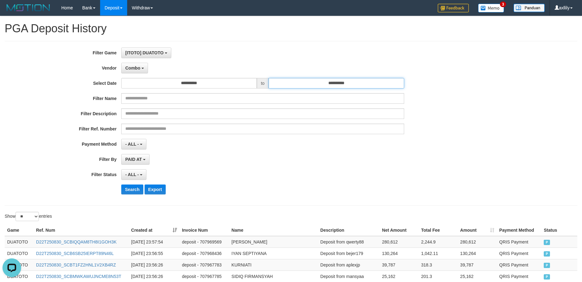
click at [337, 79] on input "**********" at bounding box center [337, 83] width 136 height 11
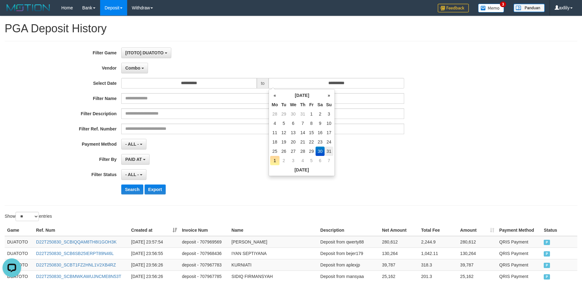
click at [330, 151] on td "31" at bounding box center [329, 151] width 9 height 9
type input "**********"
click at [330, 151] on td "31" at bounding box center [329, 151] width 9 height 9
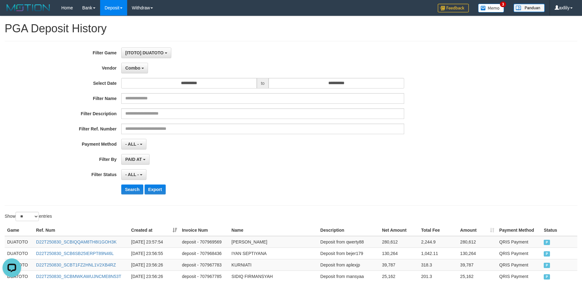
click at [261, 158] on div "PAID AT PAID AT CREATED AT" at bounding box center [262, 159] width 283 height 11
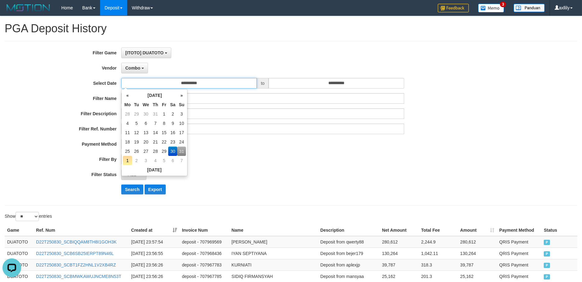
drag, startPoint x: 209, startPoint y: 86, endPoint x: 211, endPoint y: 103, distance: 17.2
click at [209, 86] on input "**********" at bounding box center [189, 83] width 136 height 11
click at [182, 150] on td "31" at bounding box center [181, 151] width 9 height 9
type input "**********"
click at [182, 150] on td "31" at bounding box center [181, 151] width 9 height 9
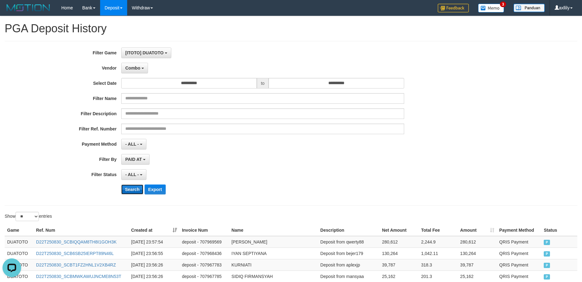
click at [132, 189] on button "Search" at bounding box center [132, 190] width 22 height 10
click at [132, 188] on button "Search" at bounding box center [132, 190] width 22 height 10
drag, startPoint x: 136, startPoint y: 66, endPoint x: 141, endPoint y: 87, distance: 21.8
click at [136, 66] on span "Combo" at bounding box center [132, 68] width 15 height 5
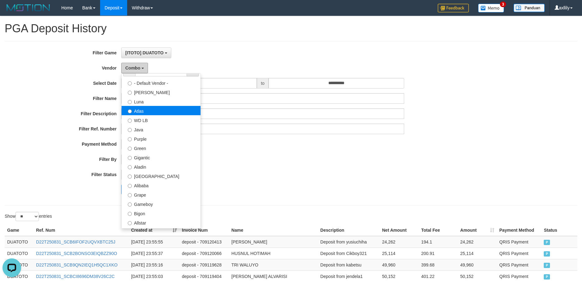
scroll to position [0, 0]
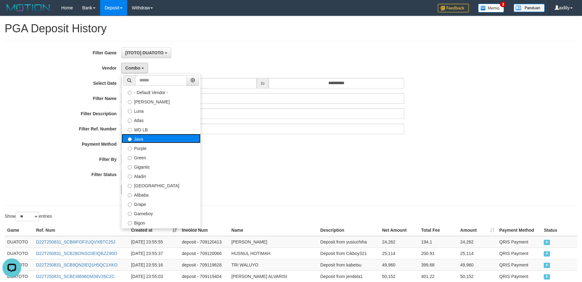
click at [148, 141] on label "Java" at bounding box center [161, 138] width 79 height 9
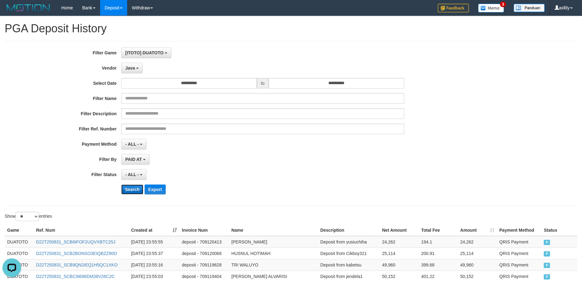
click at [136, 190] on button "Search" at bounding box center [132, 190] width 22 height 10
click at [133, 188] on button "Search" at bounding box center [132, 190] width 22 height 10
click at [131, 188] on button "Search" at bounding box center [132, 190] width 22 height 10
click at [133, 186] on button "Search" at bounding box center [132, 190] width 22 height 10
click at [131, 69] on span "Java" at bounding box center [130, 68] width 10 height 5
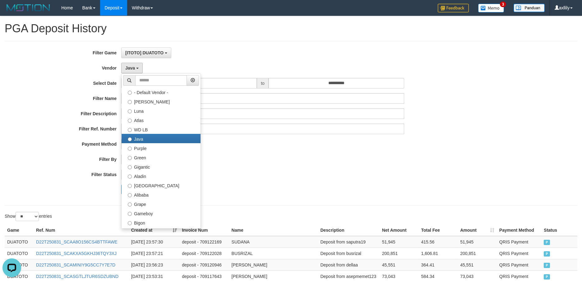
click at [283, 161] on div "PAID AT PAID AT CREATED AT" at bounding box center [262, 159] width 283 height 11
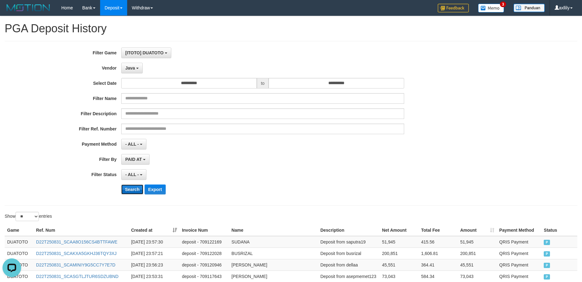
click at [136, 190] on button "Search" at bounding box center [132, 190] width 22 height 10
click at [158, 193] on button "Export" at bounding box center [155, 190] width 21 height 10
click at [132, 67] on span "Java" at bounding box center [130, 68] width 10 height 5
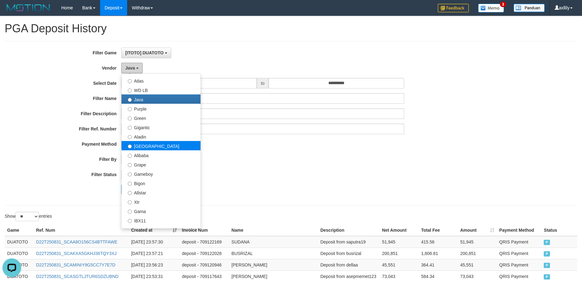
scroll to position [77, 0]
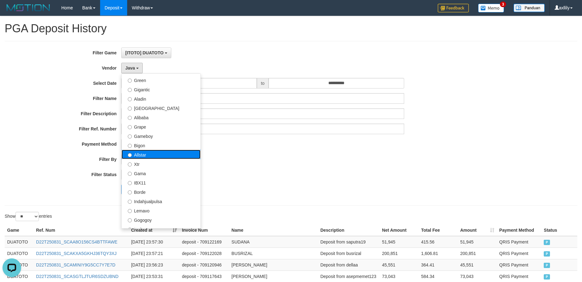
click at [152, 152] on label "Allstar" at bounding box center [161, 154] width 79 height 9
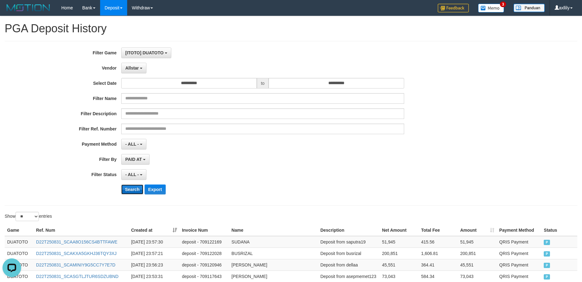
click at [130, 187] on button "Search" at bounding box center [132, 190] width 22 height 10
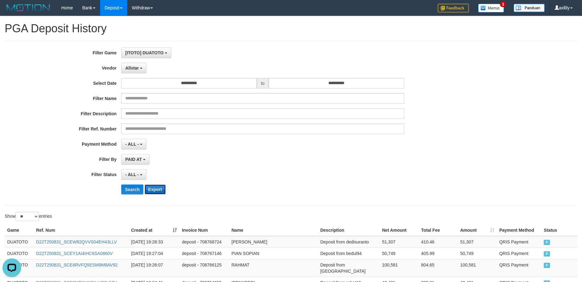
click at [151, 189] on button "Export" at bounding box center [155, 190] width 21 height 10
drag, startPoint x: 132, startPoint y: 72, endPoint x: 132, endPoint y: 76, distance: 3.4
click at [132, 72] on button "Allstar" at bounding box center [133, 68] width 25 height 11
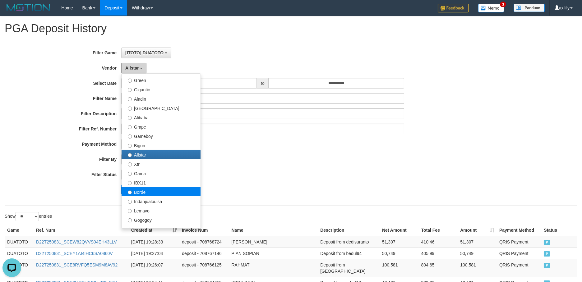
scroll to position [117, 0]
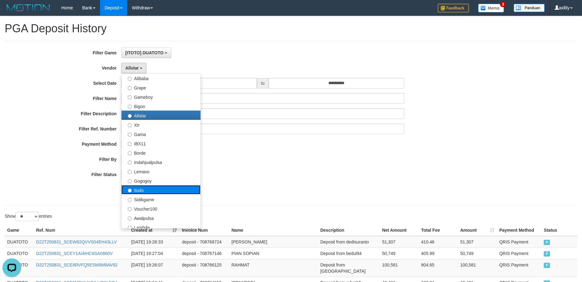
click at [150, 185] on label "Itudo" at bounding box center [161, 189] width 79 height 9
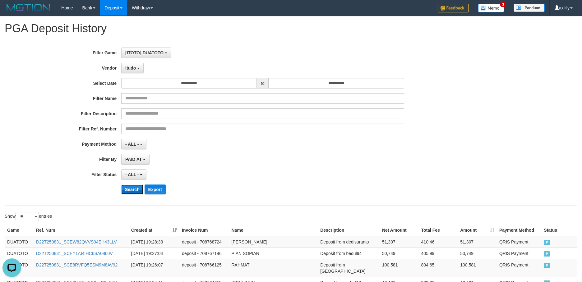
click at [136, 188] on button "Search" at bounding box center [132, 190] width 22 height 10
click at [138, 188] on button "Search" at bounding box center [132, 190] width 22 height 10
drag, startPoint x: 136, startPoint y: 74, endPoint x: 138, endPoint y: 68, distance: 6.1
click at [137, 72] on div "**********" at bounding box center [242, 124] width 485 height 152
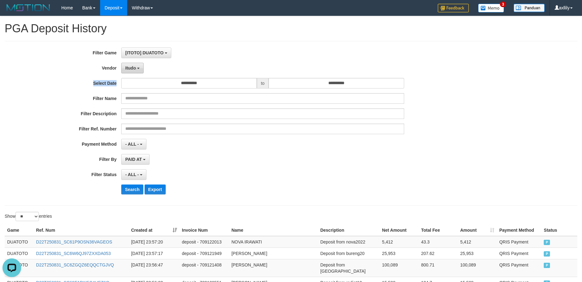
click at [138, 68] on b "button" at bounding box center [138, 68] width 2 height 1
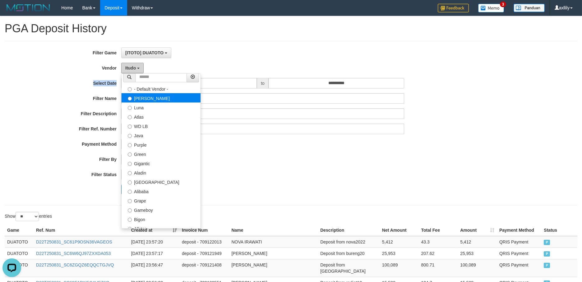
scroll to position [0, 0]
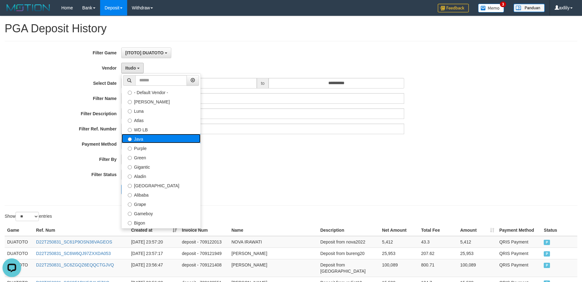
click at [143, 141] on label "Java" at bounding box center [161, 138] width 79 height 9
select select "**********"
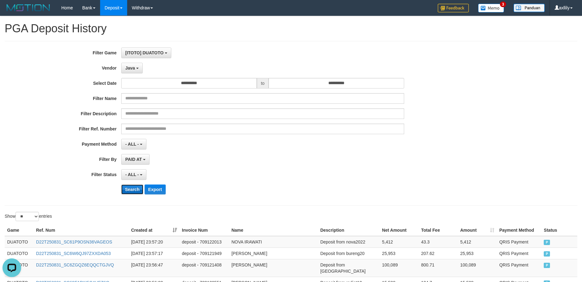
click at [135, 193] on button "Search" at bounding box center [132, 190] width 22 height 10
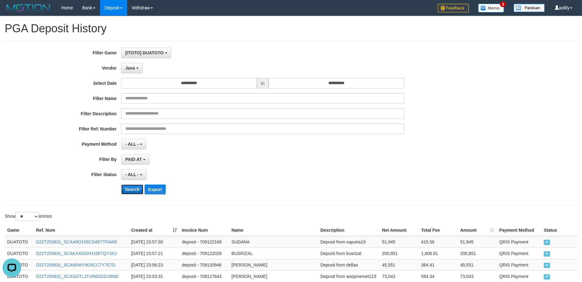
click at [136, 189] on button "Search" at bounding box center [132, 190] width 22 height 10
click at [130, 189] on button "Search" at bounding box center [132, 190] width 22 height 10
drag, startPoint x: 136, startPoint y: 184, endPoint x: 133, endPoint y: 192, distance: 8.6
click at [135, 187] on div "**********" at bounding box center [242, 124] width 485 height 152
click at [133, 192] on button "Search" at bounding box center [132, 190] width 22 height 10
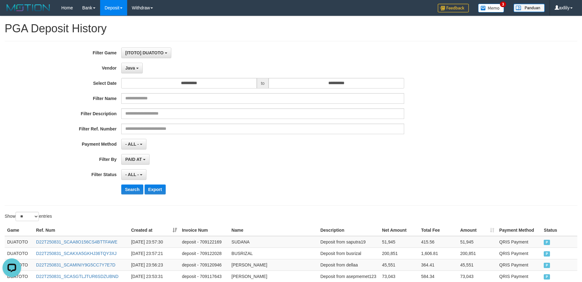
click at [71, 135] on div "**********" at bounding box center [242, 124] width 485 height 152
click at [128, 191] on button "Search" at bounding box center [132, 190] width 22 height 10
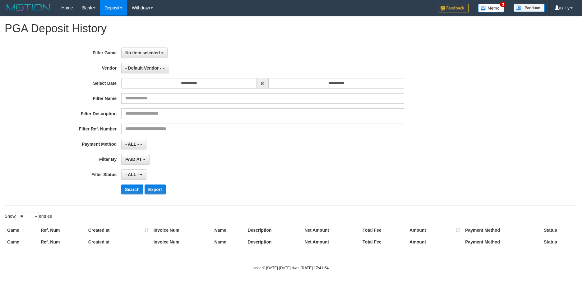
select select
select select "**"
click at [136, 56] on button "No item selected" at bounding box center [144, 53] width 46 height 11
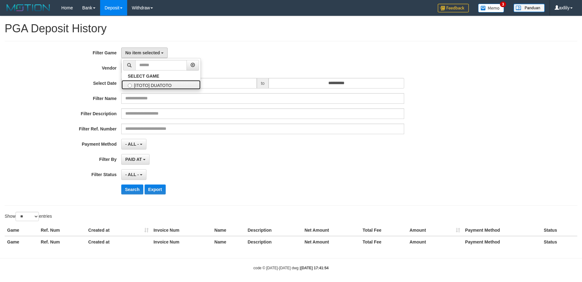
drag, startPoint x: 142, startPoint y: 84, endPoint x: 144, endPoint y: 78, distance: 5.6
click at [143, 83] on label "[ITOTO] DUATOTO" at bounding box center [161, 84] width 79 height 9
select select "***"
click at [147, 70] on span "- Default Vendor -" at bounding box center [143, 68] width 36 height 5
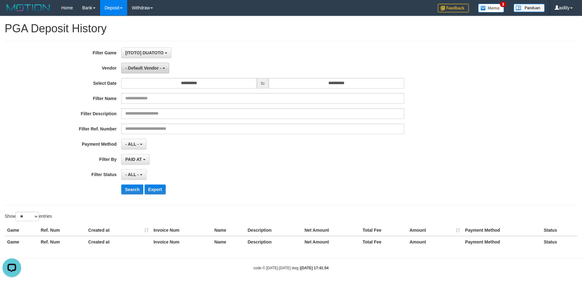
scroll to position [0, 0]
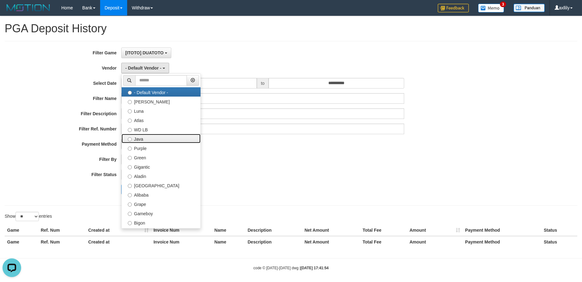
click at [143, 142] on label "Java" at bounding box center [161, 138] width 79 height 9
select select "**********"
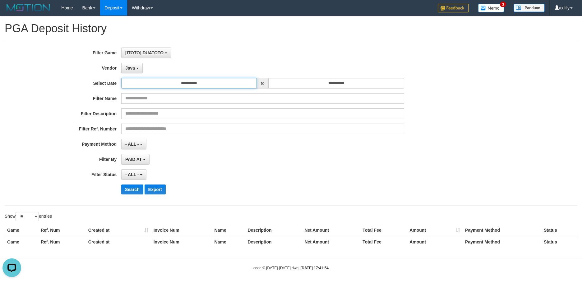
click at [148, 82] on input "**********" at bounding box center [189, 83] width 136 height 11
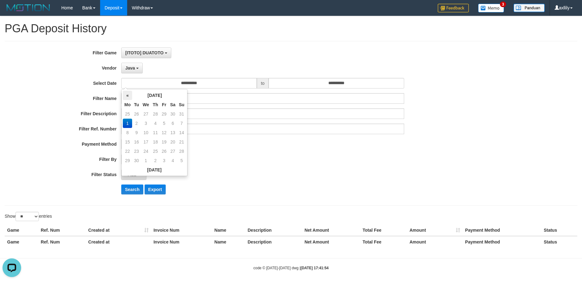
click at [127, 94] on th "«" at bounding box center [127, 95] width 9 height 9
click at [180, 150] on td "31" at bounding box center [181, 151] width 9 height 9
type input "**********"
click at [180, 150] on td "31" at bounding box center [181, 151] width 9 height 9
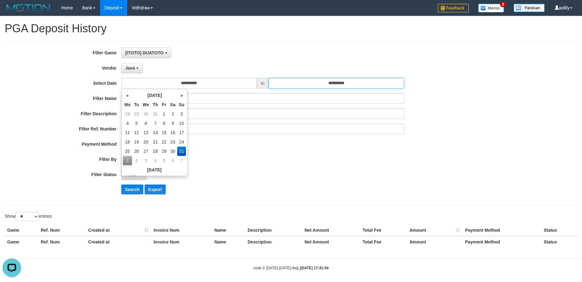
click at [320, 84] on input "**********" at bounding box center [337, 83] width 136 height 11
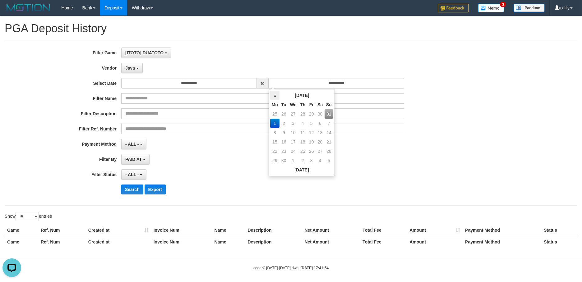
click at [274, 93] on th "«" at bounding box center [274, 95] width 9 height 9
click at [330, 154] on td "31" at bounding box center [329, 151] width 9 height 9
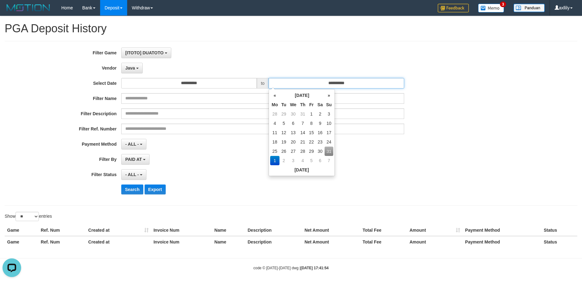
type input "**********"
click at [164, 154] on div "PAID AT PAID AT CREATED AT" at bounding box center [262, 159] width 283 height 11
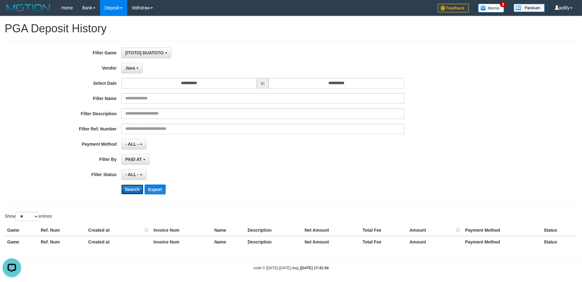
click at [133, 190] on button "Search" at bounding box center [132, 190] width 22 height 10
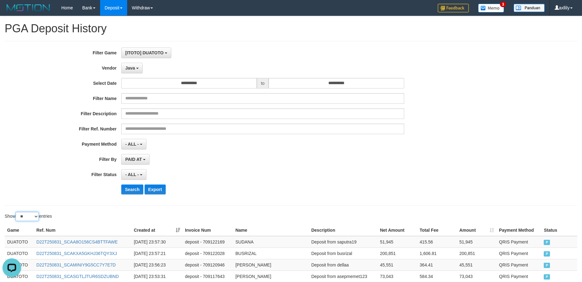
click at [31, 218] on select "** ** ** ***" at bounding box center [27, 216] width 23 height 9
select select "***"
click at [16, 212] on select "** ** ** ***" at bounding box center [27, 216] width 23 height 9
click at [136, 191] on button "Search" at bounding box center [132, 190] width 22 height 10
click at [155, 189] on button "Export" at bounding box center [155, 190] width 21 height 10
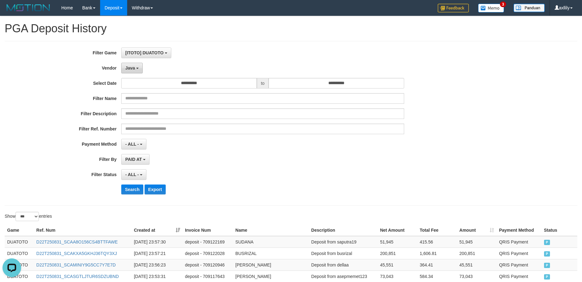
click at [138, 68] on b "button" at bounding box center [137, 68] width 2 height 1
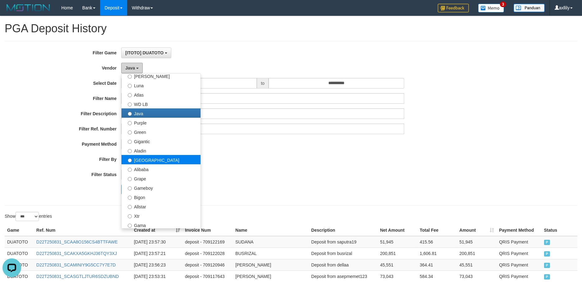
scroll to position [39, 0]
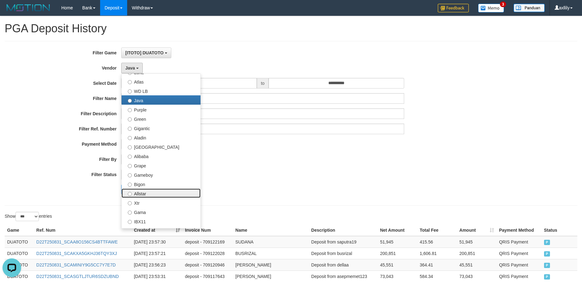
click at [147, 193] on label "Allstar" at bounding box center [161, 193] width 79 height 9
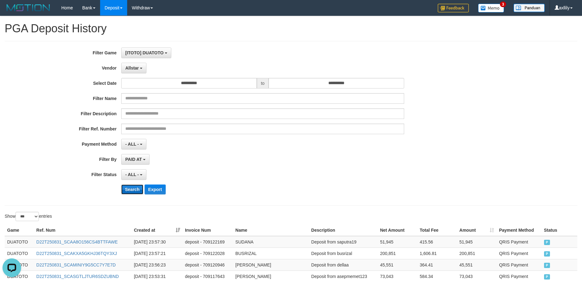
click at [129, 187] on button "Search" at bounding box center [132, 190] width 22 height 10
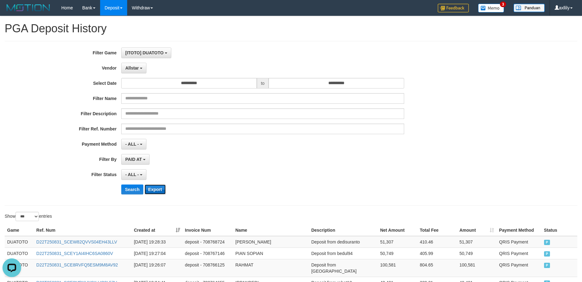
click at [155, 187] on button "Export" at bounding box center [155, 190] width 21 height 10
click at [138, 68] on span "Allstar" at bounding box center [132, 68] width 14 height 5
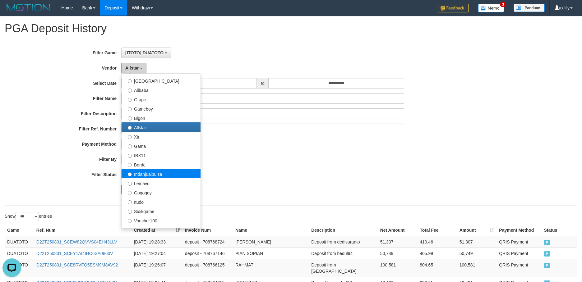
scroll to position [117, 0]
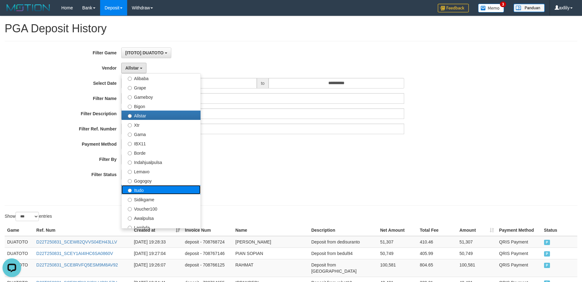
click at [158, 187] on label "Itudo" at bounding box center [161, 189] width 79 height 9
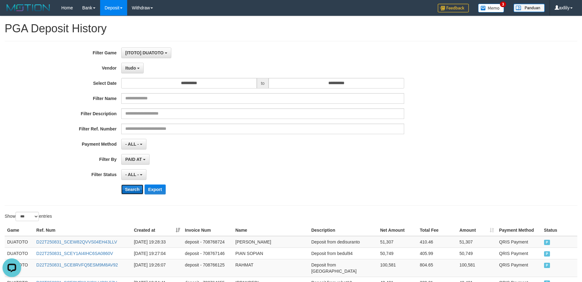
click at [132, 188] on button "Search" at bounding box center [132, 190] width 22 height 10
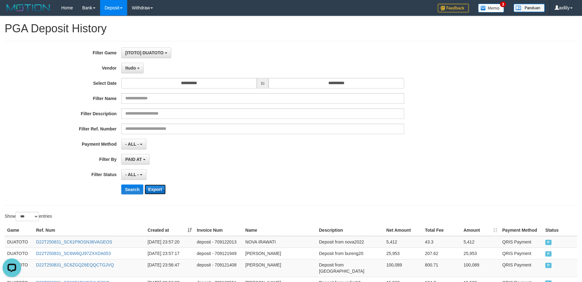
click at [153, 193] on button "Export" at bounding box center [155, 190] width 21 height 10
click at [134, 69] on span "Itudo" at bounding box center [130, 68] width 11 height 5
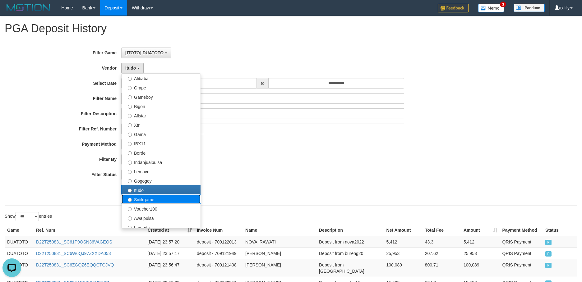
click at [141, 198] on label "Sidikgame" at bounding box center [161, 199] width 79 height 9
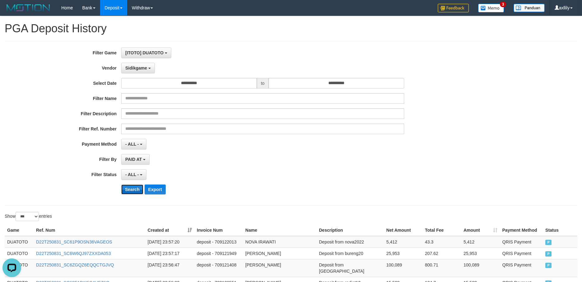
click at [132, 187] on button "Search" at bounding box center [132, 190] width 22 height 10
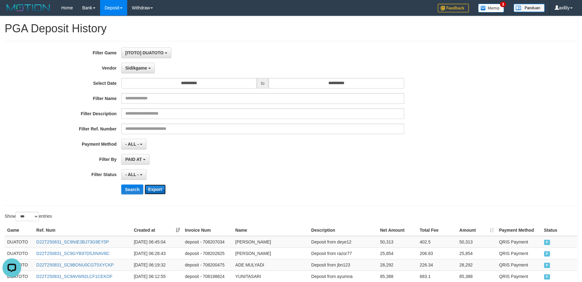
click at [151, 190] on button "Export" at bounding box center [155, 190] width 21 height 10
click at [146, 66] on span "Sidikgame" at bounding box center [136, 68] width 22 height 5
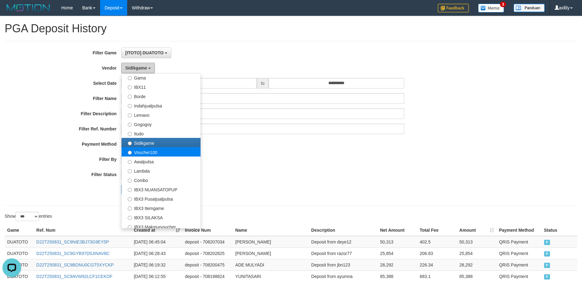
scroll to position [194, 0]
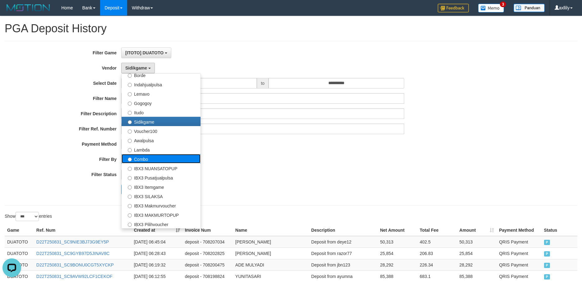
click at [161, 159] on label "Combo" at bounding box center [161, 158] width 79 height 9
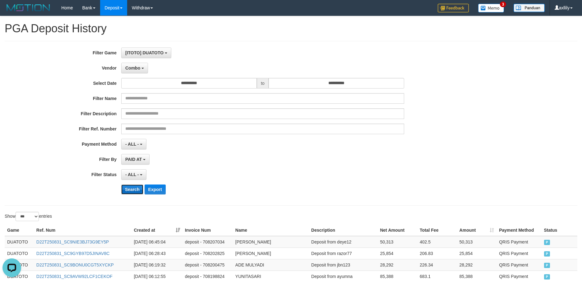
click at [131, 191] on button "Search" at bounding box center [132, 190] width 22 height 10
click at [152, 188] on button "Export" at bounding box center [155, 190] width 21 height 10
click at [140, 71] on button "Combo" at bounding box center [134, 68] width 27 height 11
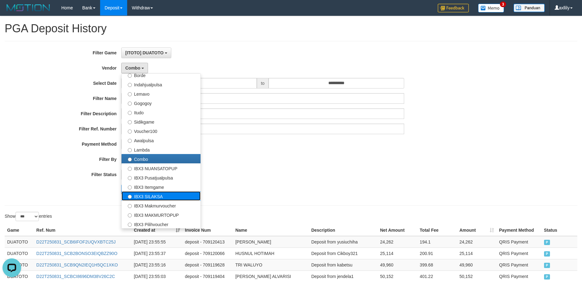
click at [160, 194] on label "IBX3 SILAKSA" at bounding box center [161, 196] width 79 height 9
select select "**********"
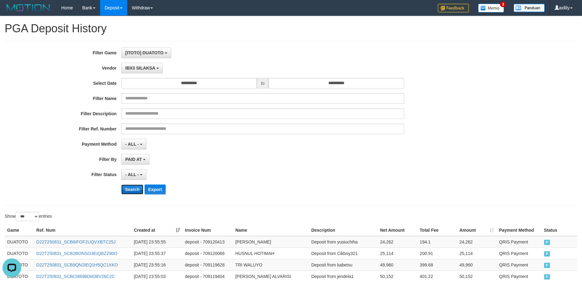
click at [138, 191] on button "Search" at bounding box center [132, 190] width 22 height 10
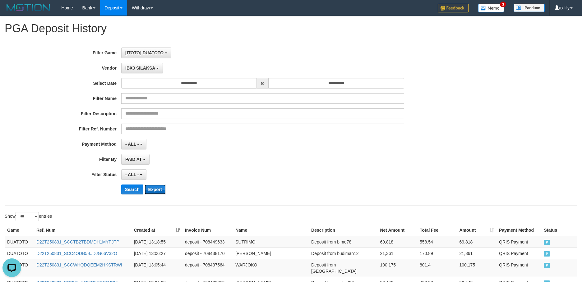
click at [159, 191] on button "Export" at bounding box center [155, 190] width 21 height 10
click at [135, 67] on span "IBX3 SILAKSA" at bounding box center [140, 68] width 30 height 5
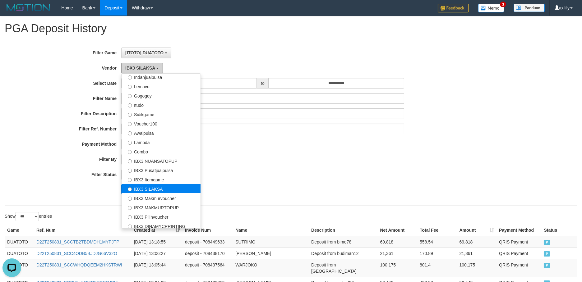
scroll to position [204, 0]
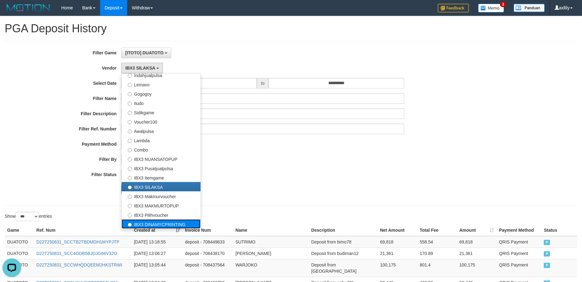
click at [161, 221] on label "IBX3 DINAMYCPRINTING" at bounding box center [161, 224] width 79 height 9
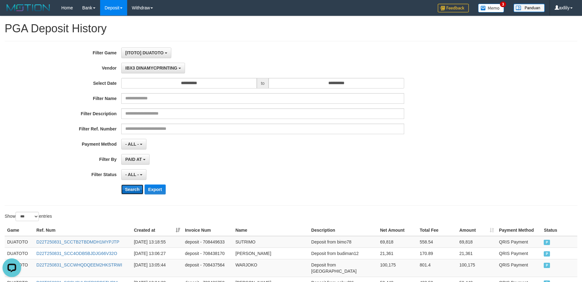
click at [138, 188] on button "Search" at bounding box center [132, 190] width 22 height 10
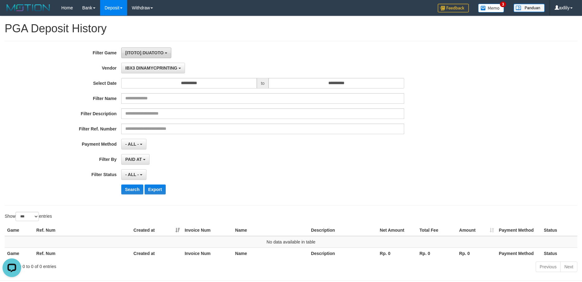
click at [160, 50] on span "[ITOTO] DUATOTO" at bounding box center [144, 52] width 38 height 5
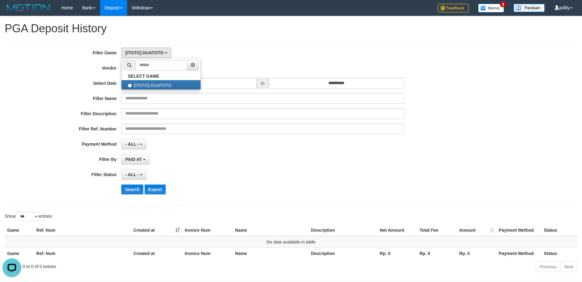
drag, startPoint x: 254, startPoint y: 51, endPoint x: 238, endPoint y: 62, distance: 19.4
click at [253, 52] on div "[ITOTO] DUATOTO SELECT GAME [ITOTO] DUATOTO" at bounding box center [262, 53] width 283 height 11
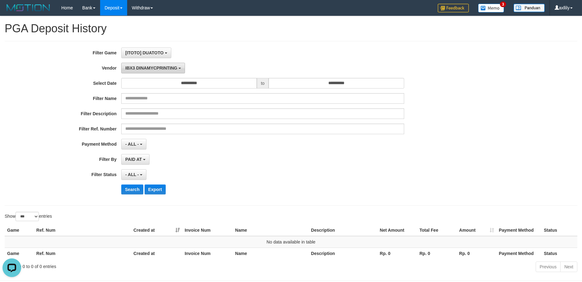
click at [168, 73] on button "IBX3 DINAMYCPRINTING" at bounding box center [153, 68] width 64 height 11
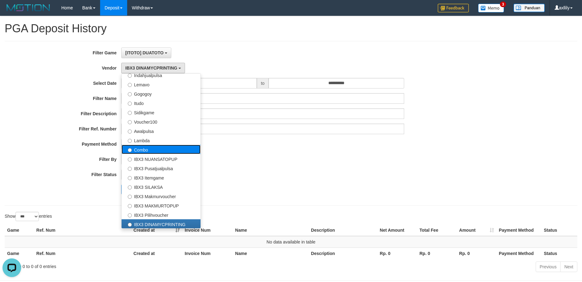
click at [162, 151] on label "Combo" at bounding box center [161, 149] width 79 height 9
select select "**********"
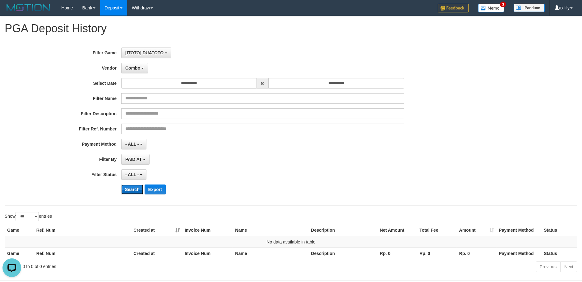
click at [135, 188] on button "Search" at bounding box center [132, 190] width 22 height 10
